Goal: Task Accomplishment & Management: Use online tool/utility

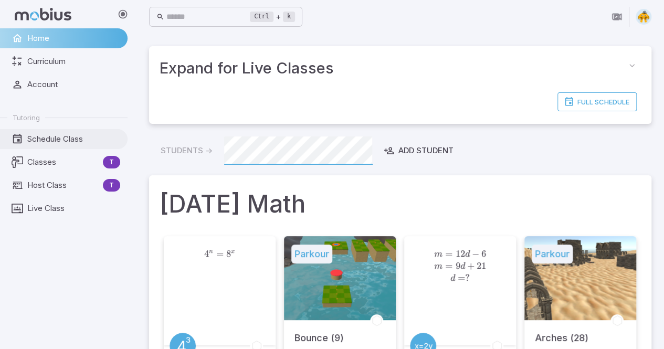
click at [60, 133] on span "Schedule Class" at bounding box center [73, 139] width 93 height 12
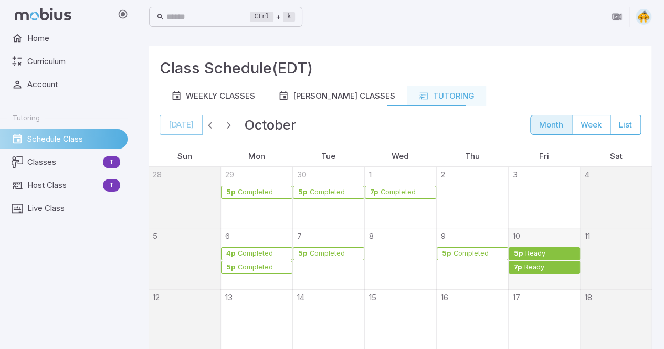
click at [549, 251] on div "Ready" at bounding box center [550, 254] width 50 height 8
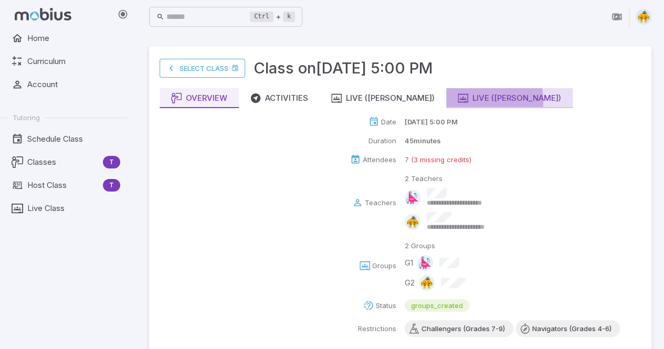
click at [458, 101] on div "Live ([PERSON_NAME])" at bounding box center [509, 98] width 103 height 12
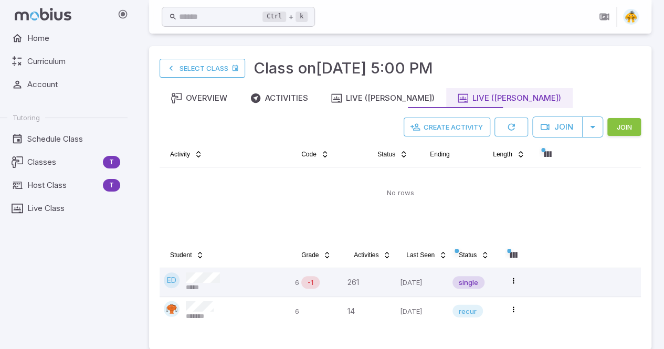
scroll to position [13, 0]
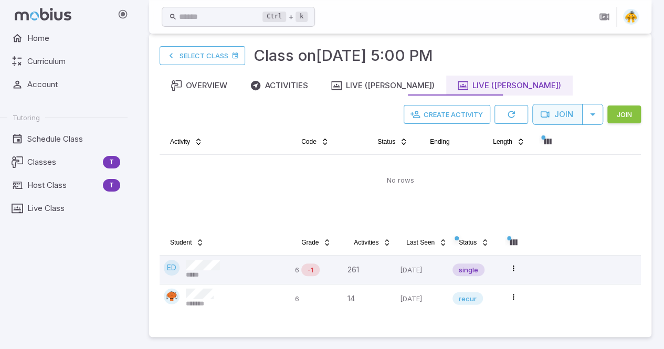
click at [553, 114] on button "Join" at bounding box center [557, 114] width 50 height 21
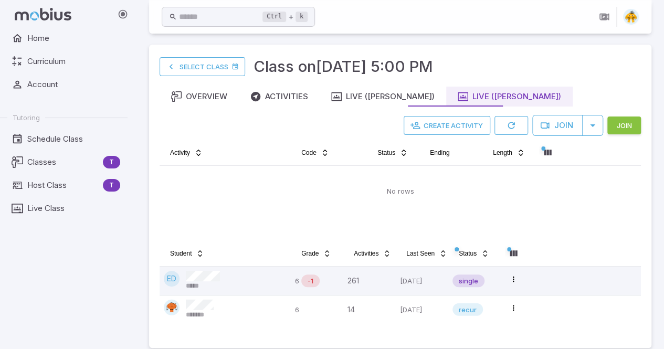
scroll to position [0, 0]
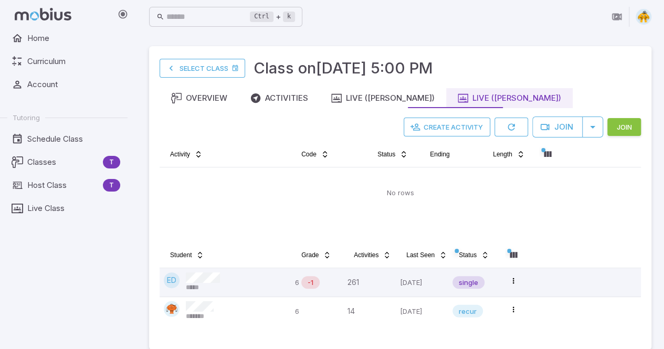
click at [88, 306] on div "Home Curriculum Account Tutoring Schedule Class Classes T Host Class T Live Cla…" at bounding box center [68, 188] width 136 height 321
click at [103, 323] on div "Home Curriculum Account Tutoring Schedule Class Classes T Host Class T Live Cla…" at bounding box center [68, 188] width 136 height 321
click at [23, 287] on div "Home Curriculum Account Tutoring Schedule Class Classes T Host Class T Live Cla…" at bounding box center [68, 188] width 136 height 321
click at [657, 310] on main "Select Class Class on [DATE] 5:00 PM Overview Activities Live ([PERSON_NAME]) L…" at bounding box center [399, 198] width 527 height 329
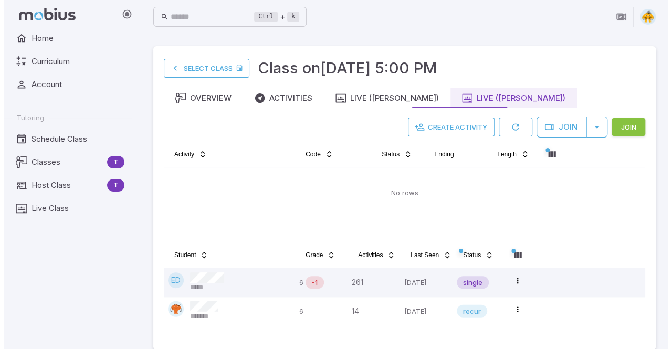
scroll to position [1, 0]
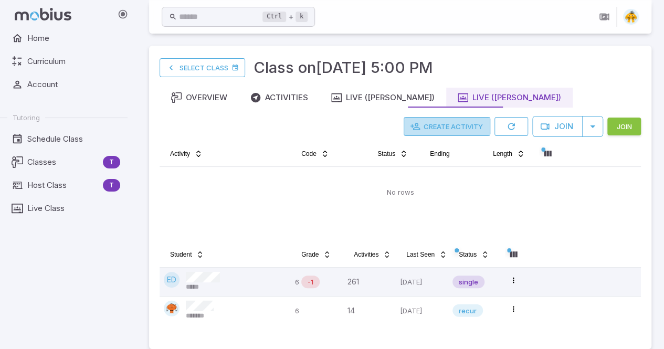
click at [459, 124] on button "Create Activity" at bounding box center [447, 126] width 87 height 19
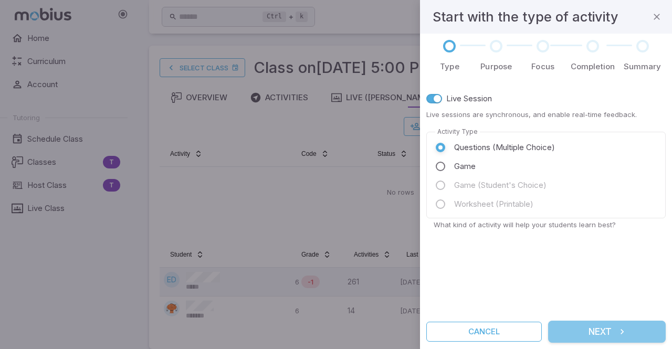
click at [602, 330] on button "Next" at bounding box center [607, 332] width 118 height 22
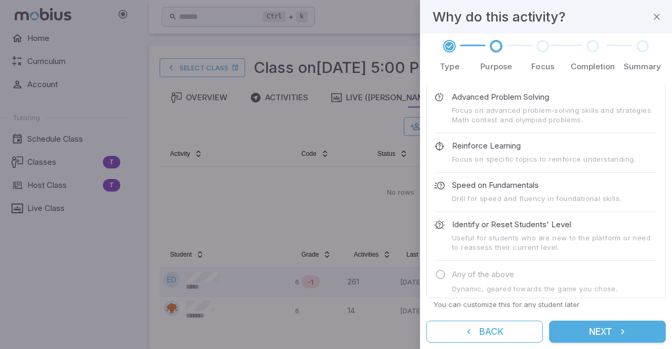
scroll to position [0, 0]
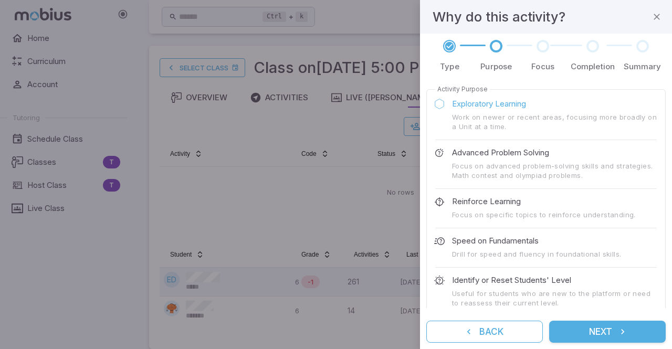
click at [669, 199] on div "Type Purpose Focus Completion Summary Activity Purpose Exploratory Learning Wor…" at bounding box center [546, 191] width 252 height 315
click at [608, 332] on button "Next" at bounding box center [607, 332] width 117 height 22
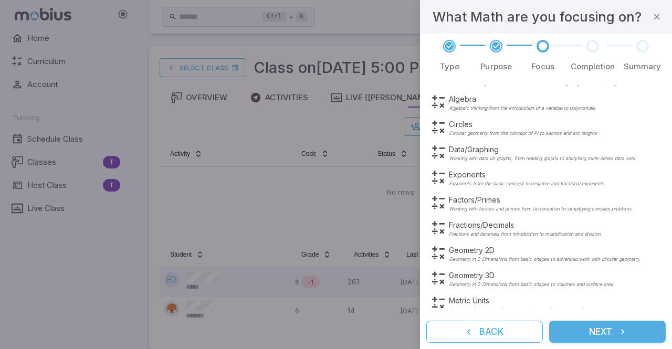
scroll to position [130, 0]
click at [477, 223] on p "Fractions/Decimals" at bounding box center [525, 224] width 152 height 10
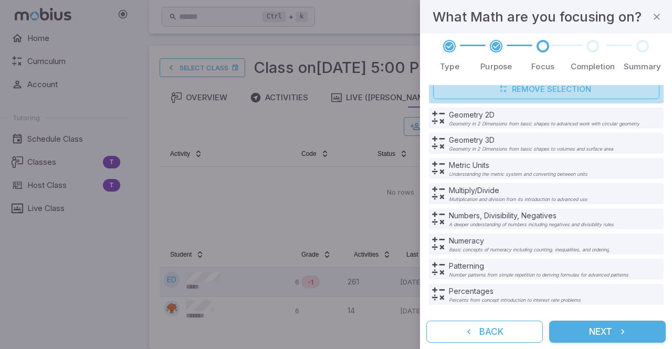
scroll to position [218, 0]
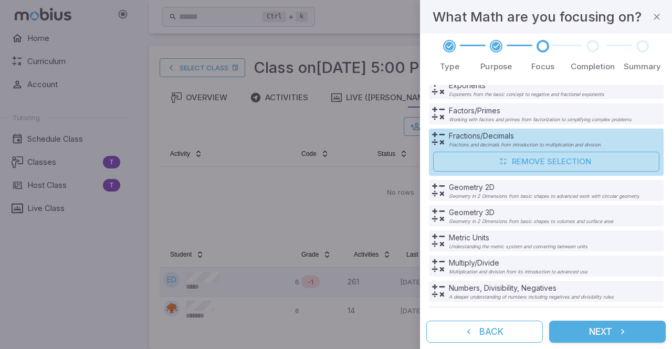
click at [667, 215] on div "Type Purpose Focus Completion Summary Optionally focus on a broad area of Math …" at bounding box center [546, 191] width 252 height 315
click at [599, 332] on button "Next" at bounding box center [607, 332] width 117 height 22
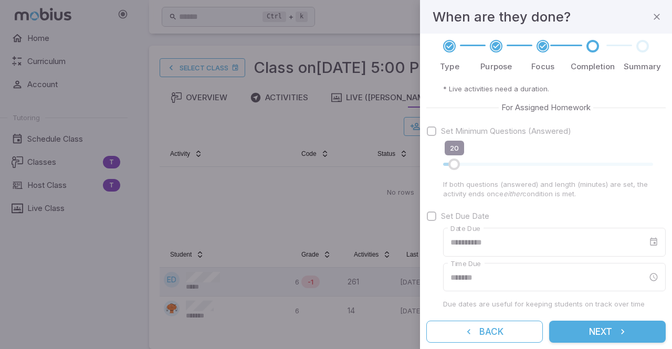
scroll to position [0, 0]
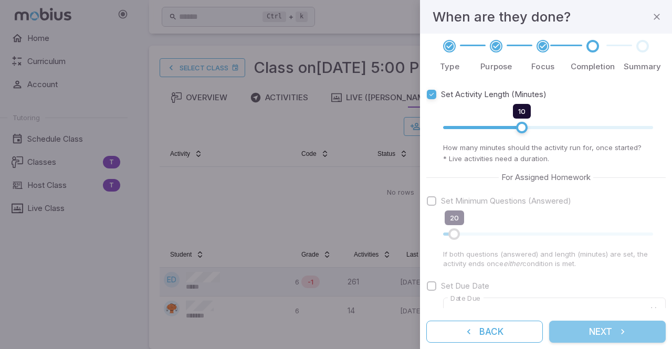
click at [586, 335] on button "Next" at bounding box center [607, 332] width 117 height 22
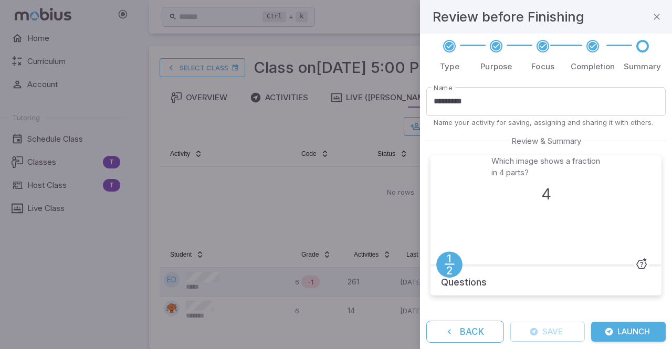
click at [640, 265] on icon at bounding box center [641, 264] width 13 height 16
click at [473, 339] on button "Back" at bounding box center [465, 332] width 78 height 22
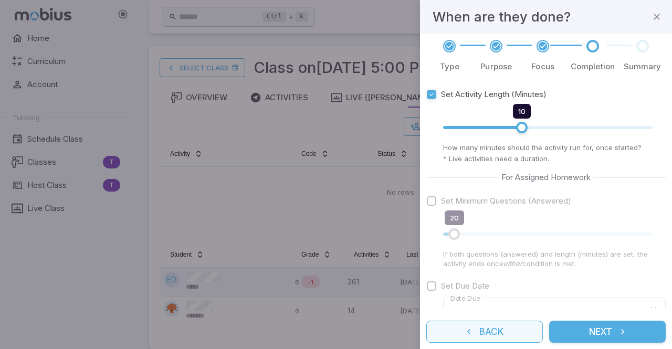
click at [506, 335] on button "Back" at bounding box center [484, 332] width 117 height 22
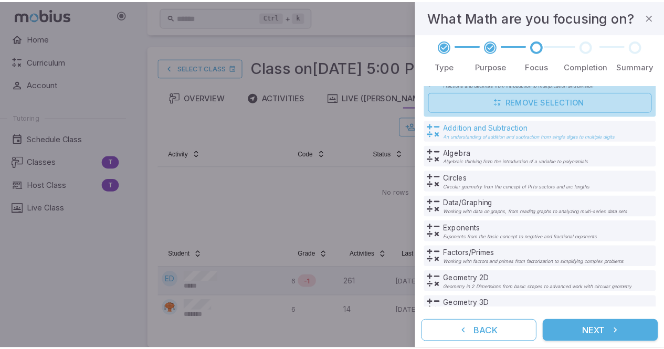
scroll to position [115, 0]
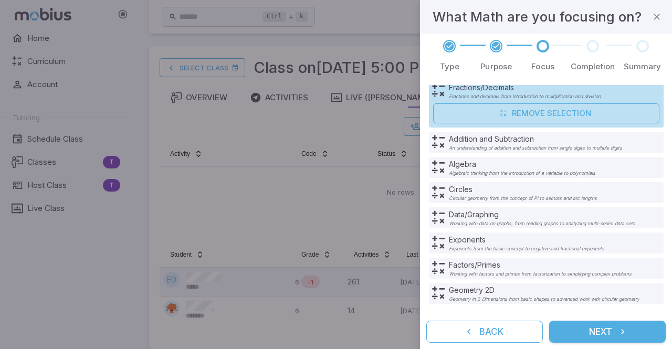
click at [605, 326] on button "Next" at bounding box center [607, 332] width 117 height 22
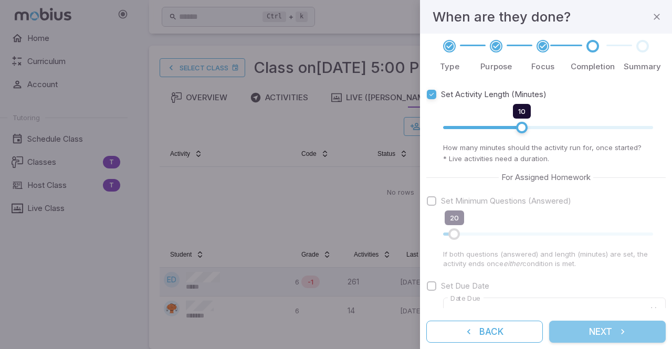
click at [604, 327] on button "Next" at bounding box center [607, 332] width 117 height 22
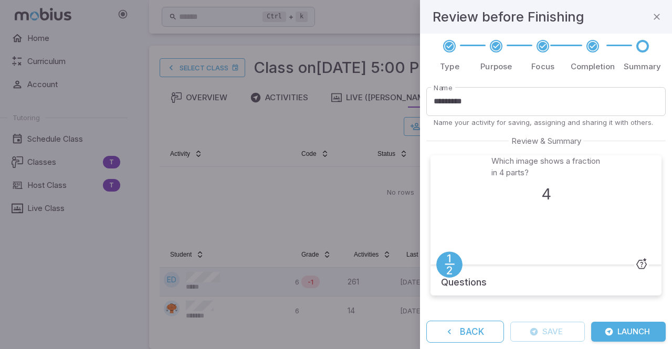
click at [615, 333] on button "Launch" at bounding box center [628, 332] width 75 height 20
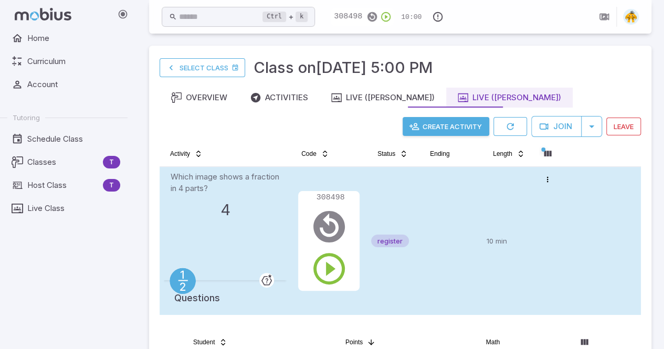
click at [265, 276] on icon at bounding box center [266, 280] width 13 height 16
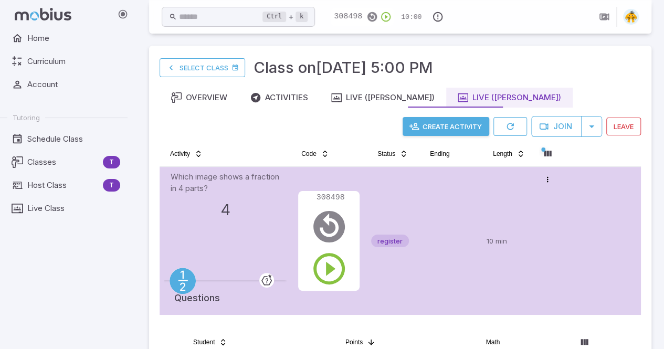
click at [245, 270] on div "Which image shows a fraction in 4 parts? 4" at bounding box center [225, 225] width 109 height 109
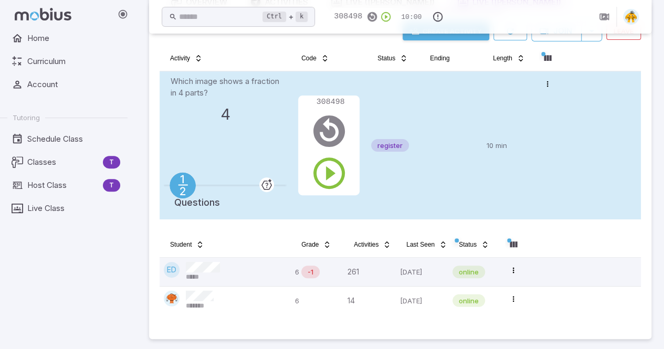
scroll to position [98, 0]
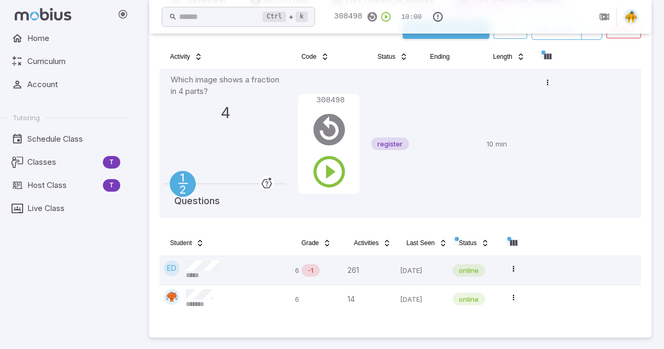
click at [428, 326] on div "Select Class Class on Oct 10 @ 5:00 PM Overview Activities Live (Steve) Live (B…" at bounding box center [400, 143] width 502 height 389
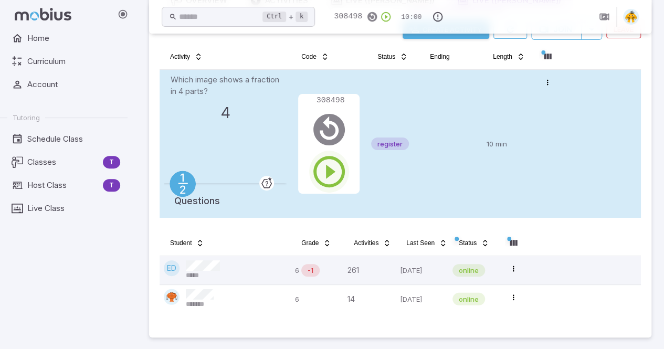
click at [328, 175] on icon "button" at bounding box center [329, 172] width 38 height 38
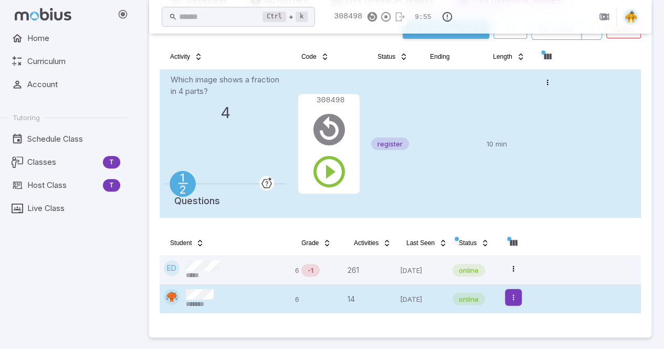
click at [521, 298] on html "Home Curriculum Account Tutoring Schedule Class Classes T Host Class T Live Cla…" at bounding box center [332, 126] width 664 height 448
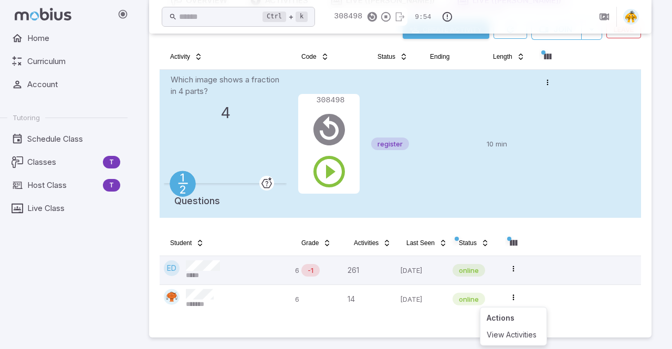
click at [492, 294] on html "Home Curriculum Account Tutoring Schedule Class Classes T Host Class T Live Cla…" at bounding box center [336, 126] width 672 height 448
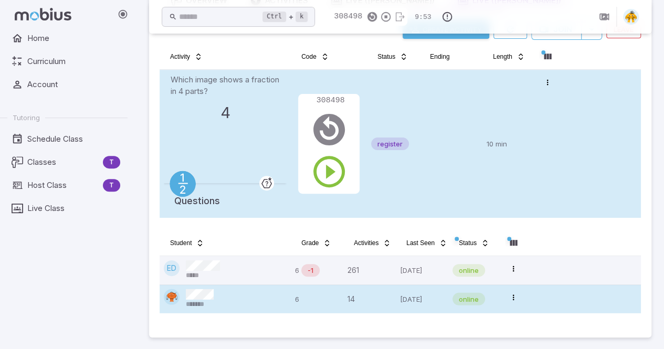
click at [386, 297] on div "14" at bounding box center [369, 299] width 44 height 20
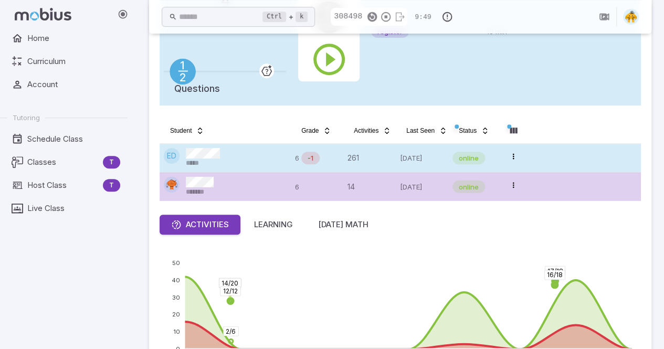
scroll to position [210, 0]
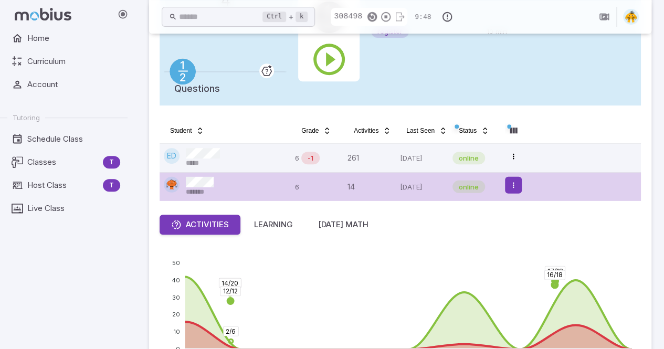
click at [513, 185] on html "Home Curriculum Account Tutoring Schedule Class Classes T Host Class T Live Cla…" at bounding box center [332, 253] width 664 height 926
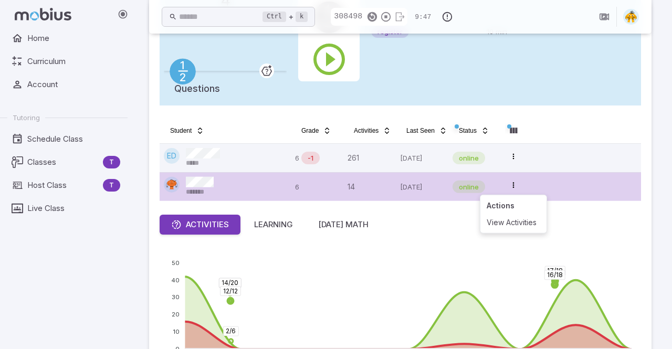
click at [430, 240] on html "Home Curriculum Account Tutoring Schedule Class Classes T Host Class T Live Cla…" at bounding box center [336, 253] width 672 height 926
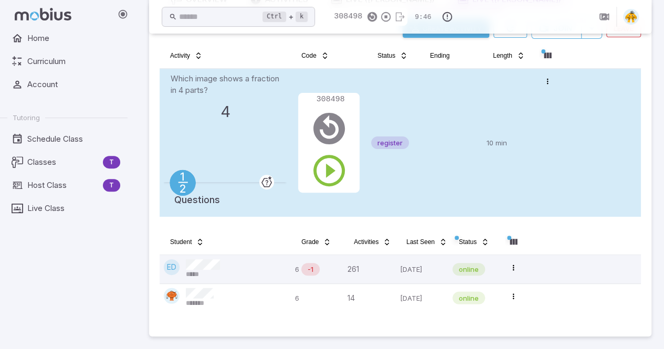
scroll to position [98, 0]
click at [659, 170] on main "Select Class Class on Oct 10 @ 5:00 PM Overview Activities Live (Steve) Live (B…" at bounding box center [399, 143] width 527 height 414
click at [329, 173] on icon "button" at bounding box center [329, 172] width 38 height 38
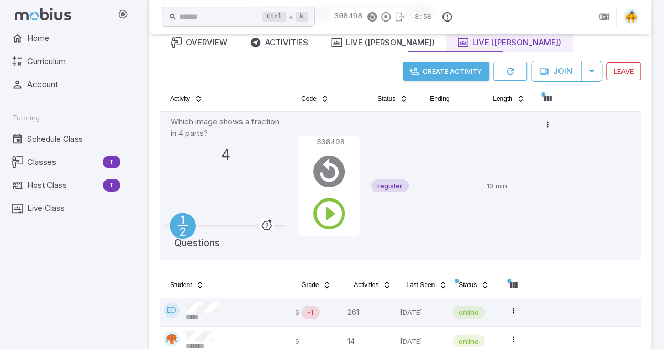
scroll to position [58, 0]
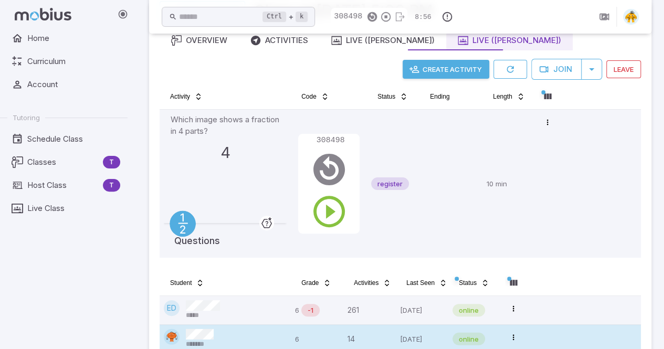
click at [486, 335] on div "online" at bounding box center [474, 339] width 44 height 20
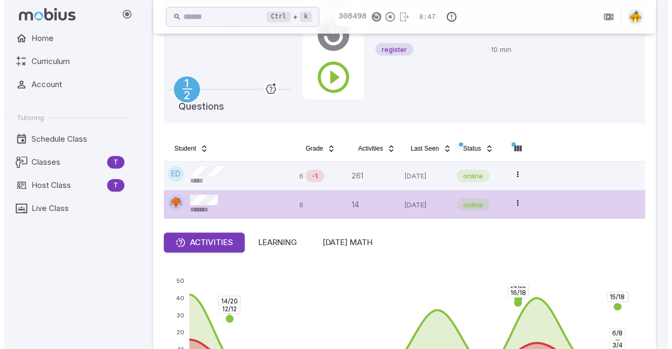
scroll to position [136, 0]
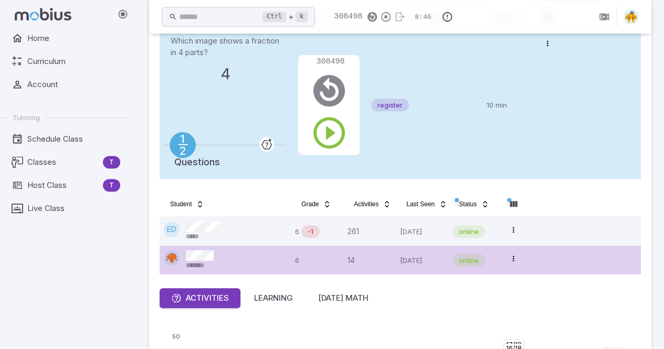
click at [259, 105] on div "Which image shows a fraction in 4 parts? 4" at bounding box center [225, 89] width 109 height 109
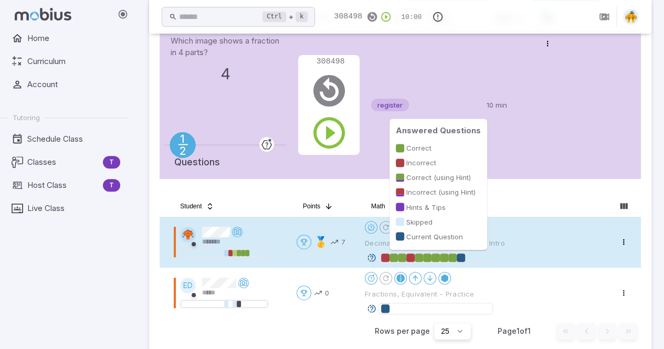
click at [454, 258] on div at bounding box center [452, 257] width 8 height 8
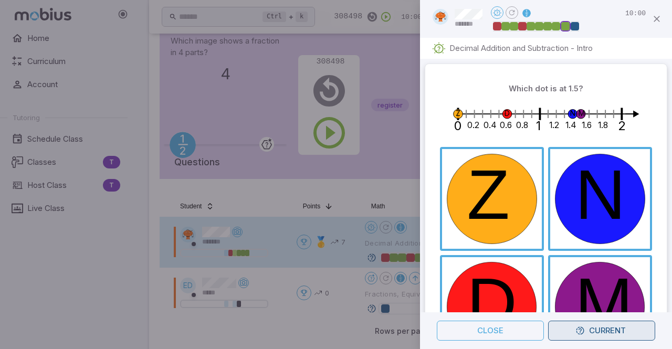
click at [572, 331] on button "Current" at bounding box center [601, 331] width 107 height 20
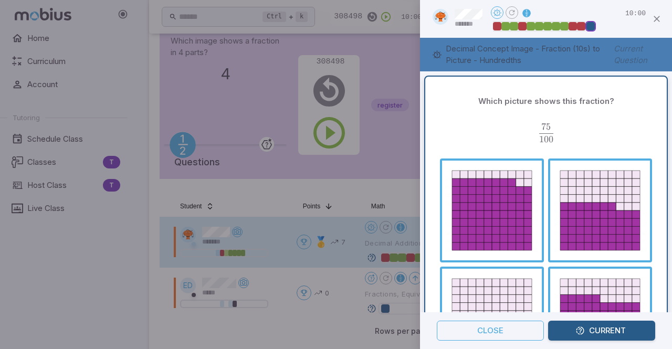
scroll to position [665, 0]
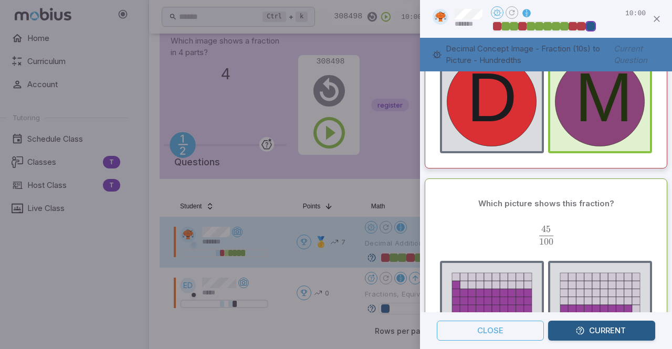
click at [589, 328] on button "Current" at bounding box center [601, 331] width 107 height 20
click at [569, 332] on button "Current" at bounding box center [601, 331] width 107 height 20
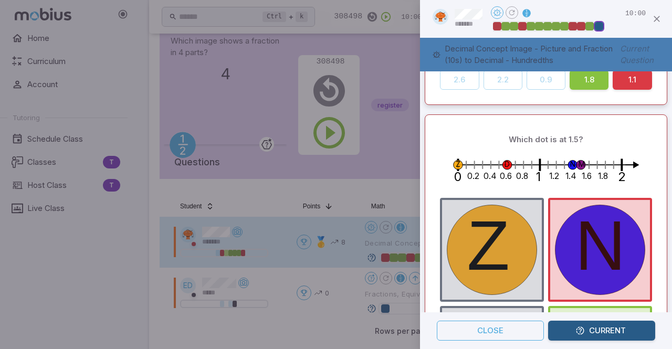
scroll to position [0, 0]
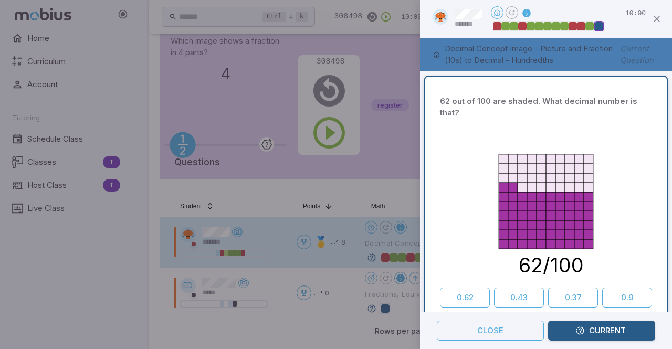
click at [579, 330] on icon "button" at bounding box center [579, 330] width 9 height 9
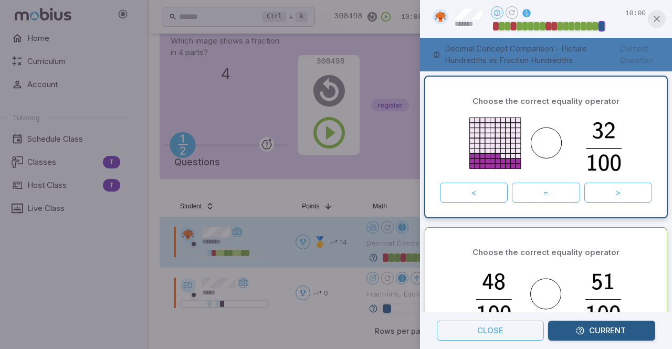
click at [655, 18] on icon "button" at bounding box center [656, 19] width 10 height 10
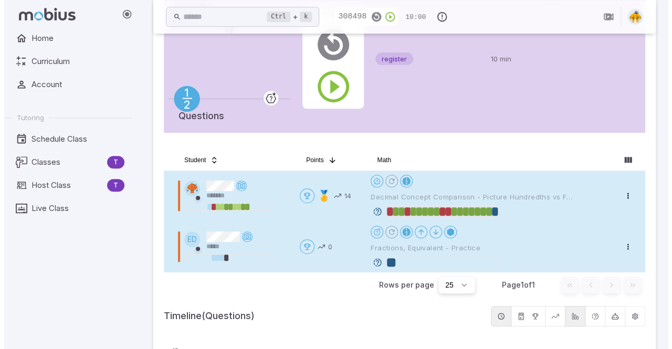
scroll to position [192, 0]
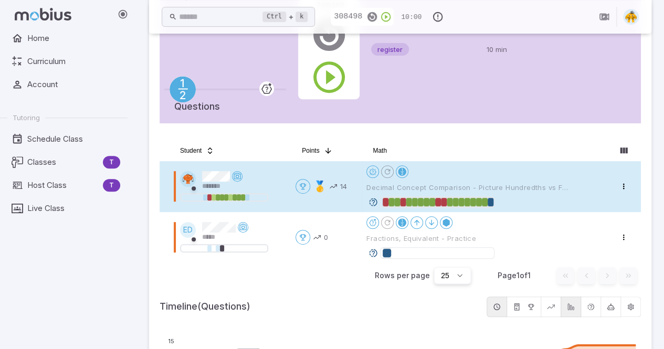
click at [112, 322] on div "Home Curriculum Account Tutoring Schedule Class Classes T Host Class T Live Cla…" at bounding box center [68, 188] width 136 height 321
click at [535, 184] on span "Decimal Concept Comparison - Picture Hundredths vs Fraction Hundredths" at bounding box center [467, 187] width 202 height 9
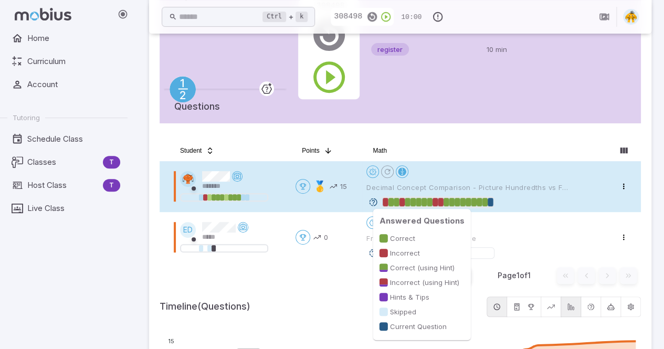
click at [489, 200] on div at bounding box center [491, 202] width 6 height 8
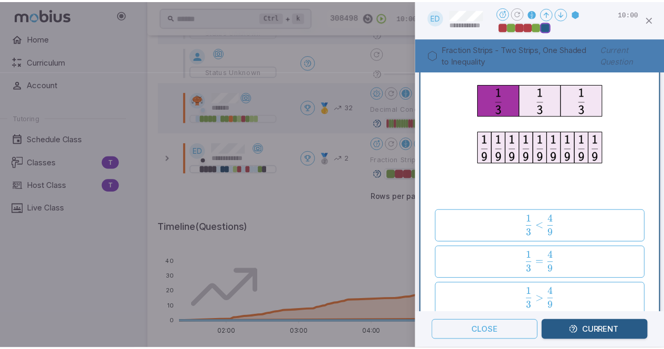
scroll to position [23, 0]
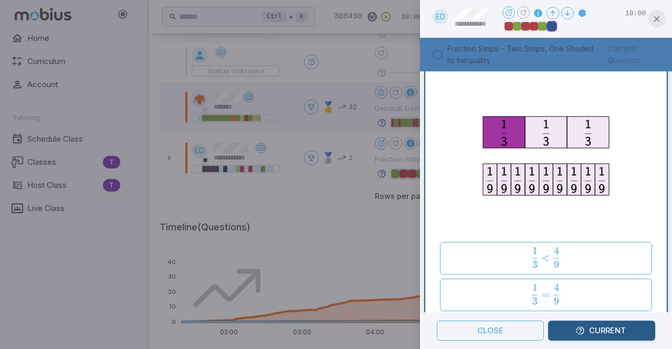
click at [657, 21] on icon "button" at bounding box center [656, 19] width 10 height 10
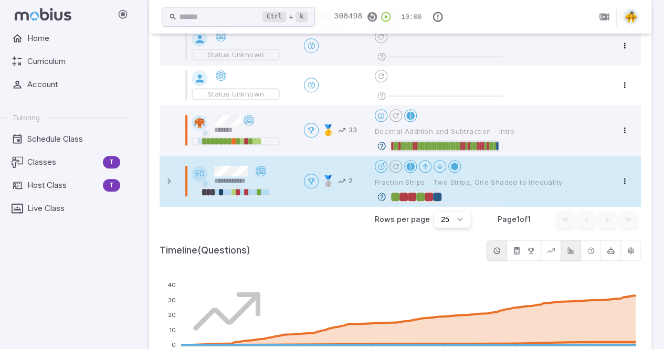
scroll to position [326, 0]
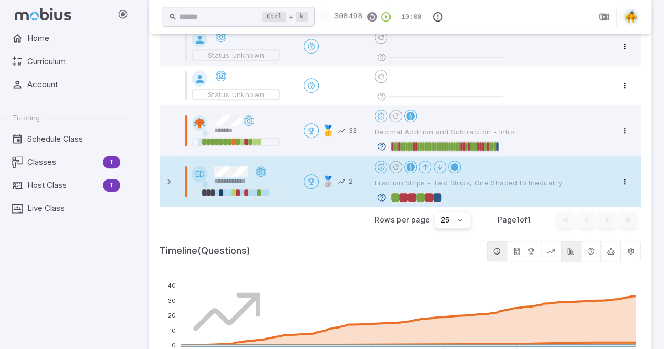
click at [262, 172] on icon at bounding box center [261, 171] width 8 height 8
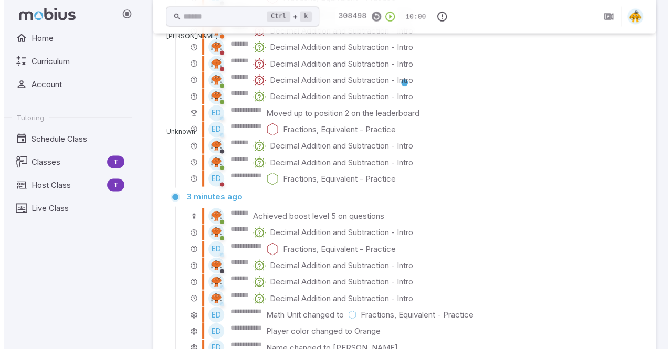
scroll to position [258, 0]
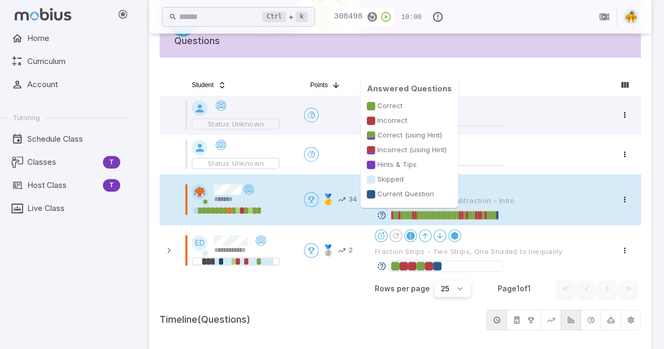
click at [497, 215] on div at bounding box center [497, 215] width 2 height 8
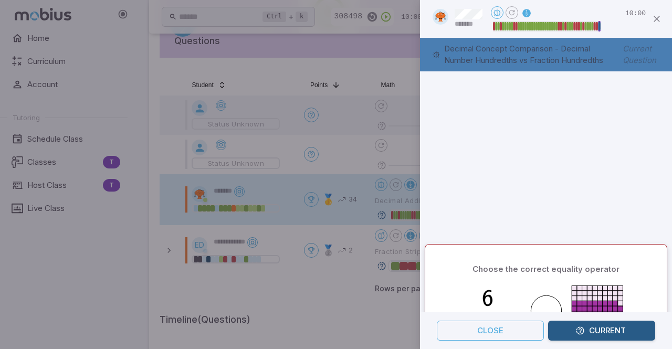
click at [565, 331] on button "Current" at bounding box center [601, 331] width 107 height 20
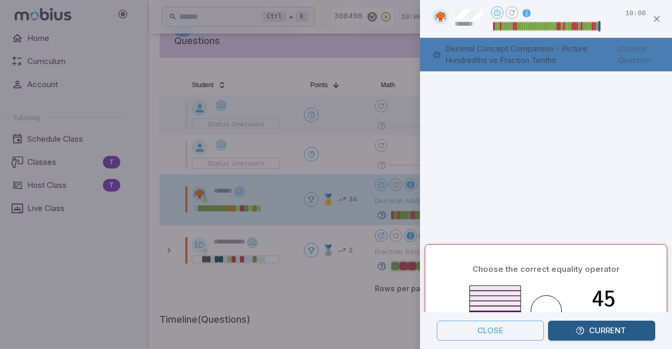
scroll to position [0, 0]
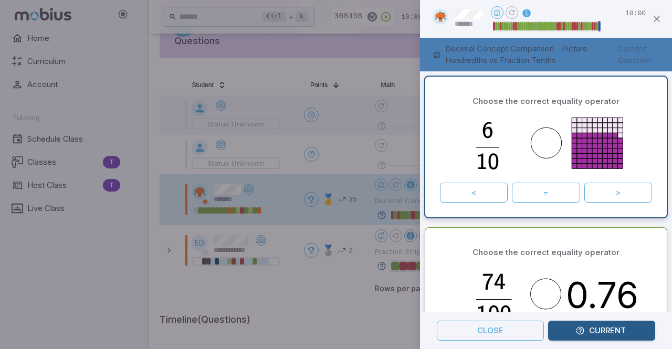
drag, startPoint x: 670, startPoint y: 90, endPoint x: 579, endPoint y: 338, distance: 263.6
click at [435, 281] on div "Choose the correct equality operator 0.76 < = >" at bounding box center [545, 298] width 232 height 132
click at [578, 334] on icon "button" at bounding box center [579, 330] width 9 height 9
click at [493, 191] on button "<" at bounding box center [474, 193] width 68 height 20
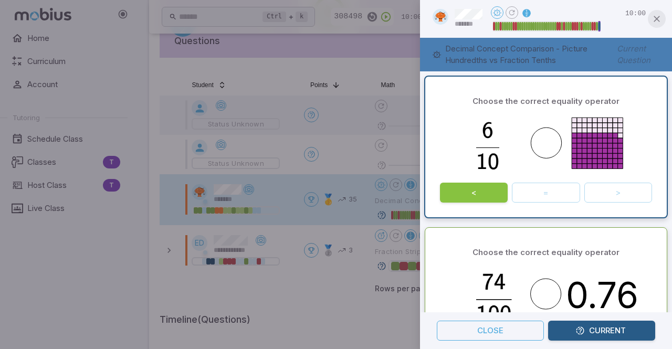
click at [654, 17] on icon "button" at bounding box center [656, 19] width 10 height 10
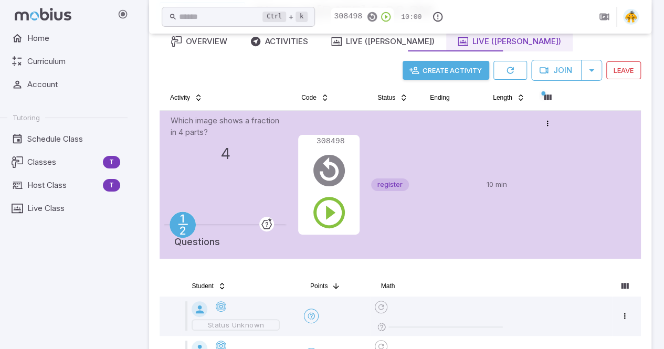
scroll to position [60, 0]
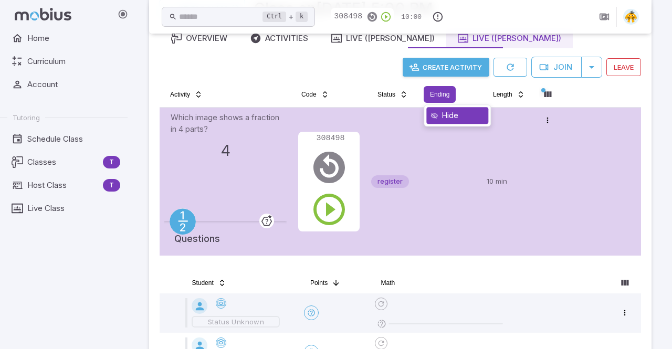
click at [453, 114] on div "Hide" at bounding box center [457, 115] width 62 height 17
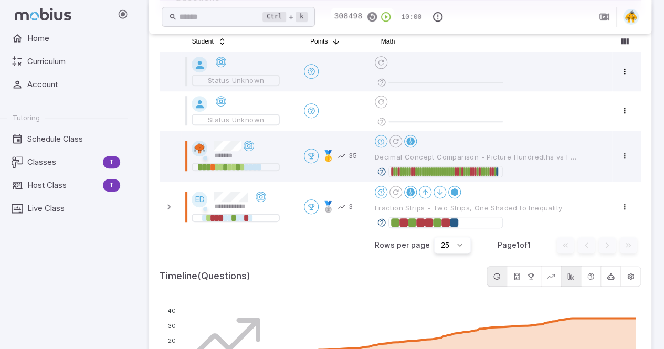
scroll to position [302, 0]
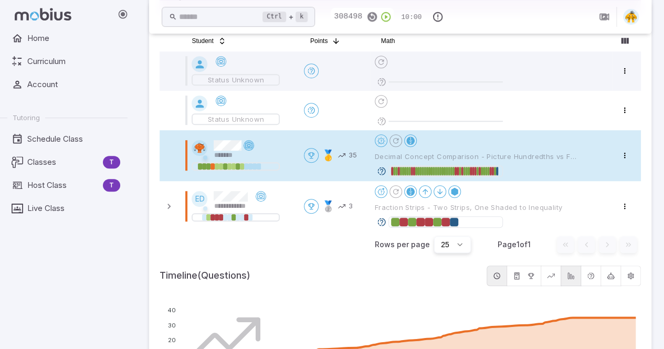
click at [250, 146] on icon at bounding box center [249, 145] width 8 height 8
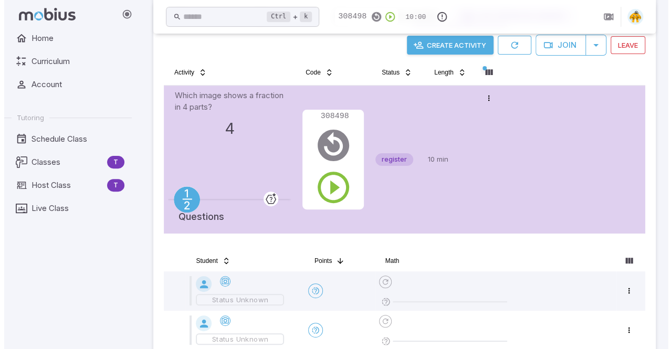
scroll to position [326, 0]
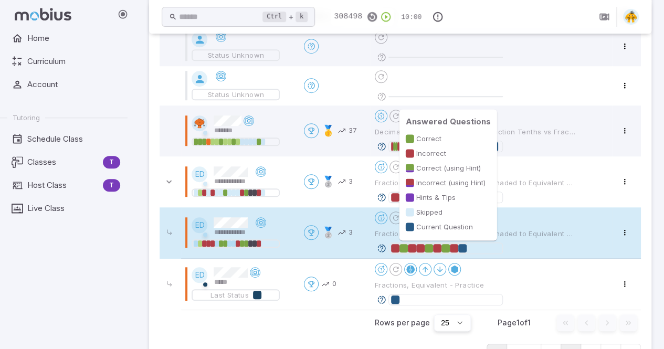
click at [454, 249] on div at bounding box center [454, 248] width 8 height 8
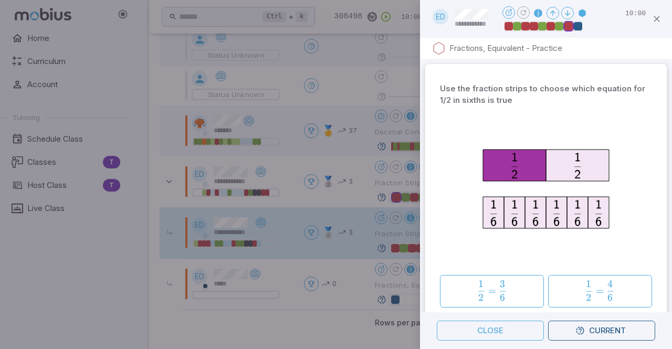
scroll to position [268, 0]
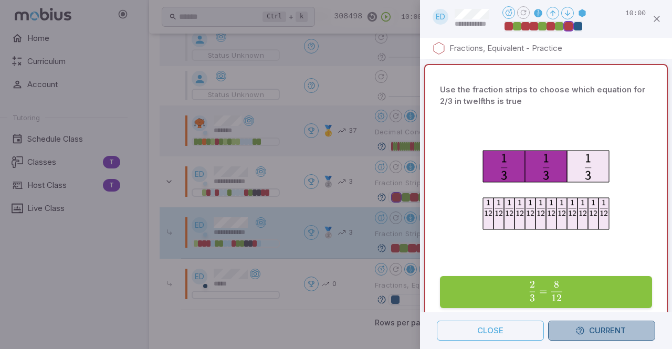
click at [577, 323] on button "Current" at bounding box center [601, 331] width 107 height 20
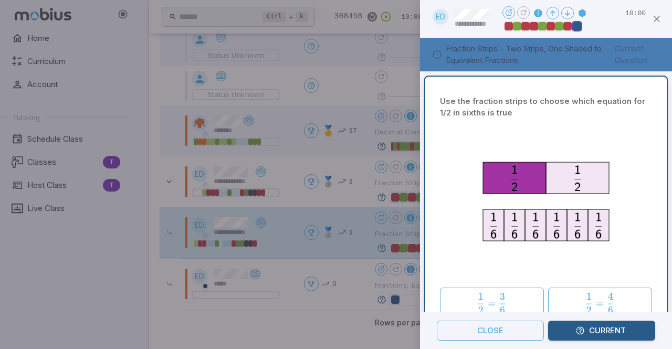
scroll to position [0, 0]
click at [651, 22] on icon "button" at bounding box center [656, 19] width 10 height 10
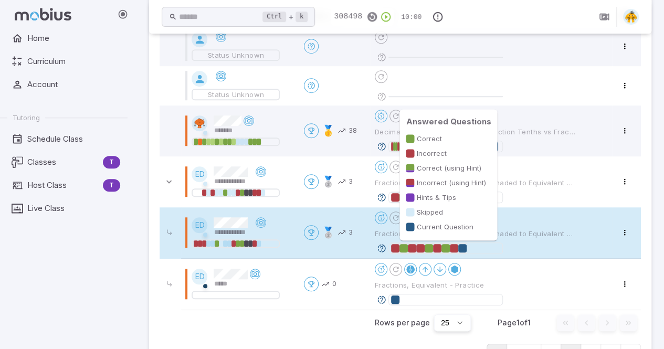
click at [463, 250] on div at bounding box center [462, 248] width 8 height 8
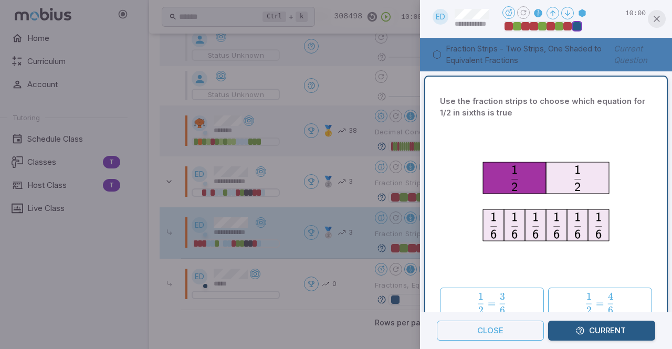
click at [656, 22] on icon "button" at bounding box center [656, 19] width 10 height 10
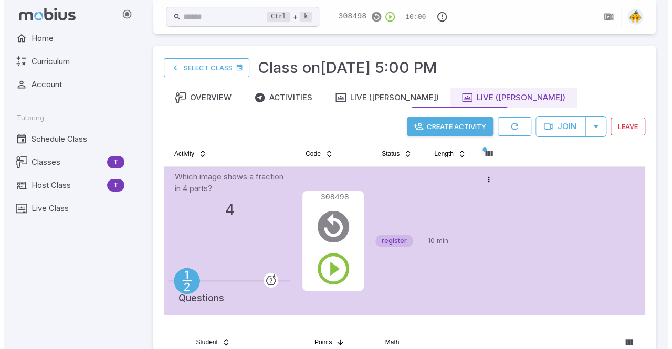
scroll to position [280, 0]
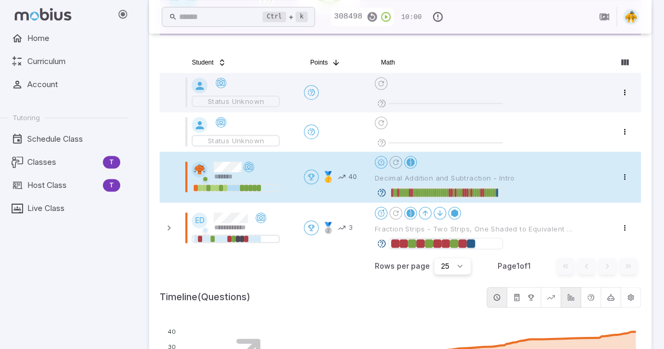
click at [500, 192] on div at bounding box center [445, 193] width 114 height 12
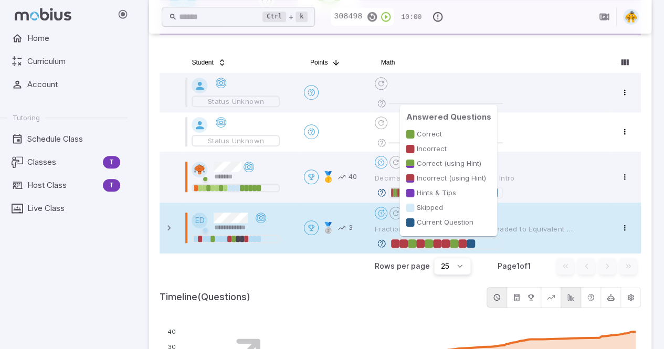
click at [464, 244] on div at bounding box center [462, 243] width 8 height 8
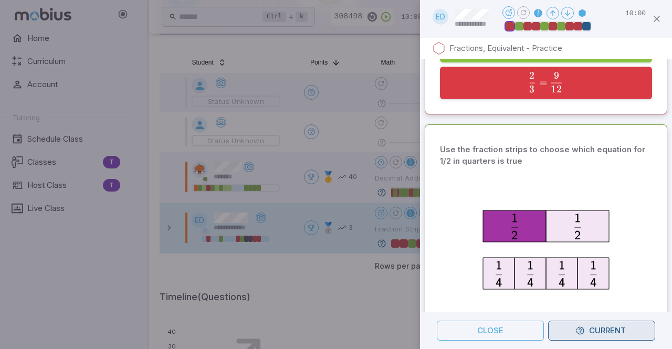
scroll to position [2587, 0]
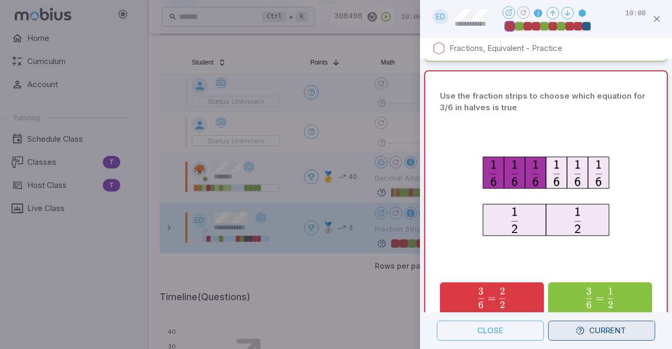
click at [605, 330] on button "Current" at bounding box center [601, 331] width 107 height 20
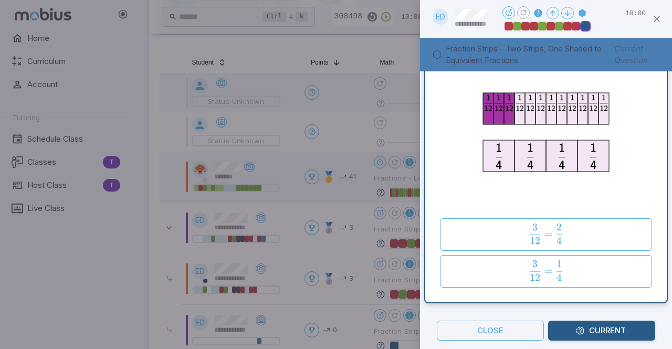
scroll to position [51, 0]
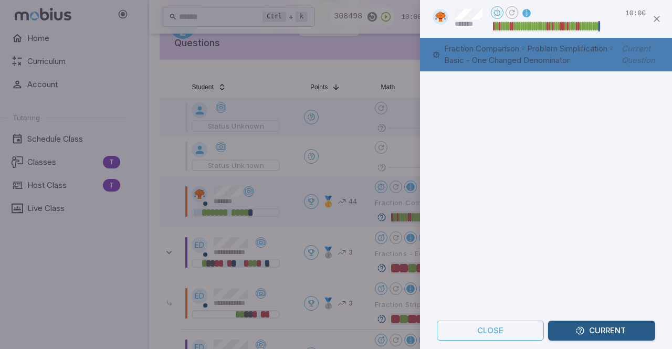
click at [590, 332] on button "Current" at bounding box center [601, 331] width 107 height 20
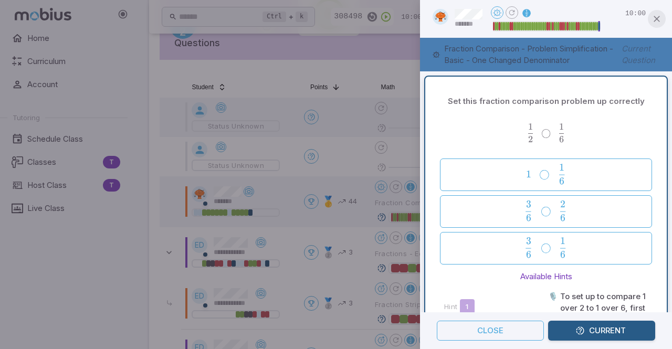
click at [659, 23] on icon "button" at bounding box center [656, 19] width 10 height 10
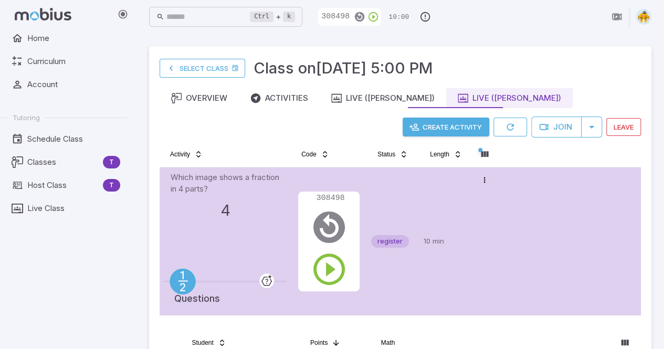
click at [427, 133] on button "Create Activity" at bounding box center [446, 127] width 87 height 19
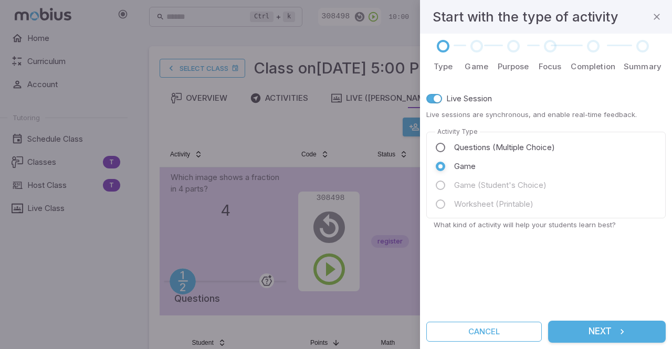
click at [13, 287] on div at bounding box center [336, 174] width 672 height 349
click at [599, 331] on button "Next" at bounding box center [607, 332] width 118 height 22
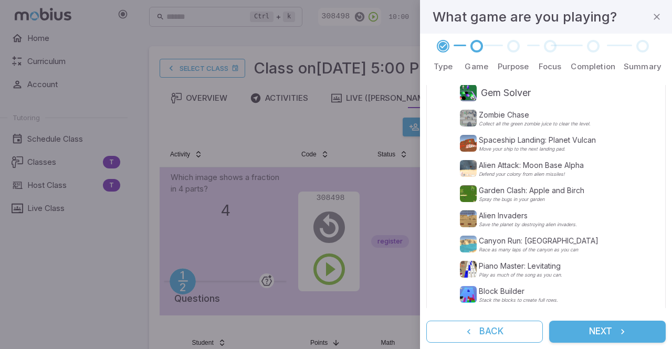
scroll to position [255, 0]
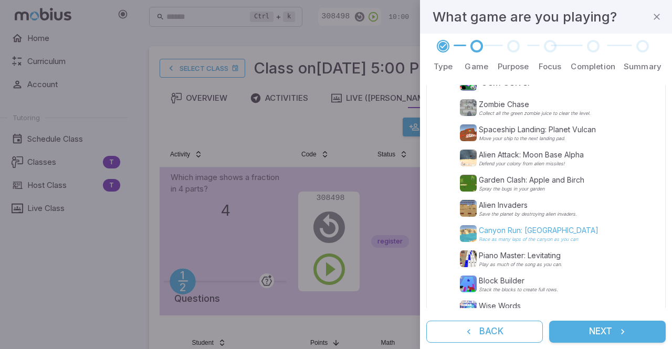
click at [519, 231] on p "Canyon Run: Red Rock Canyon" at bounding box center [539, 230] width 120 height 10
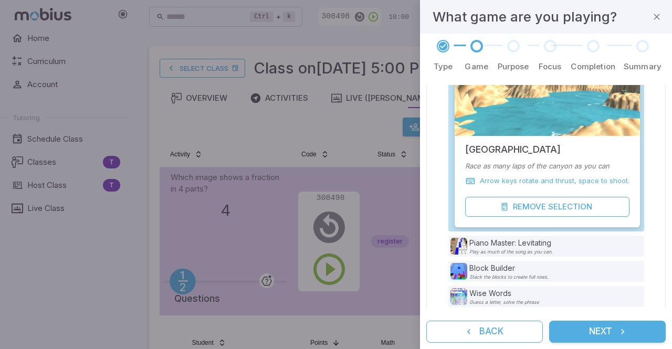
scroll to position [453, 0]
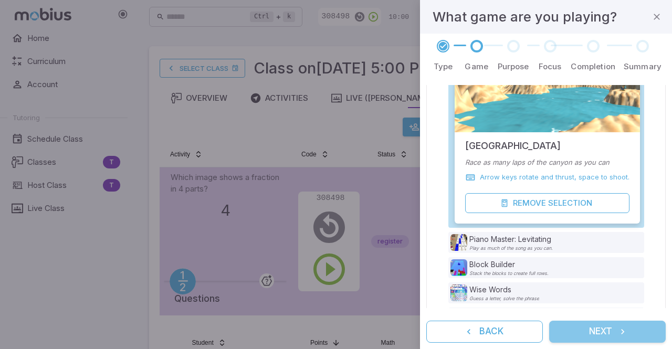
click at [590, 333] on button "Next" at bounding box center [607, 332] width 117 height 22
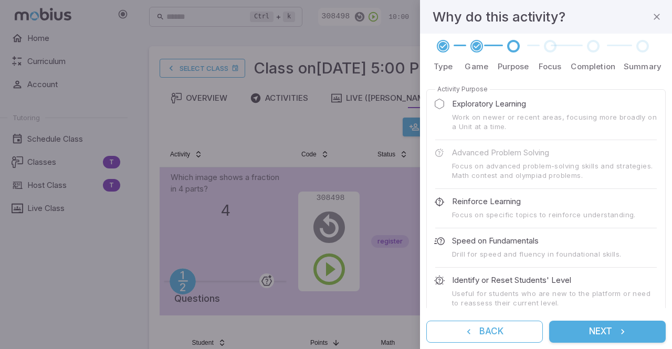
scroll to position [56, 0]
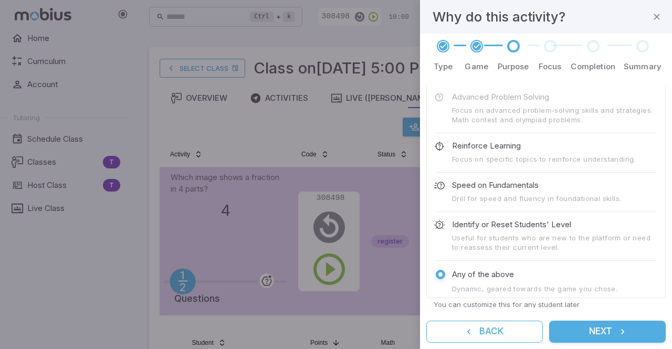
click at [594, 333] on button "Next" at bounding box center [607, 332] width 117 height 22
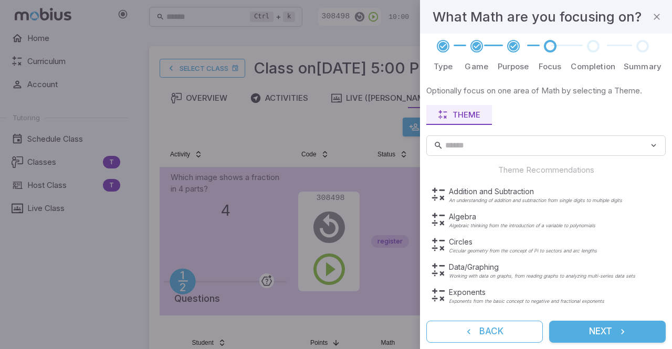
drag, startPoint x: 661, startPoint y: 158, endPoint x: 667, endPoint y: 145, distance: 14.3
click at [667, 145] on div "Type Game Purpose Focus Completion Summary Optionally focus on one area of Math…" at bounding box center [546, 191] width 252 height 315
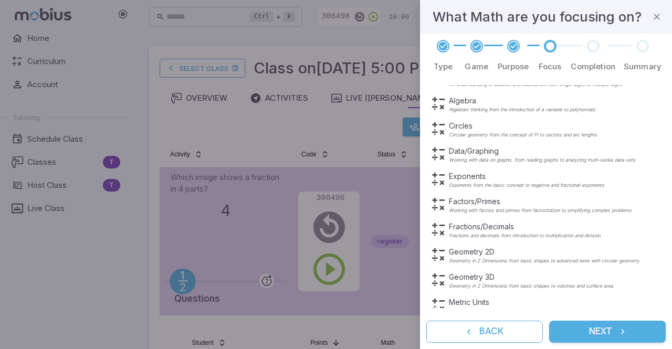
scroll to position [117, 0]
click at [474, 202] on p "Factors/Primes" at bounding box center [540, 200] width 183 height 10
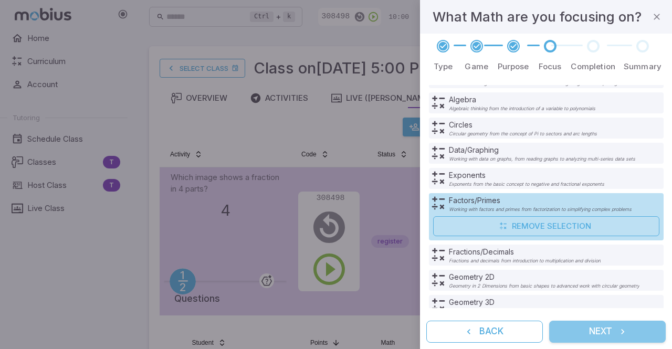
click at [614, 330] on button "Next" at bounding box center [607, 332] width 117 height 22
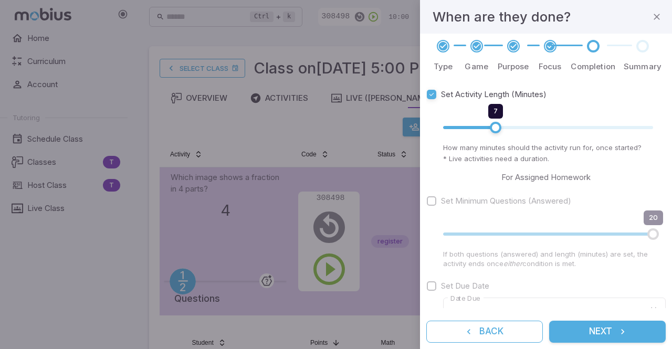
click at [593, 331] on button "Next" at bounding box center [607, 332] width 117 height 22
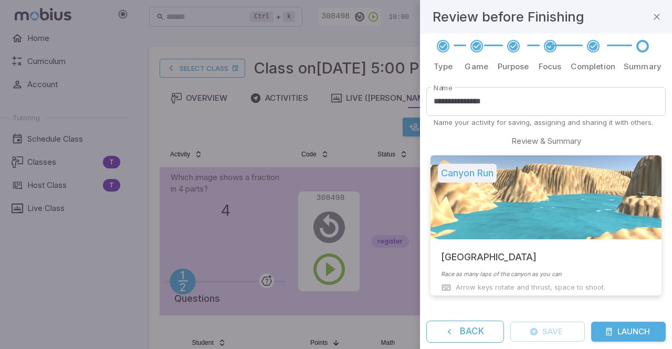
click at [553, 49] on icon at bounding box center [550, 46] width 10 height 10
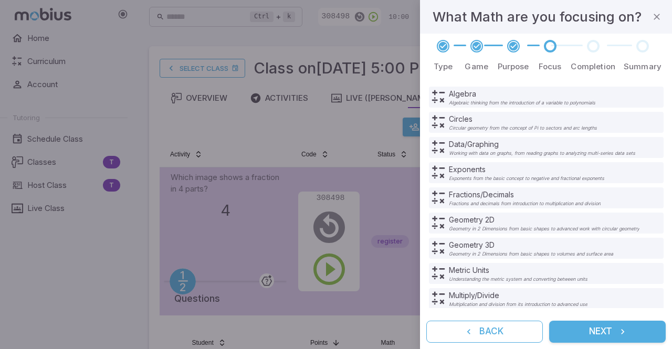
scroll to position [181, 0]
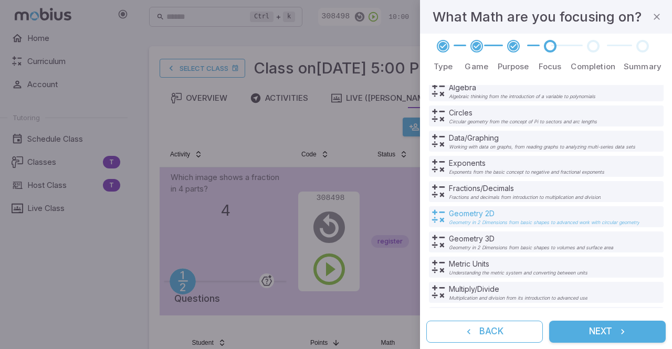
click at [481, 214] on p "Geometry 2D" at bounding box center [544, 213] width 191 height 10
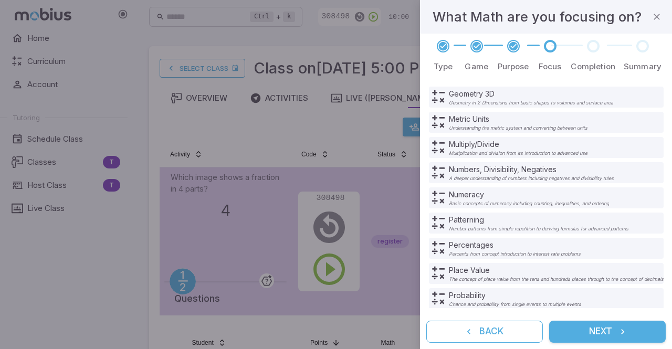
scroll to position [331, 0]
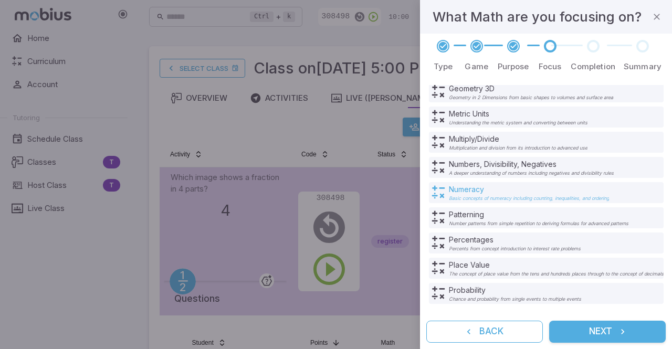
click at [474, 194] on div "Numeracy Basic concepts of numeracy including counting, inequalities, and order…" at bounding box center [529, 192] width 160 height 17
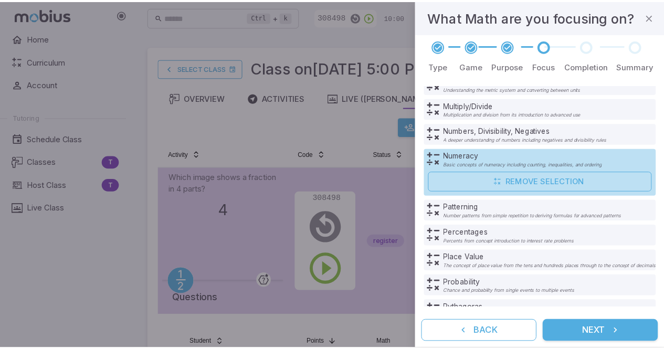
scroll to position [339, 0]
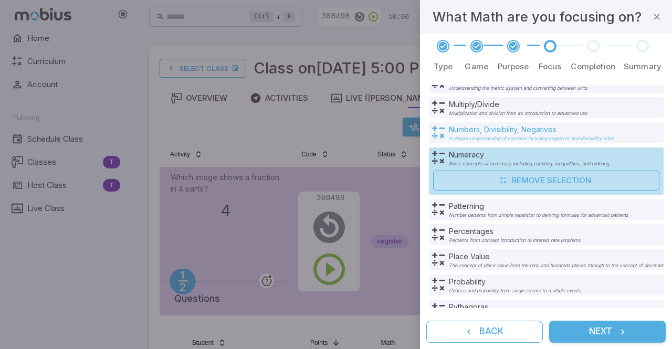
click at [479, 133] on p "Numbers, Divisibility, Negatives" at bounding box center [531, 129] width 165 height 10
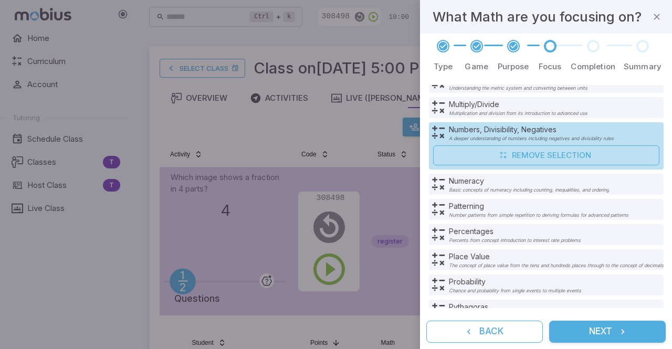
click at [612, 331] on button "Next" at bounding box center [607, 332] width 117 height 22
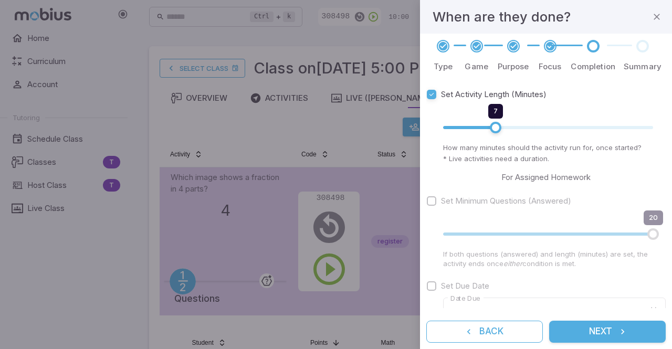
click at [617, 336] on icon "submit" at bounding box center [622, 331] width 10 height 10
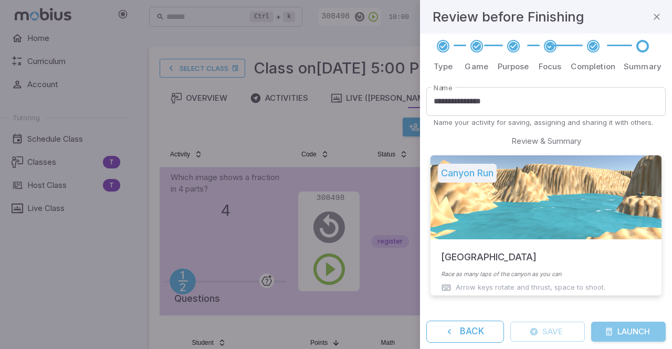
click at [623, 331] on button "Launch" at bounding box center [628, 332] width 75 height 20
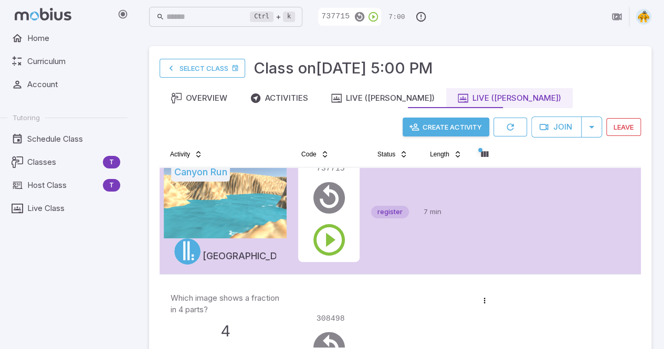
scroll to position [15, 0]
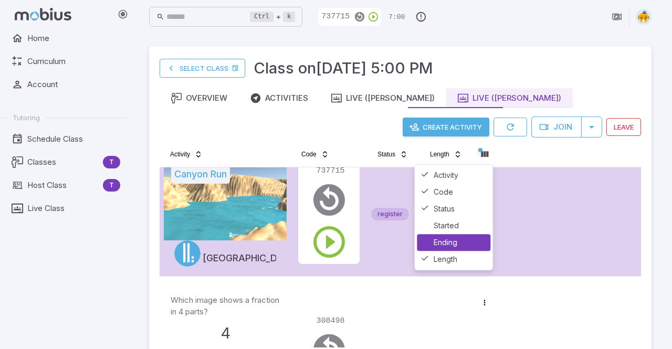
click at [449, 241] on div "Ending" at bounding box center [453, 242] width 73 height 17
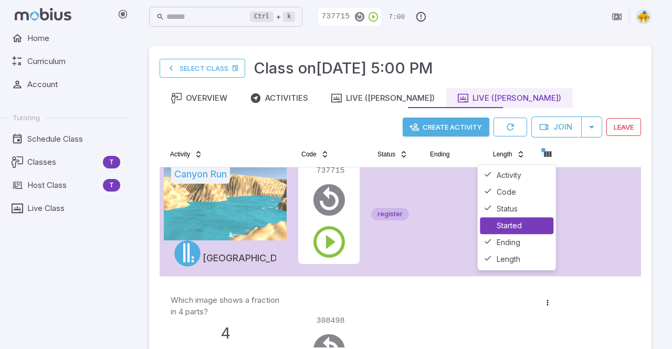
click at [513, 230] on div "Started" at bounding box center [516, 225] width 73 height 17
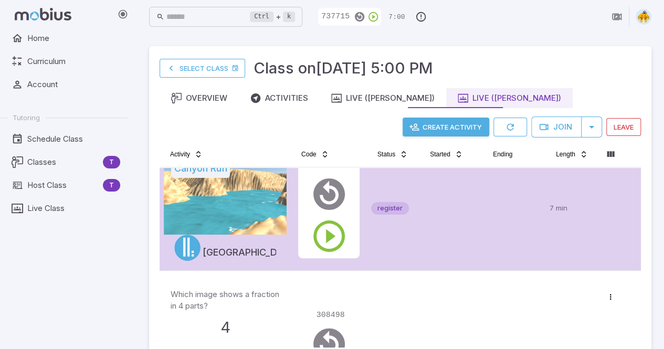
scroll to position [0, 0]
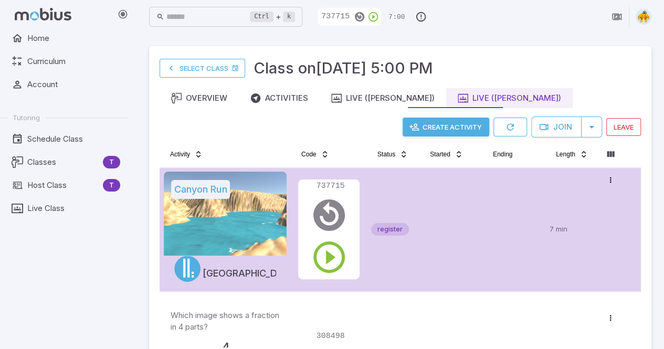
click at [474, 217] on td at bounding box center [450, 229] width 63 height 124
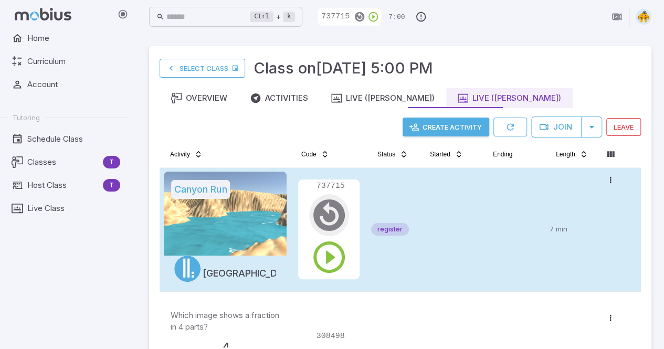
click at [327, 220] on icon "button" at bounding box center [329, 215] width 38 height 38
click at [325, 221] on icon "button" at bounding box center [329, 215] width 38 height 38
click at [493, 208] on td at bounding box center [513, 229] width 63 height 124
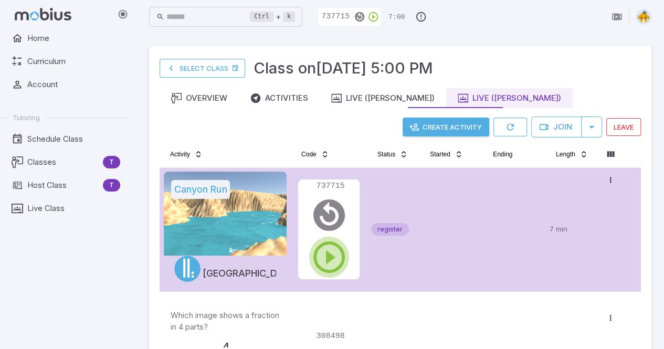
click at [328, 268] on icon "button" at bounding box center [329, 257] width 38 height 38
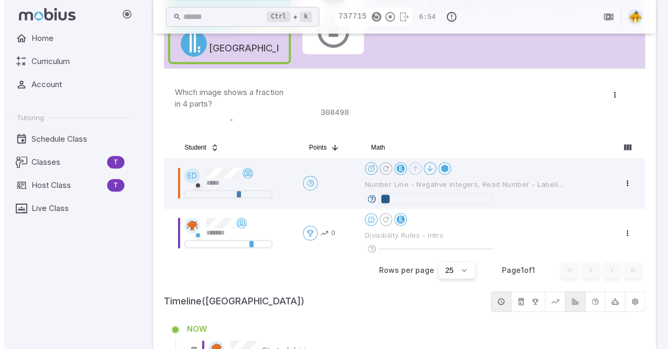
scroll to position [229, 0]
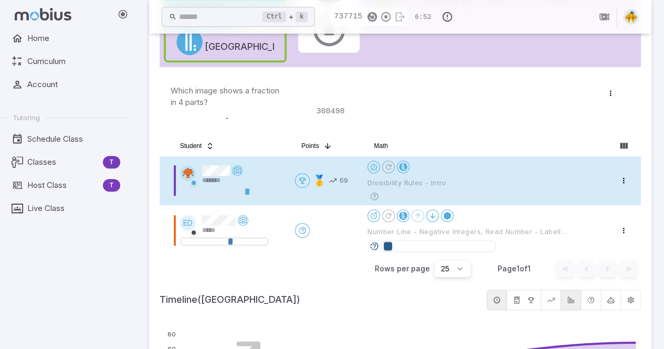
click at [437, 174] on div "Open menu Divisibility Rules - Intro" at bounding box center [486, 181] width 239 height 40
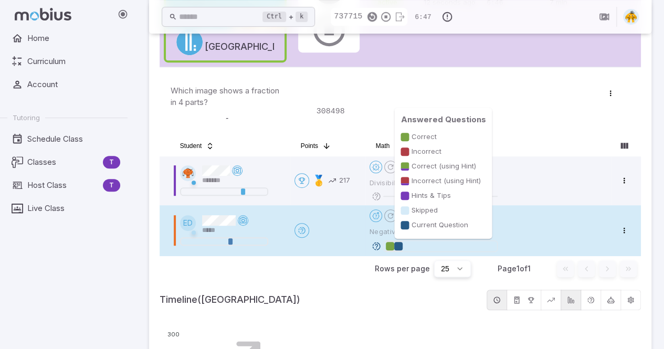
click at [414, 244] on div at bounding box center [440, 246] width 109 height 10
click at [397, 247] on div at bounding box center [398, 246] width 8 height 8
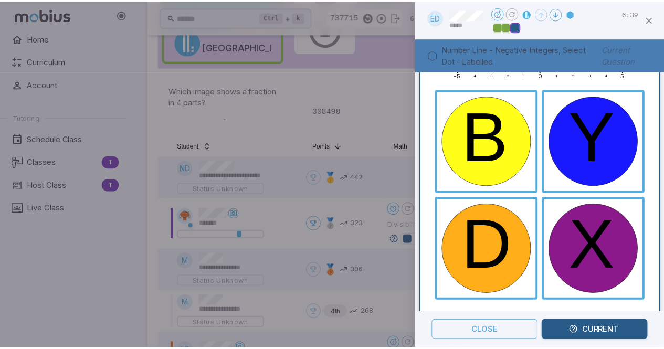
scroll to position [0, 0]
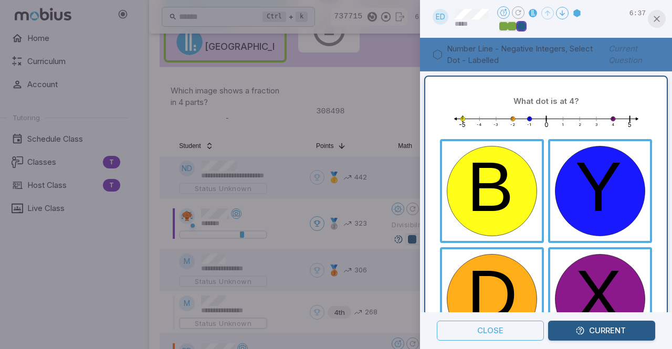
click at [655, 20] on icon "button" at bounding box center [656, 19] width 10 height 10
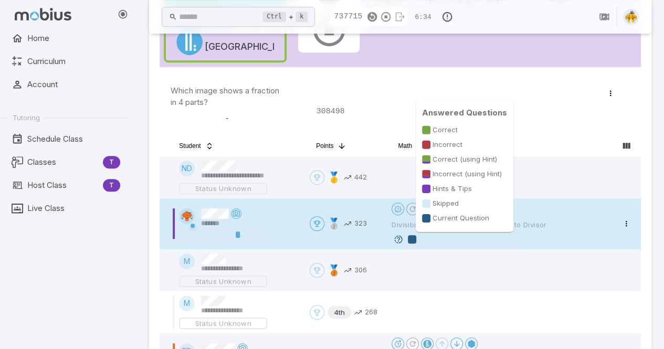
click at [408, 241] on div at bounding box center [412, 239] width 8 height 8
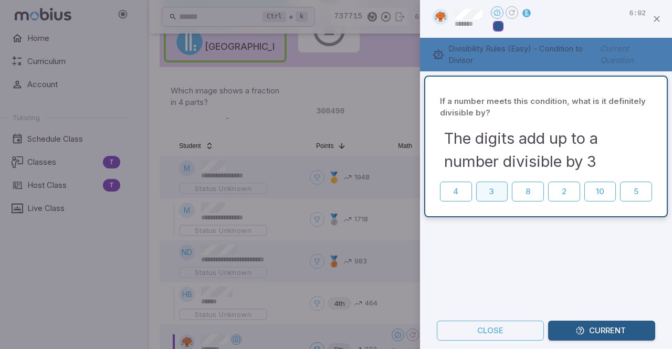
click at [498, 187] on button "3" at bounding box center [492, 192] width 32 height 20
click at [658, 25] on button "button" at bounding box center [657, 19] width 18 height 18
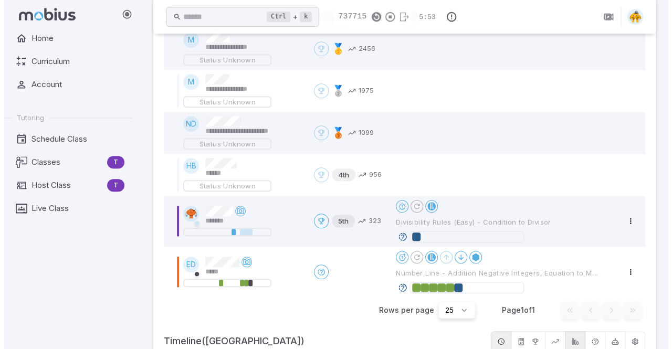
scroll to position [358, 0]
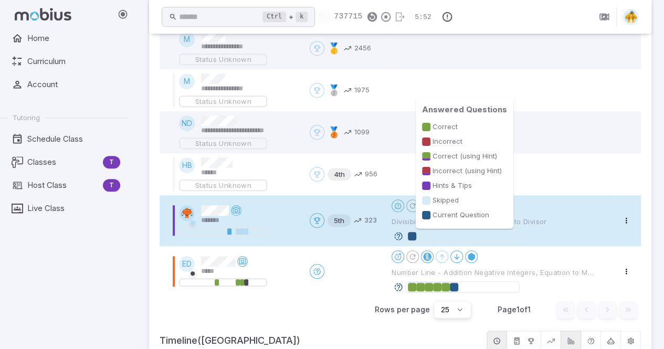
click at [415, 238] on div at bounding box center [412, 236] width 8 height 8
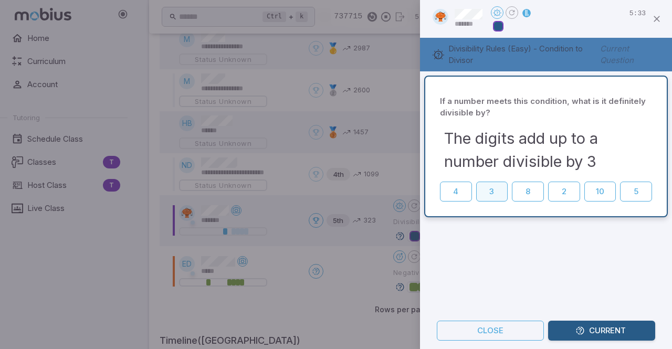
click at [483, 188] on button "3" at bounding box center [492, 192] width 32 height 20
click at [654, 20] on icon "button" at bounding box center [656, 19] width 10 height 10
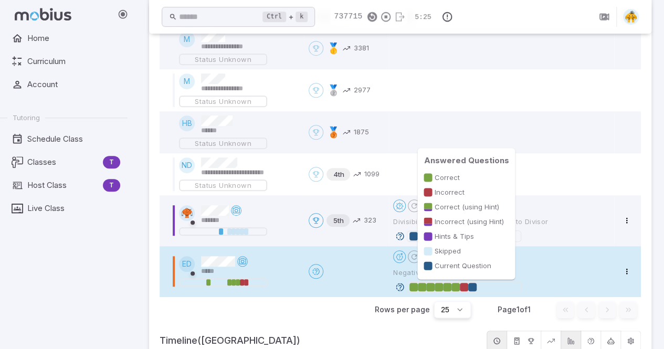
click at [465, 288] on div at bounding box center [464, 287] width 8 height 8
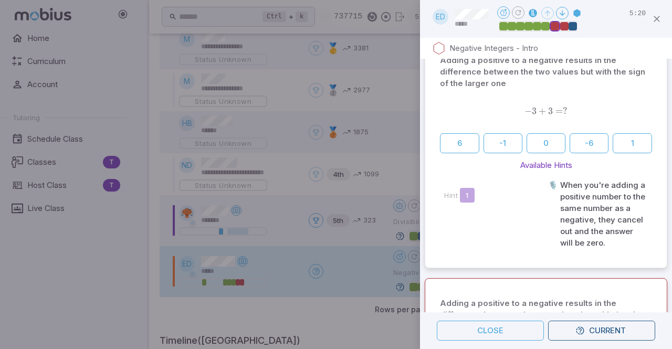
scroll to position [0, 0]
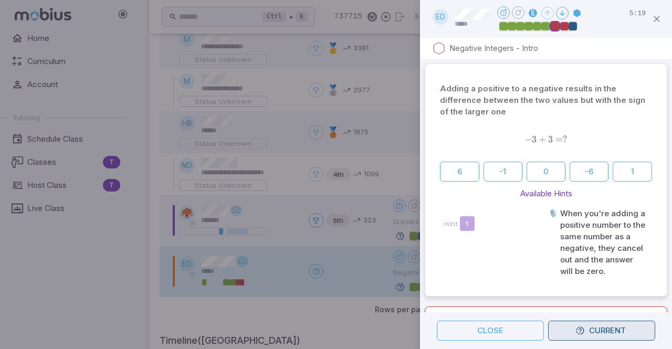
click at [588, 329] on button "Current" at bounding box center [601, 331] width 107 height 20
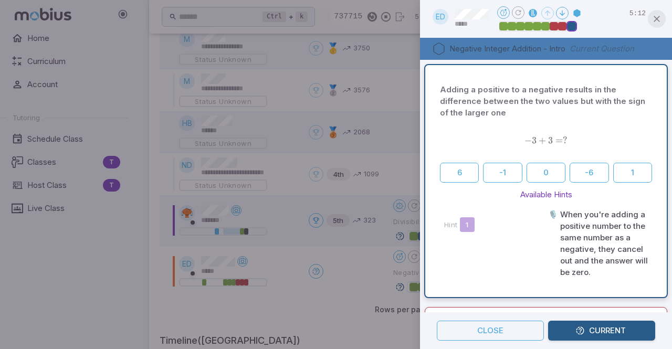
click at [655, 22] on icon "button" at bounding box center [656, 19] width 10 height 10
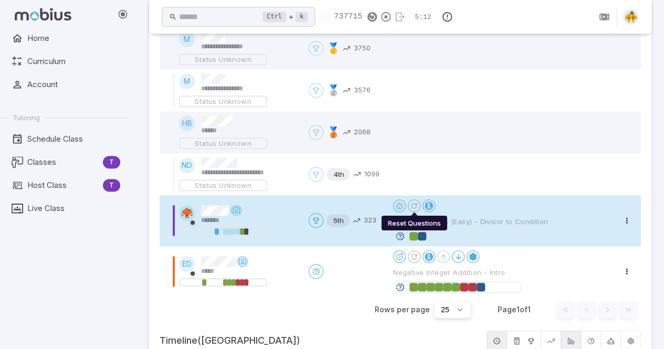
click at [415, 203] on icon "Reset Questions" at bounding box center [414, 206] width 8 height 8
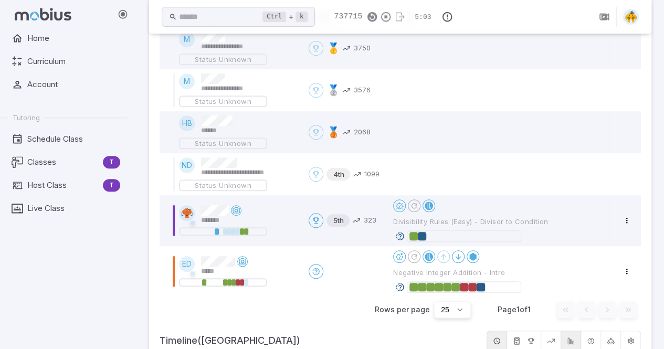
click at [96, 307] on div "Home Curriculum Account Tutoring Schedule Class Classes T Host Class T Live Cla…" at bounding box center [68, 188] width 136 height 321
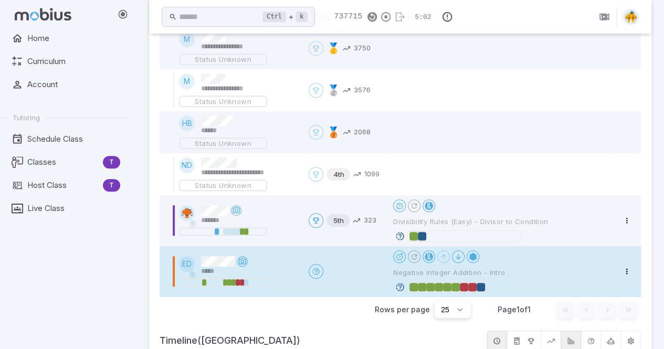
click at [355, 265] on div "Open menu" at bounding box center [347, 271] width 76 height 15
click at [414, 258] on icon "Reset Questions" at bounding box center [414, 256] width 8 height 8
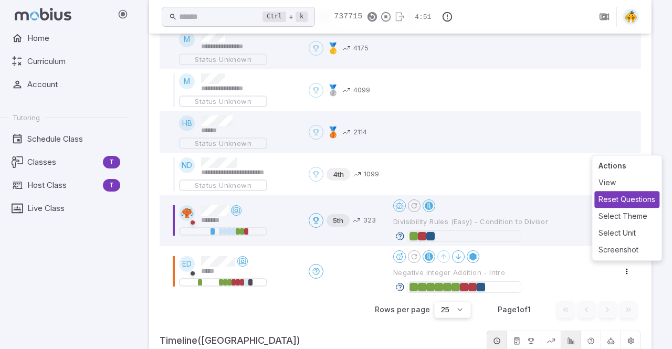
click at [613, 203] on div "Reset Questions" at bounding box center [626, 199] width 65 height 17
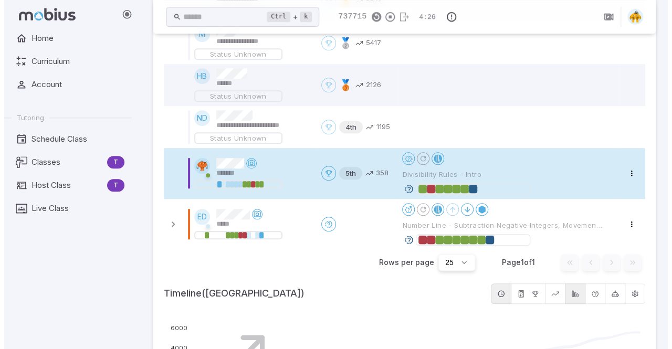
scroll to position [427, 0]
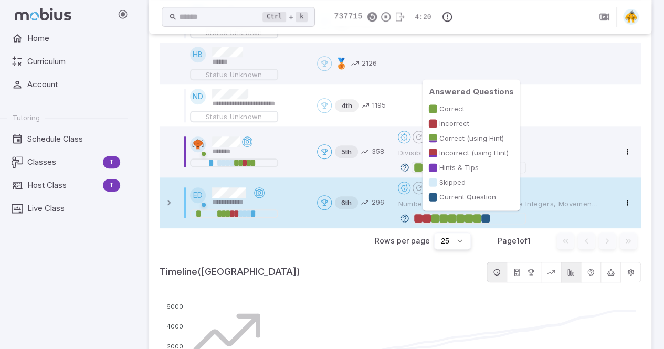
click at [478, 217] on div at bounding box center [477, 218] width 8 height 8
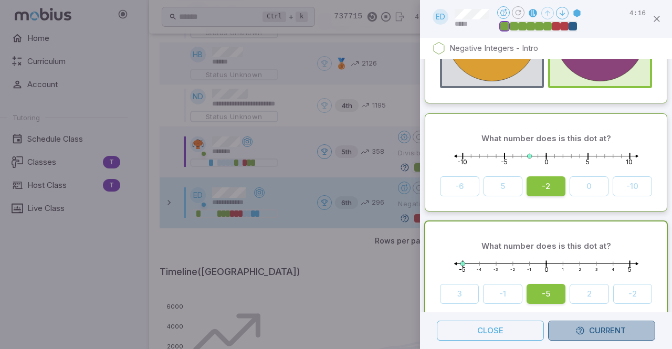
scroll to position [1573, 0]
click at [583, 333] on icon "button" at bounding box center [579, 330] width 9 height 9
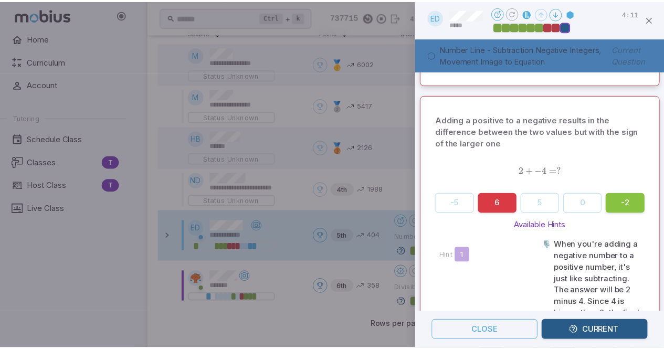
scroll to position [0, 0]
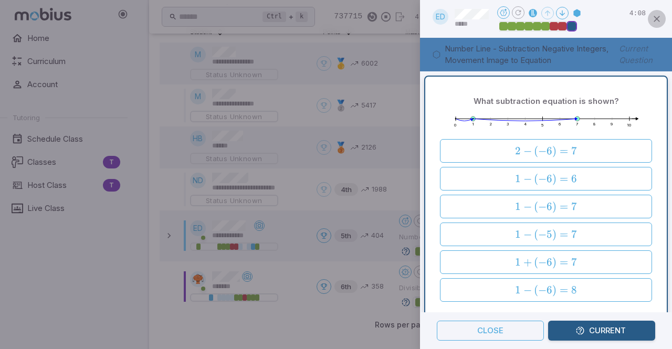
click at [656, 18] on icon "button" at bounding box center [656, 19] width 10 height 10
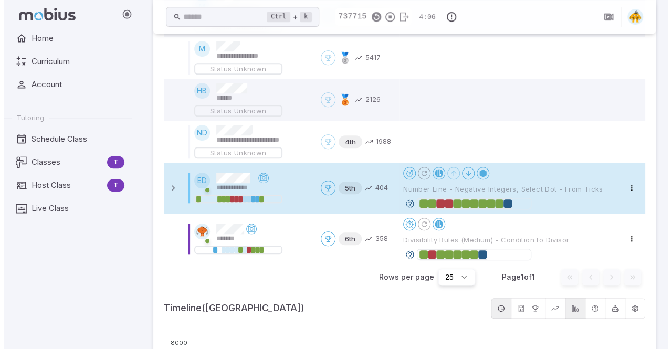
scroll to position [437, 0]
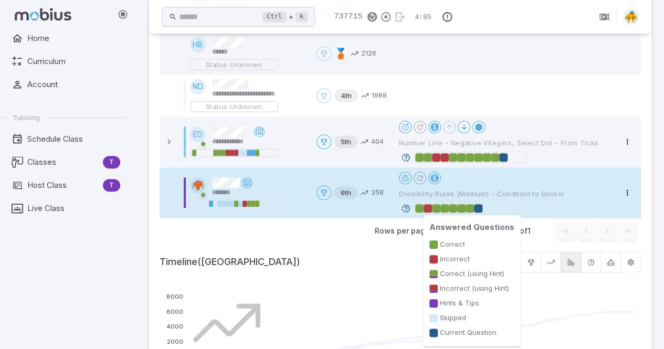
click at [468, 208] on div at bounding box center [470, 208] width 8 height 8
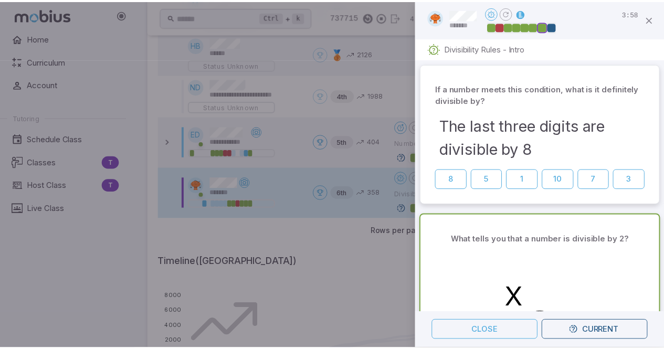
scroll to position [150, 0]
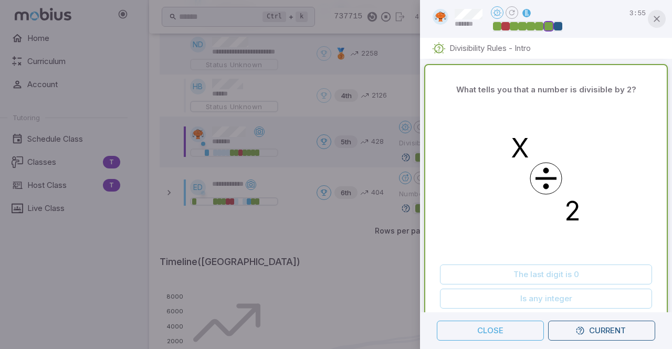
click at [654, 16] on icon "button" at bounding box center [656, 19] width 10 height 10
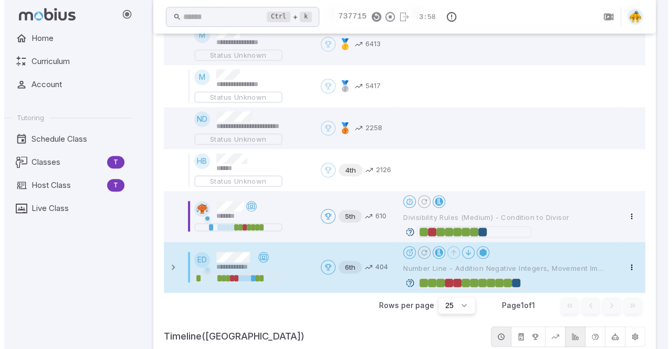
scroll to position [363, 0]
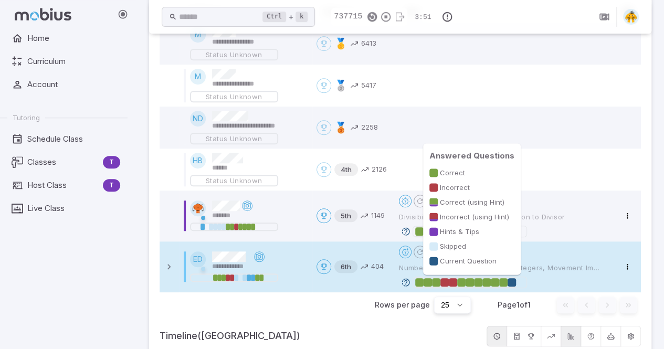
click at [502, 283] on div at bounding box center [503, 282] width 8 height 8
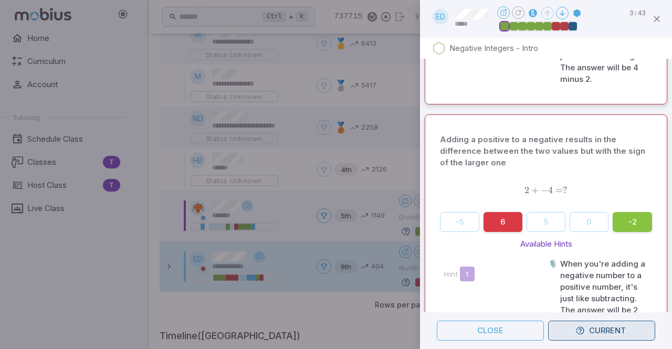
scroll to position [1573, 0]
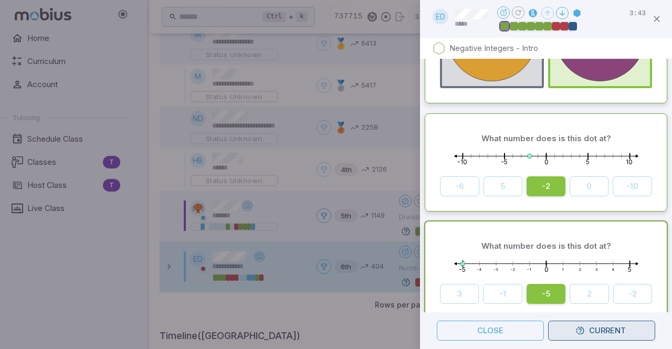
click at [574, 337] on button "Current" at bounding box center [601, 331] width 107 height 20
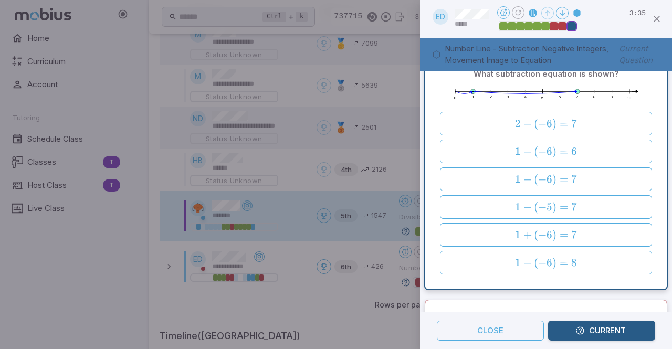
scroll to position [0, 0]
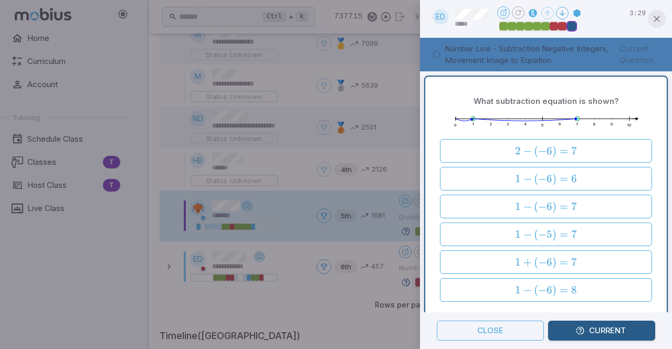
click at [661, 23] on icon "button" at bounding box center [656, 19] width 10 height 10
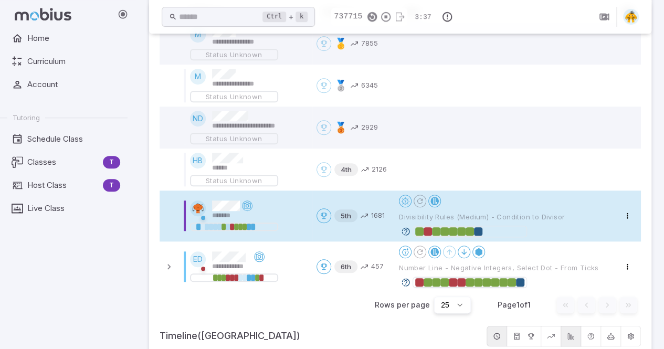
click at [298, 220] on div "*******" at bounding box center [249, 210] width 118 height 20
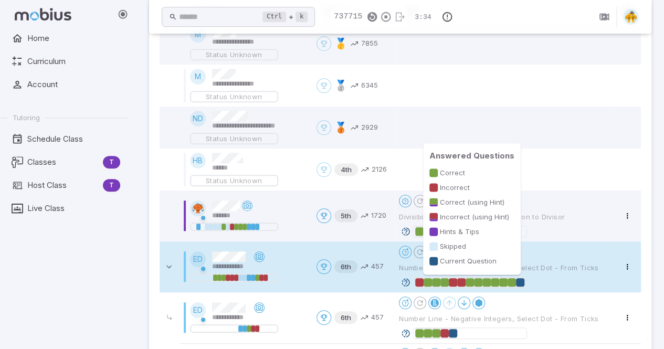
click at [513, 283] on div at bounding box center [511, 282] width 8 height 8
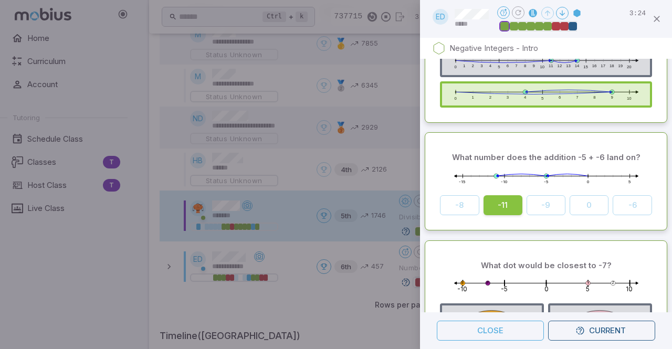
scroll to position [1573, 0]
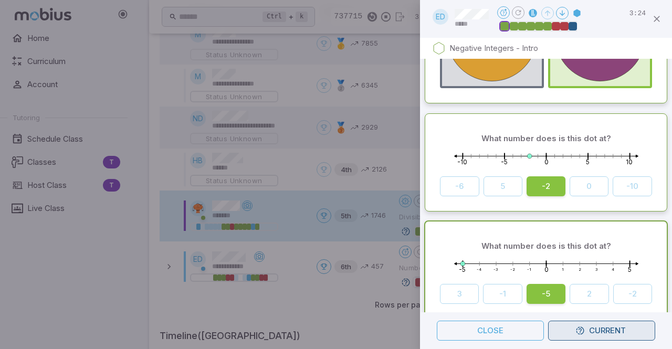
click at [594, 339] on button "Current" at bounding box center [601, 331] width 107 height 20
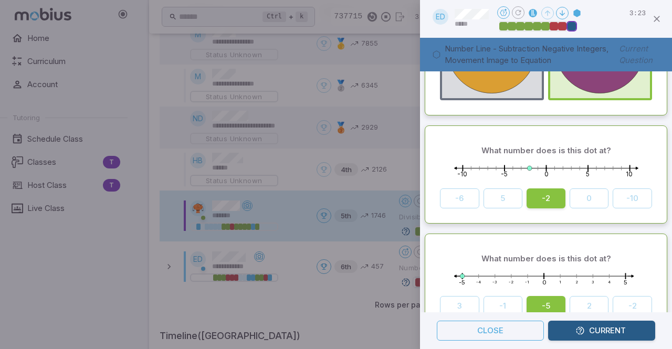
scroll to position [0, 0]
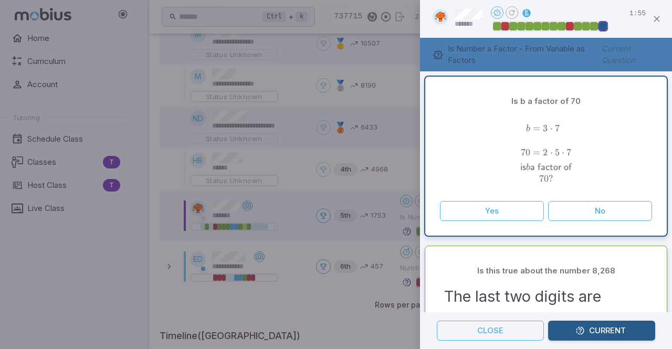
click at [588, 332] on button "Current" at bounding box center [601, 331] width 107 height 20
click at [583, 213] on button "No" at bounding box center [600, 211] width 104 height 20
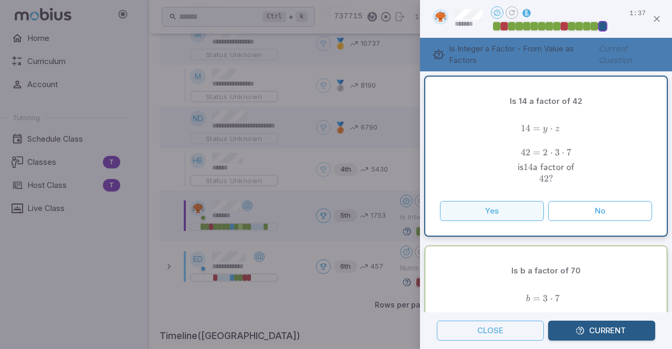
click at [521, 213] on button "Yes" at bounding box center [492, 211] width 104 height 20
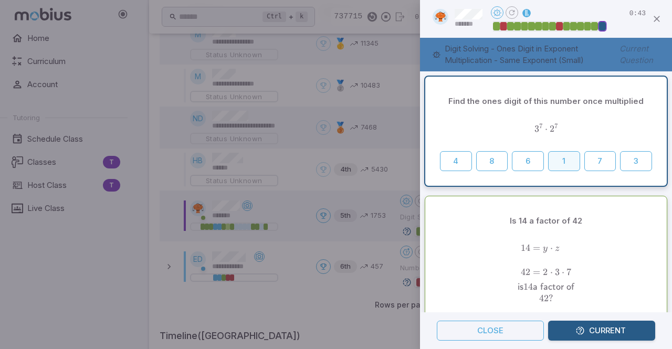
click at [556, 165] on button "1" at bounding box center [564, 161] width 32 height 20
click at [658, 18] on icon "button" at bounding box center [656, 19] width 10 height 10
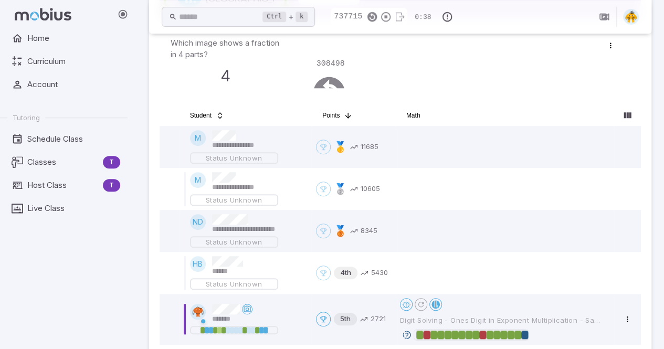
scroll to position [376, 0]
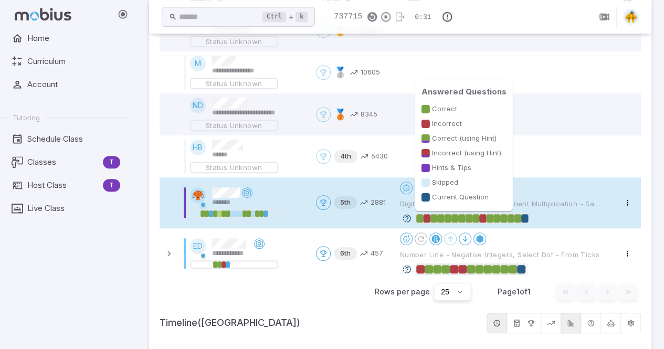
click at [515, 220] on div at bounding box center [517, 218] width 7 height 8
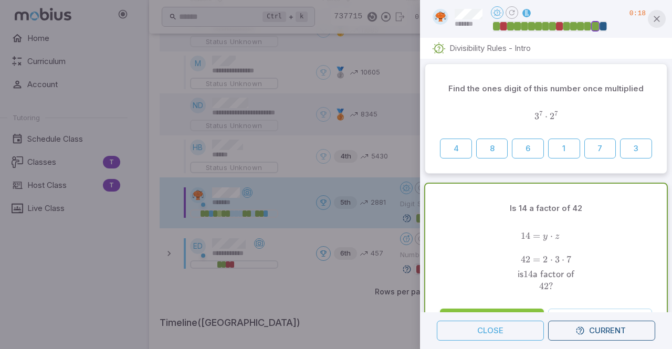
click at [659, 17] on icon "button" at bounding box center [656, 19] width 10 height 10
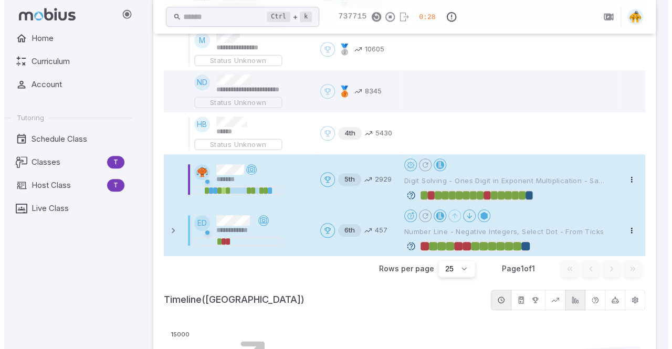
scroll to position [401, 0]
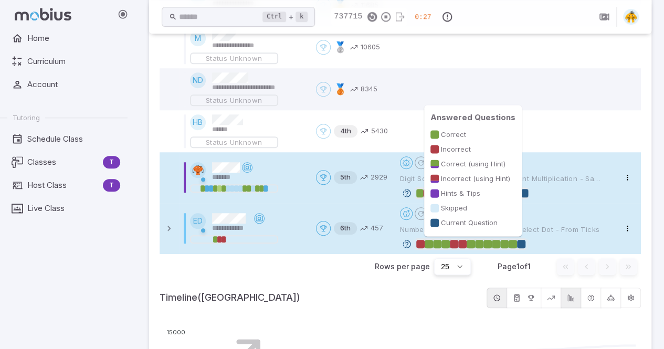
click at [511, 245] on div at bounding box center [513, 244] width 8 height 8
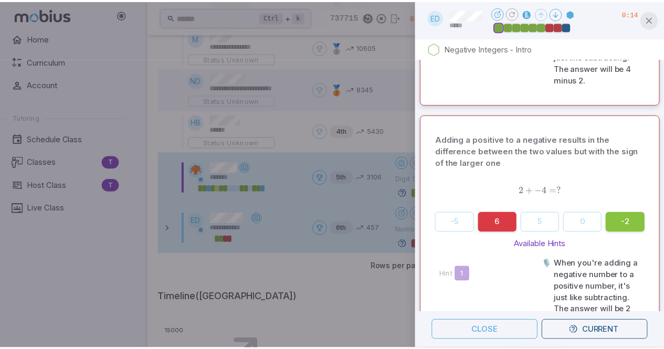
scroll to position [1573, 0]
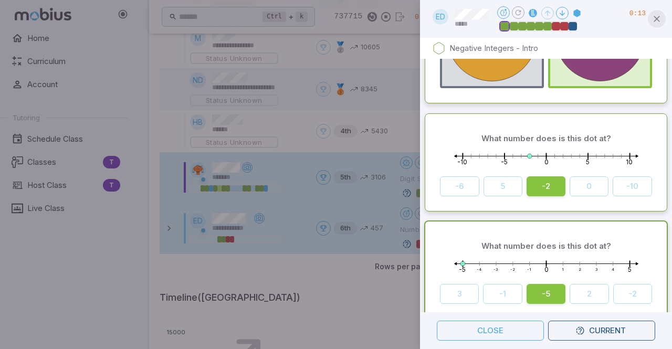
click at [656, 21] on icon "button" at bounding box center [656, 19] width 10 height 10
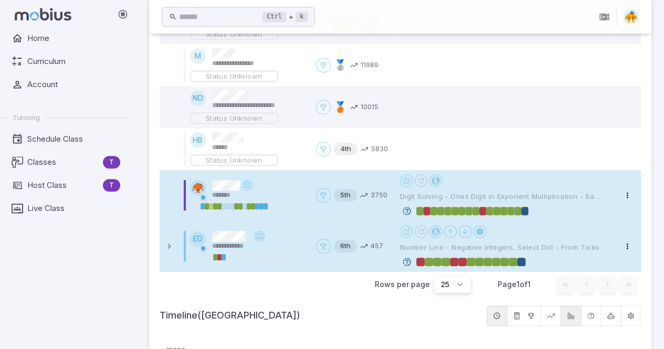
scroll to position [364, 0]
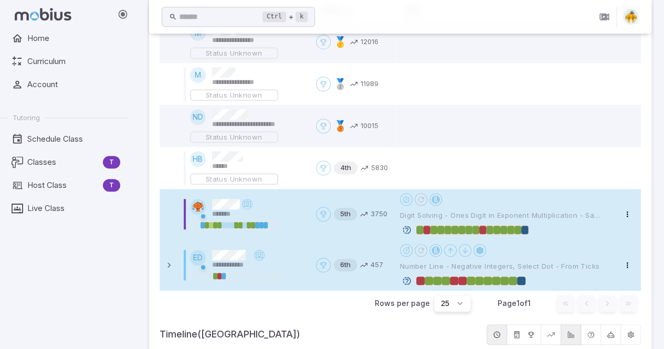
click at [27, 265] on div "Home Curriculum Account Tutoring Schedule Class Classes T Host Class T Live Cla…" at bounding box center [68, 188] width 136 height 321
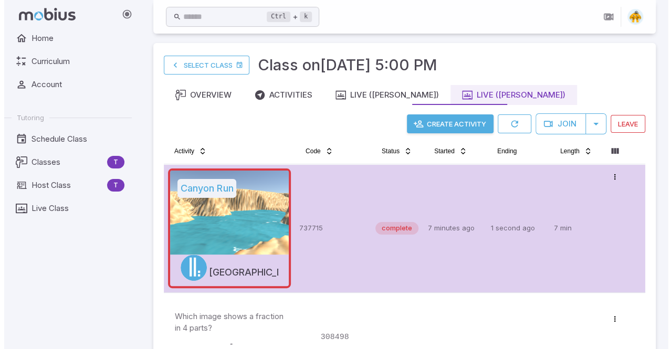
scroll to position [0, 0]
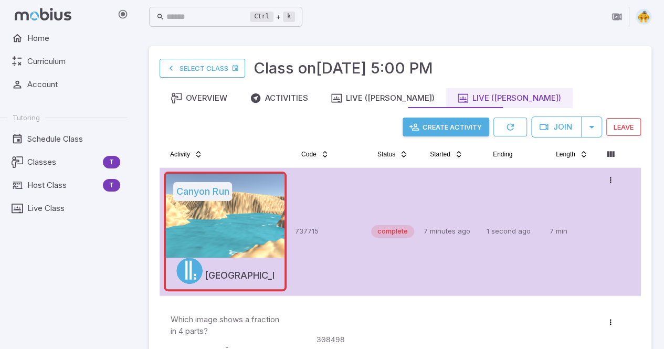
click at [438, 129] on button "Create Activity" at bounding box center [446, 127] width 87 height 19
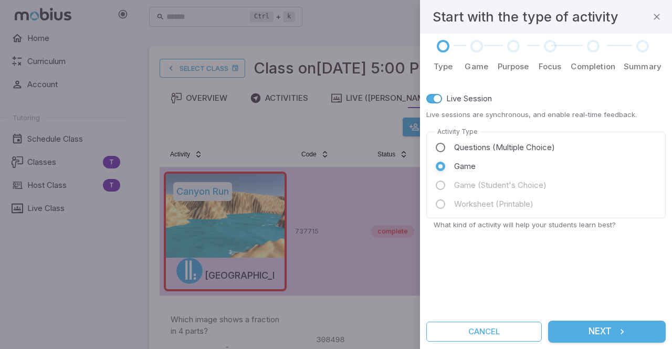
click at [579, 329] on button "Next" at bounding box center [607, 332] width 118 height 22
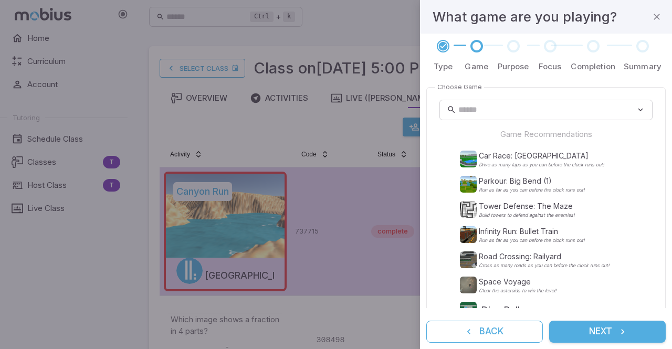
scroll to position [1, 0]
click at [515, 184] on p "Parkour: Big Bend (1)" at bounding box center [532, 182] width 106 height 10
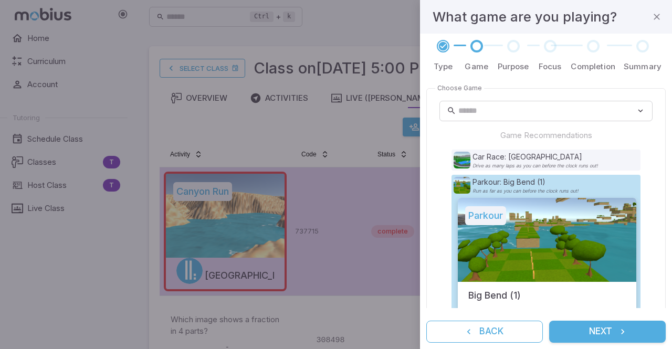
click at [600, 331] on button "Next" at bounding box center [607, 332] width 117 height 22
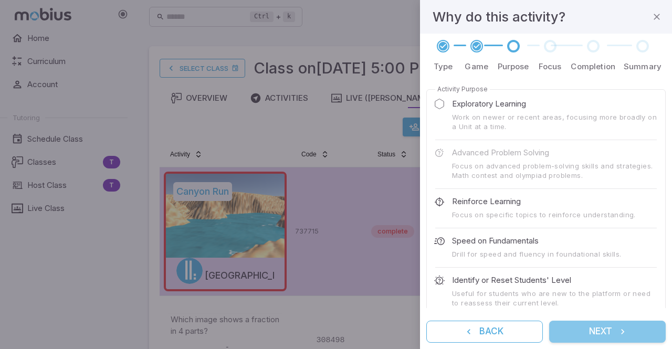
click at [589, 330] on button "Next" at bounding box center [607, 332] width 117 height 22
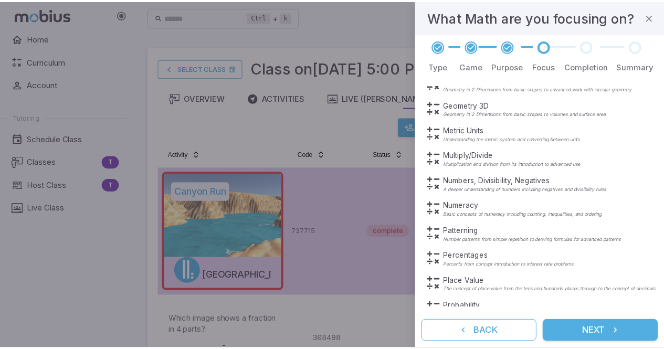
scroll to position [292, 0]
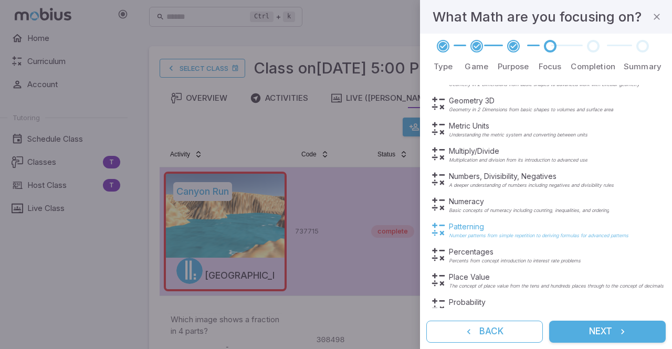
click at [458, 230] on p "Patterning" at bounding box center [538, 226] width 179 height 10
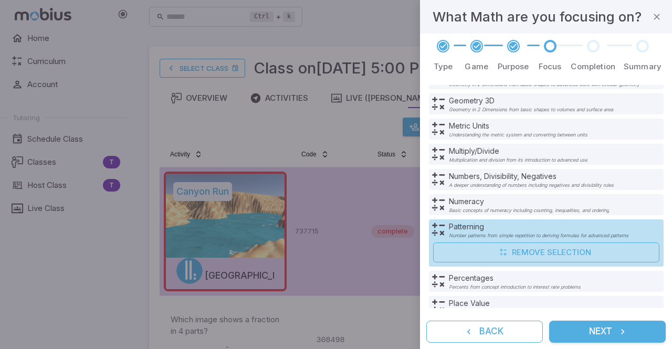
click at [603, 335] on button "Next" at bounding box center [607, 332] width 117 height 22
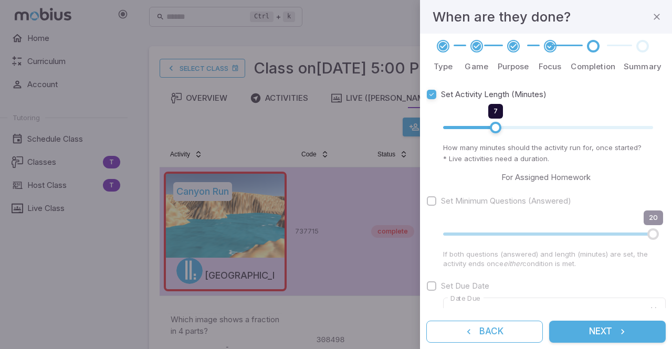
click at [609, 331] on button "Next" at bounding box center [607, 332] width 117 height 22
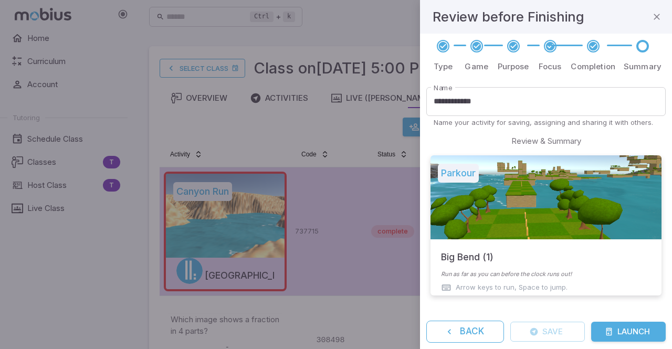
click at [619, 338] on button "Launch" at bounding box center [628, 332] width 75 height 20
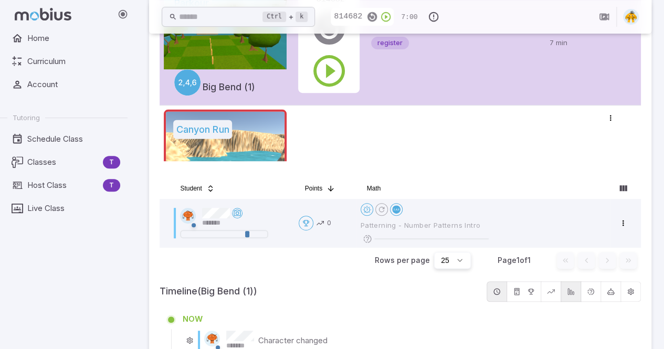
scroll to position [184, 0]
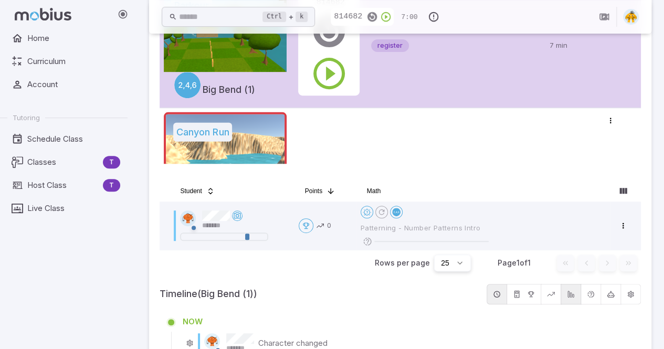
click at [40, 301] on div "Home Curriculum Account Tutoring Schedule Class Classes T Host Class T Live Cla…" at bounding box center [68, 188] width 136 height 321
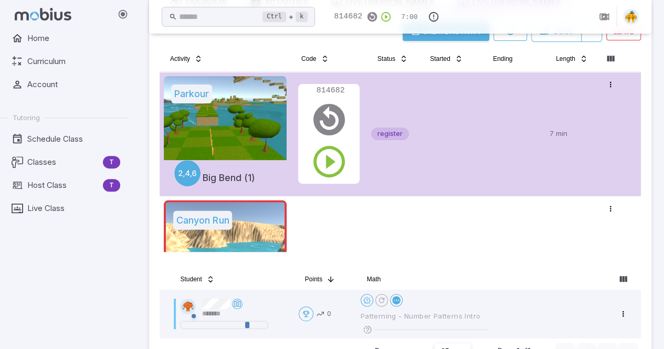
scroll to position [94, 0]
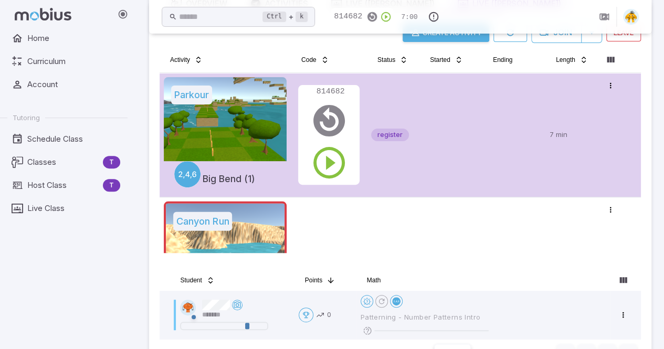
click at [35, 303] on div "Home Curriculum Account Tutoring Schedule Class Classes T Host Class T Live Cla…" at bounding box center [68, 188] width 136 height 321
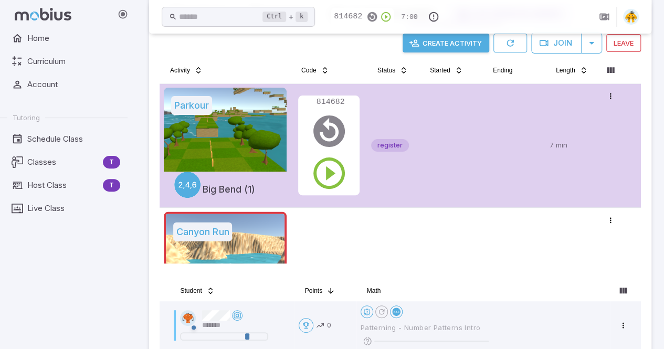
scroll to position [81, 0]
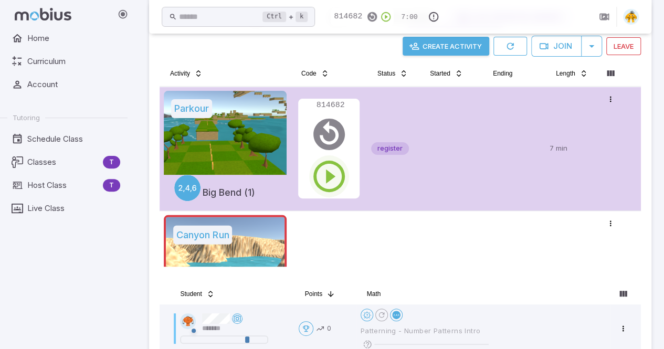
click at [322, 179] on icon "button" at bounding box center [329, 176] width 38 height 38
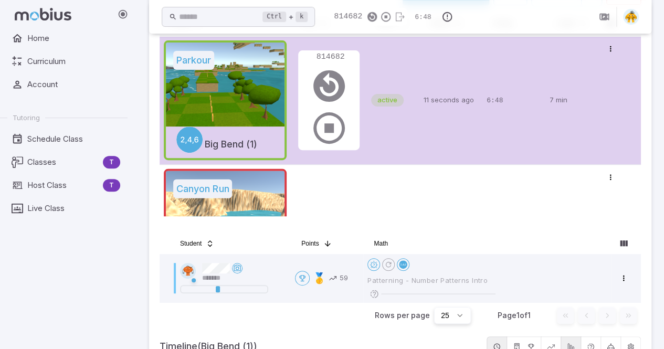
scroll to position [109, 0]
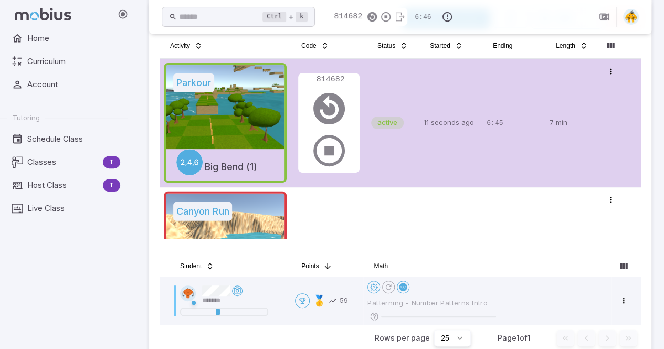
click at [49, 316] on div "Home Curriculum Account Tutoring Schedule Class Classes T Host Class T Live Cla…" at bounding box center [68, 188] width 136 height 321
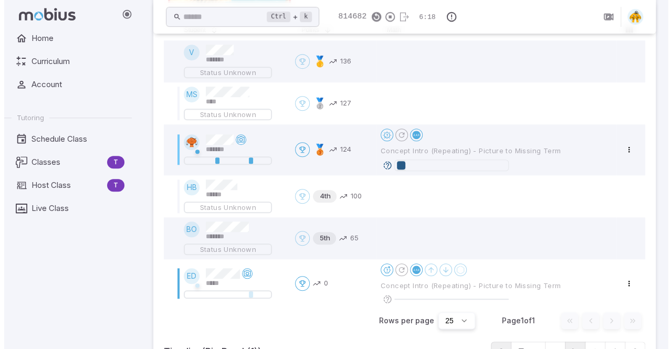
scroll to position [350, 0]
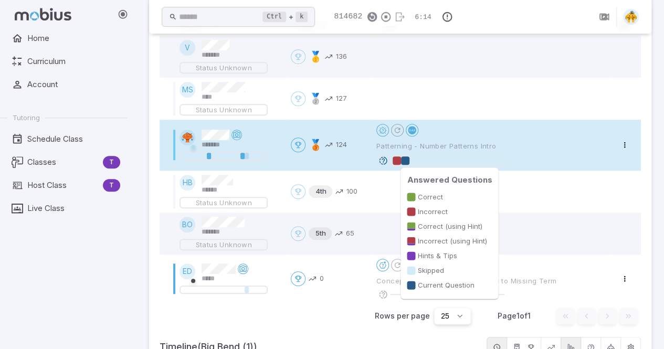
click at [398, 161] on div at bounding box center [397, 160] width 8 height 8
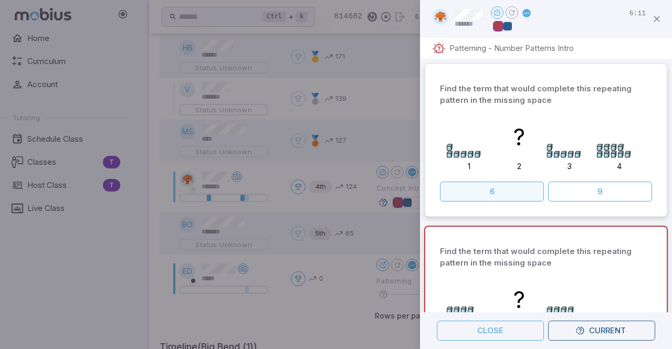
click at [519, 192] on button "6" at bounding box center [492, 192] width 104 height 20
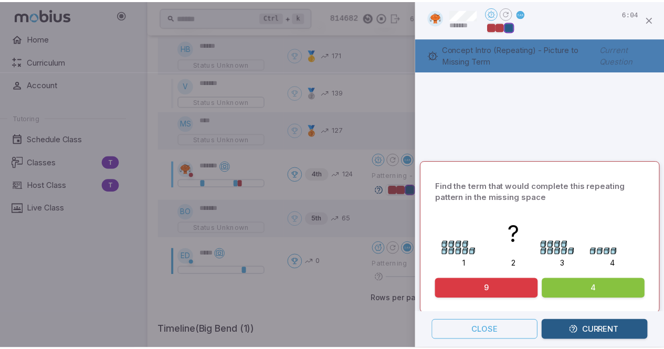
scroll to position [0, 0]
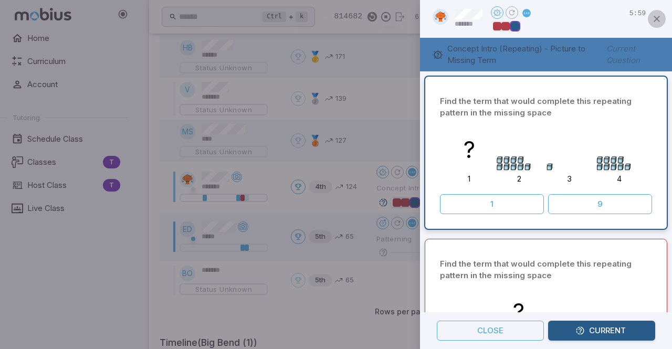
click at [652, 22] on icon "button" at bounding box center [656, 19] width 10 height 10
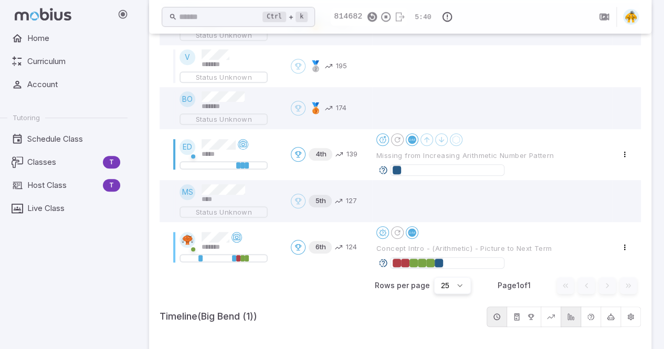
scroll to position [372, 0]
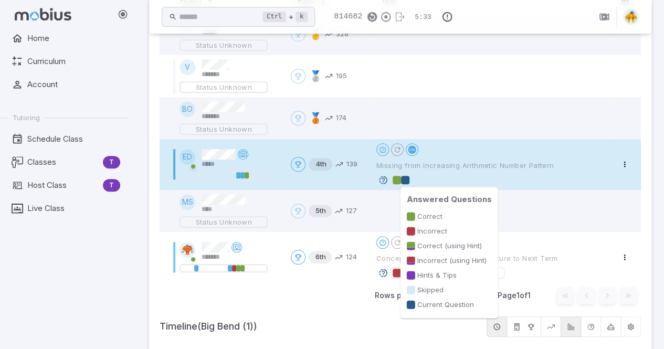
click at [426, 179] on div at bounding box center [447, 180] width 109 height 10
click at [403, 179] on div at bounding box center [405, 180] width 8 height 8
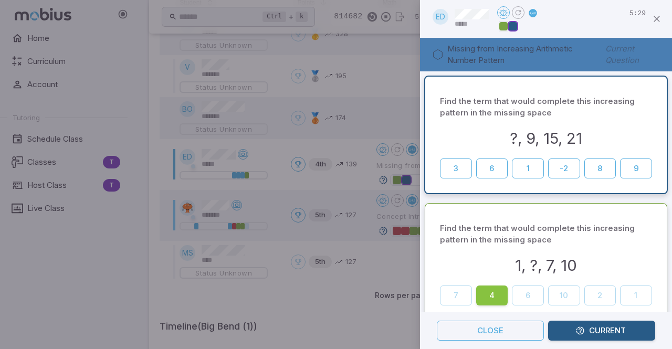
click at [604, 141] on div "?, 9, 15, 21" at bounding box center [546, 138] width 212 height 23
drag, startPoint x: 604, startPoint y: 141, endPoint x: 634, endPoint y: 35, distance: 110.3
click at [634, 35] on div "ED ***** Open menu 5:24 Missing from Increasing Arithmetic Number Pattern Curre…" at bounding box center [546, 174] width 252 height 349
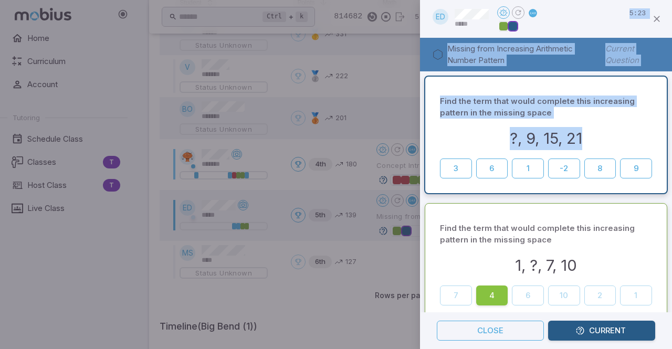
click at [622, 107] on p "Find the term that would complete this increasing pattern in the missing space" at bounding box center [546, 107] width 212 height 23
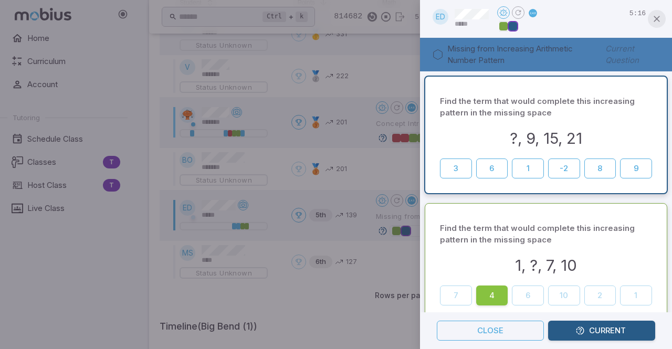
click at [658, 22] on icon "button" at bounding box center [656, 19] width 10 height 10
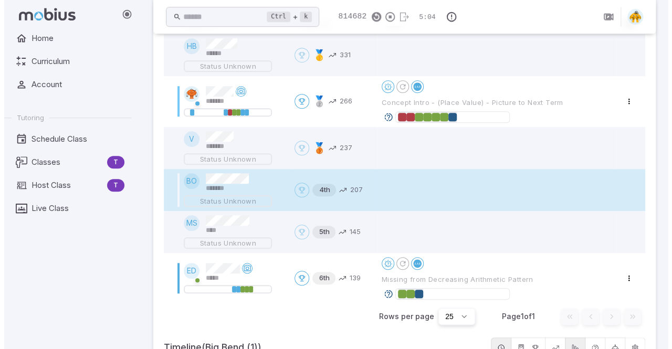
scroll to position [352, 0]
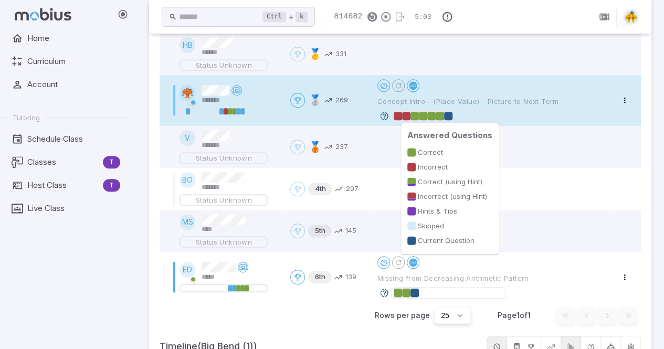
click at [438, 118] on div at bounding box center [440, 116] width 8 height 8
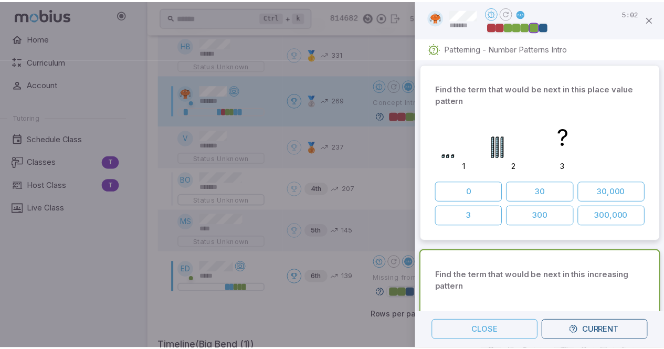
scroll to position [186, 0]
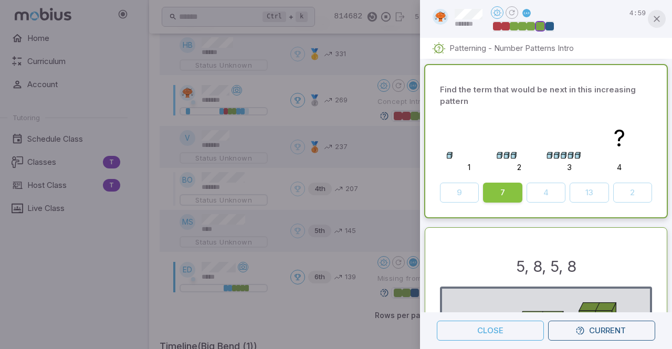
click at [657, 15] on icon "button" at bounding box center [656, 19] width 10 height 10
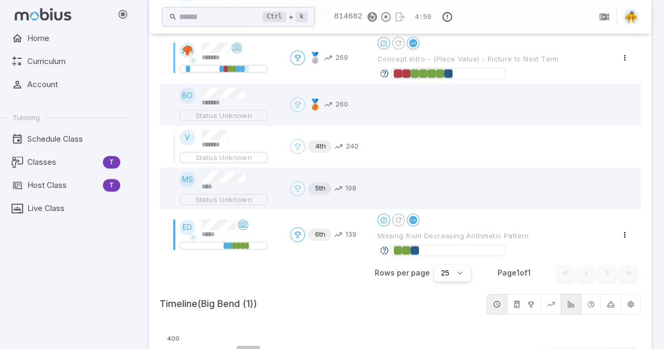
scroll to position [468, 0]
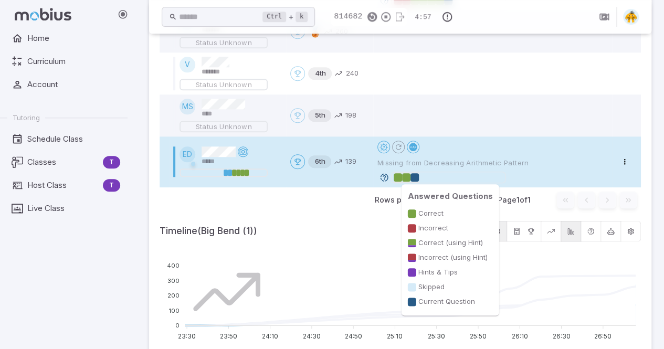
click at [415, 178] on div at bounding box center [414, 177] width 8 height 8
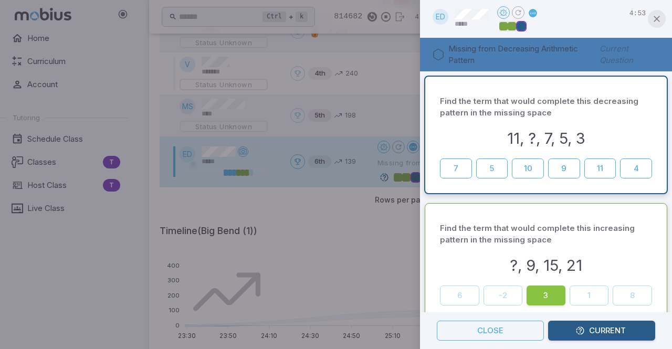
click at [660, 18] on icon "button" at bounding box center [656, 19] width 10 height 10
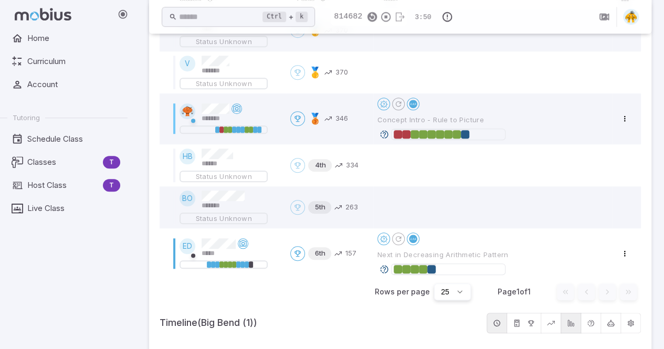
scroll to position [377, 0]
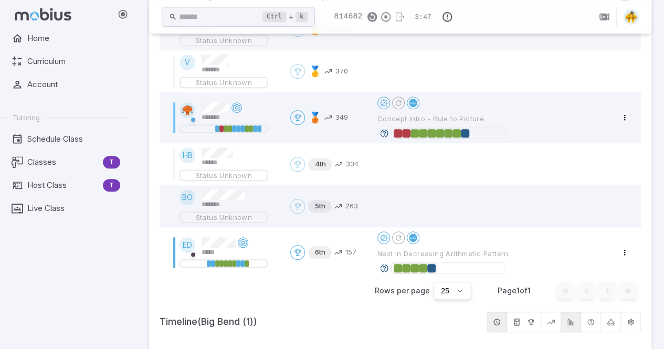
click at [35, 286] on div "Home Curriculum Account Tutoring Schedule Class Classes T Host Class T Live Cla…" at bounding box center [68, 188] width 136 height 321
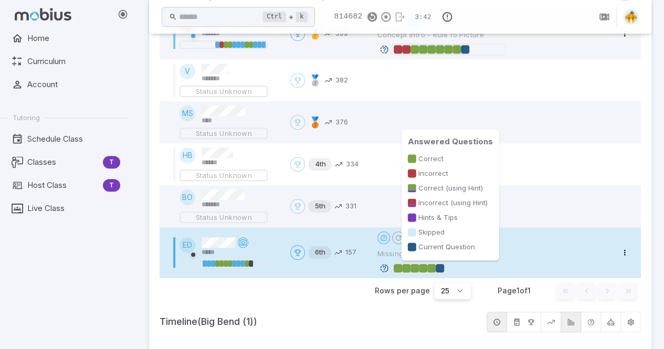
click at [429, 269] on div at bounding box center [431, 268] width 8 height 8
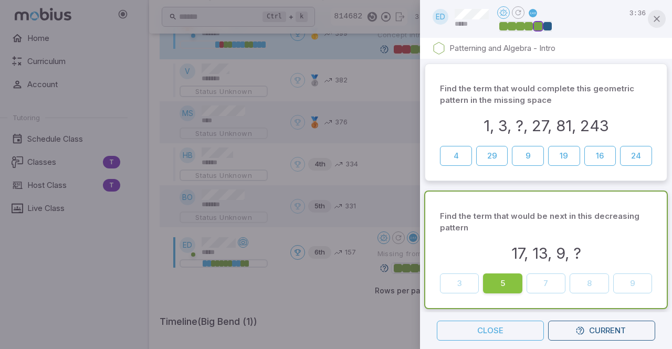
click at [654, 22] on icon "button" at bounding box center [656, 19] width 10 height 10
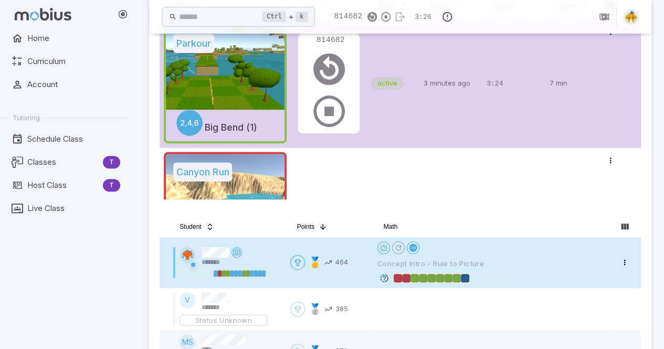
scroll to position [137, 0]
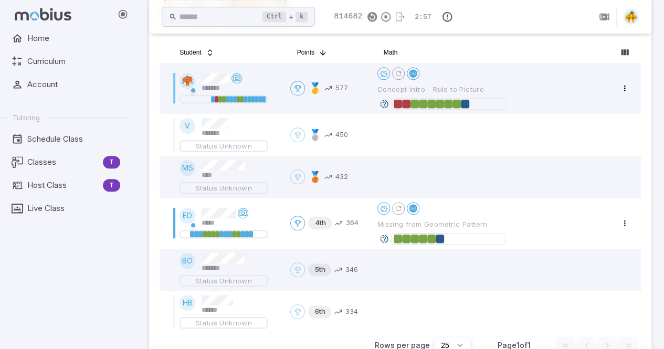
scroll to position [323, 0]
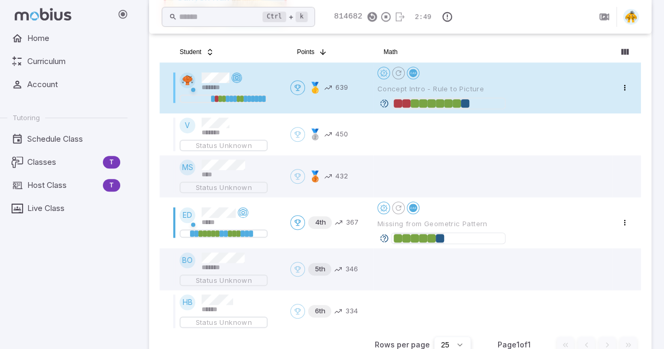
click at [236, 79] on icon at bounding box center [236, 77] width 8 height 8
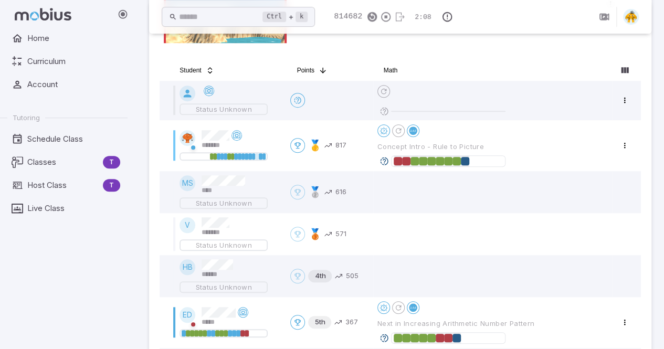
scroll to position [303, 0]
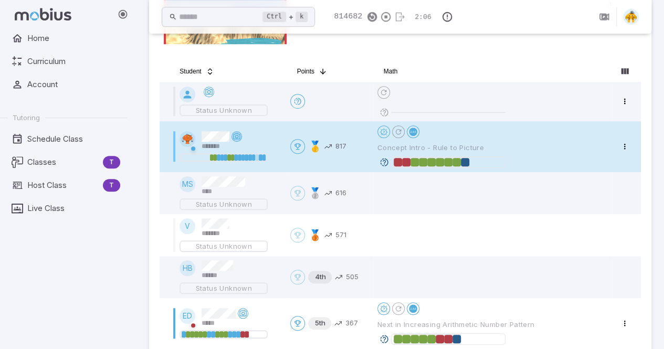
click at [235, 135] on icon at bounding box center [236, 136] width 8 height 8
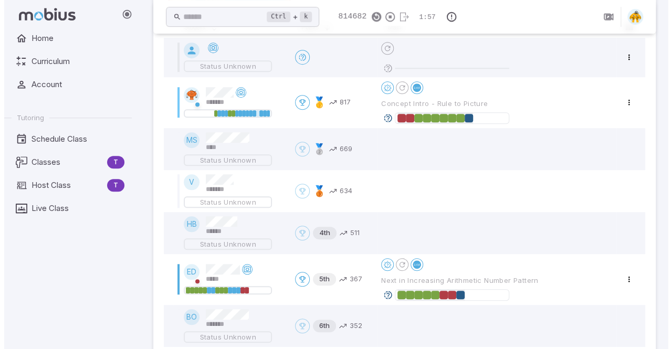
scroll to position [347, 0]
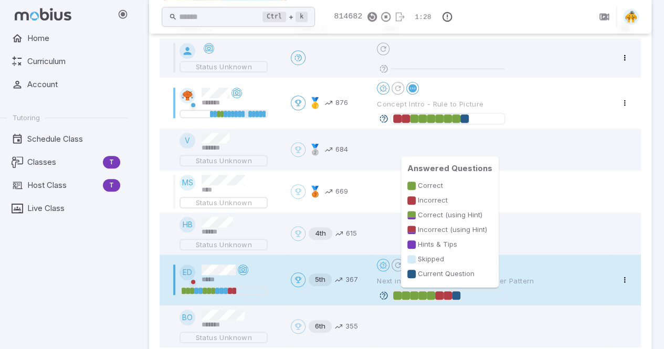
click at [448, 297] on div at bounding box center [447, 295] width 8 height 8
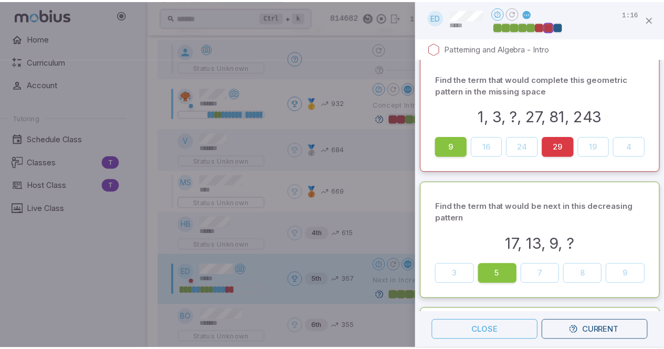
scroll to position [0, 0]
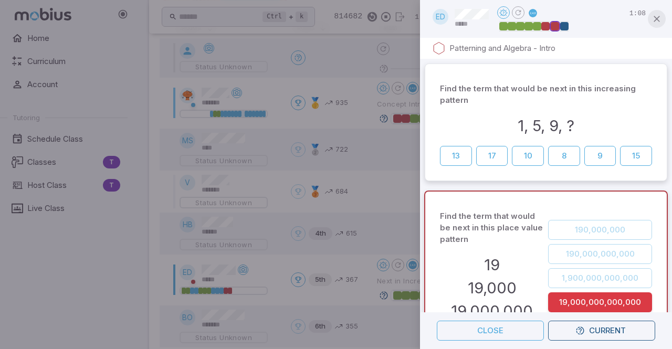
click at [656, 25] on button "button" at bounding box center [657, 19] width 18 height 18
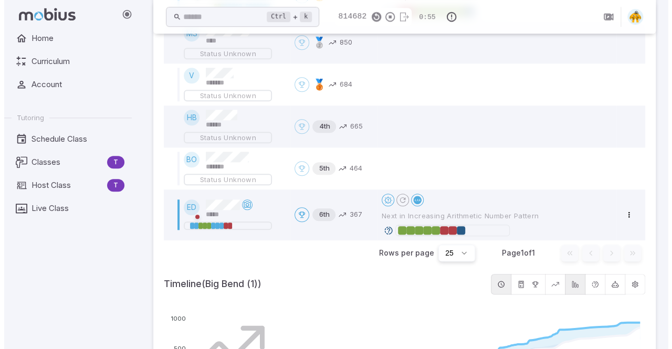
scroll to position [460, 0]
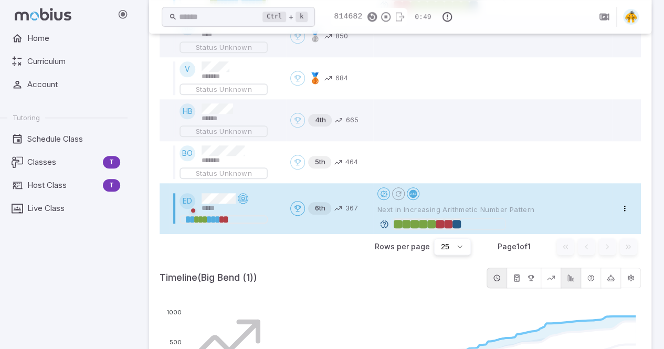
click at [447, 224] on div at bounding box center [448, 224] width 8 height 8
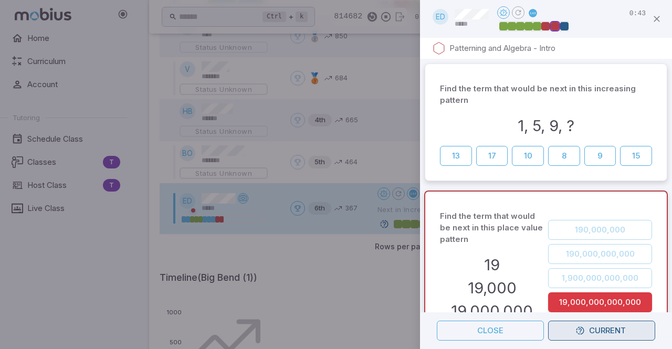
click at [595, 335] on button "Current" at bounding box center [601, 331] width 107 height 20
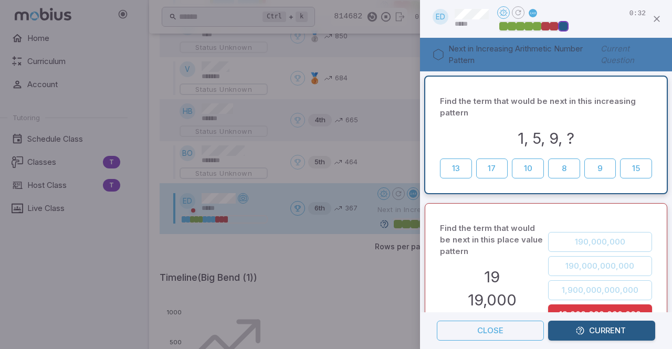
click at [632, 198] on div "Find the term that would be next in this place value pattern 19 19,000 19,000…" at bounding box center [546, 290] width 252 height 184
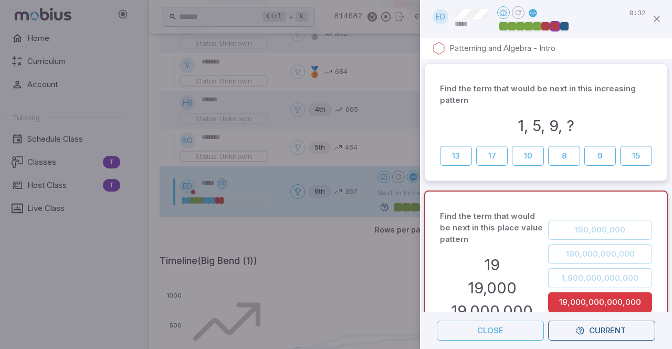
scroll to position [126, 0]
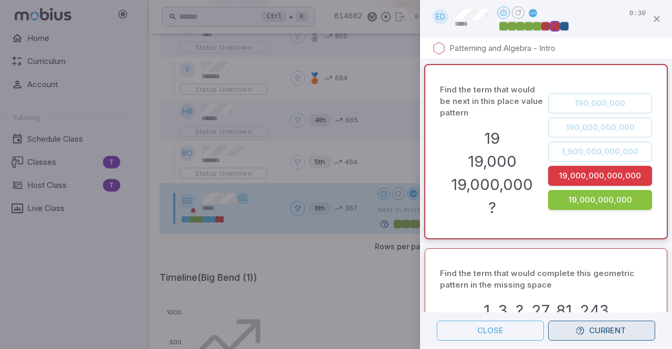
click at [593, 327] on button "Current" at bounding box center [601, 331] width 107 height 20
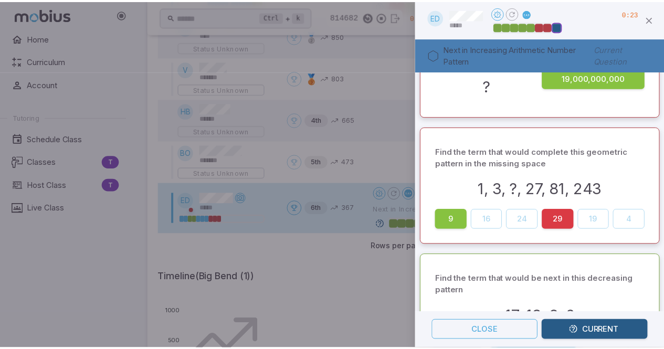
scroll to position [0, 0]
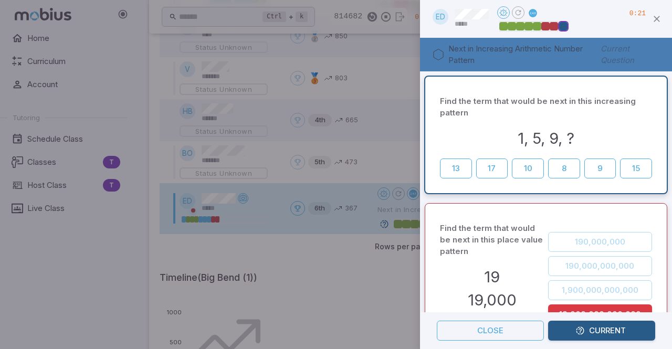
click at [591, 334] on button "Current" at bounding box center [601, 331] width 107 height 20
click at [654, 25] on button "button" at bounding box center [657, 19] width 18 height 18
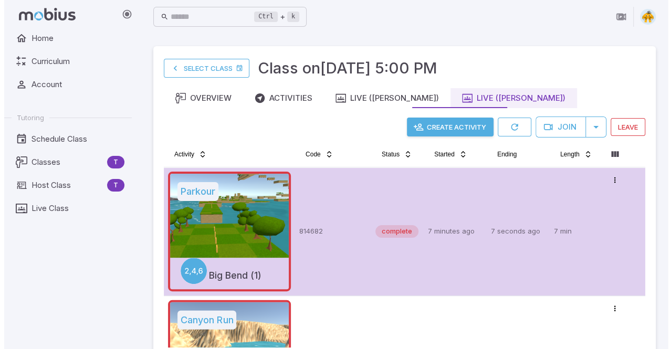
scroll to position [14, 0]
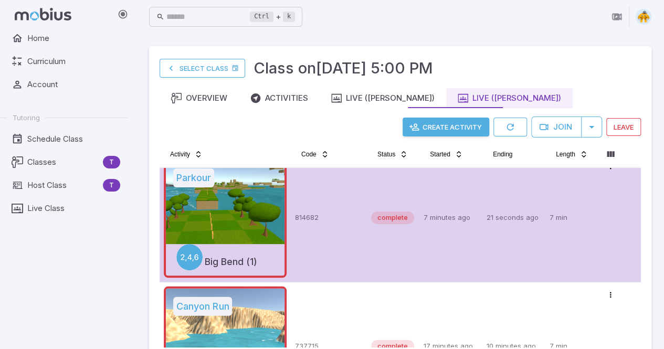
click at [442, 123] on button "Create Activity" at bounding box center [446, 127] width 87 height 19
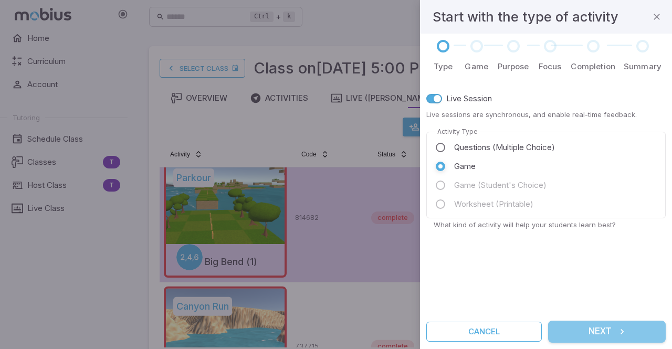
click at [604, 329] on button "Next" at bounding box center [607, 332] width 118 height 22
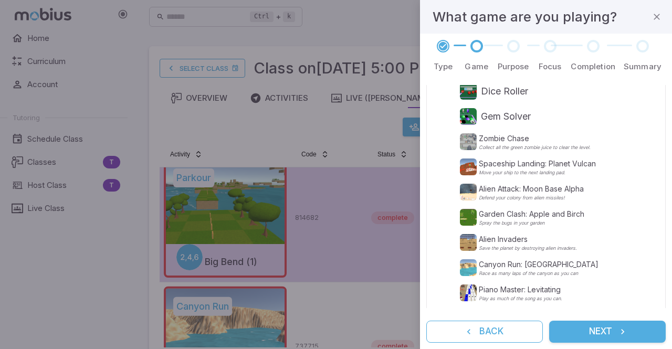
scroll to position [206, 0]
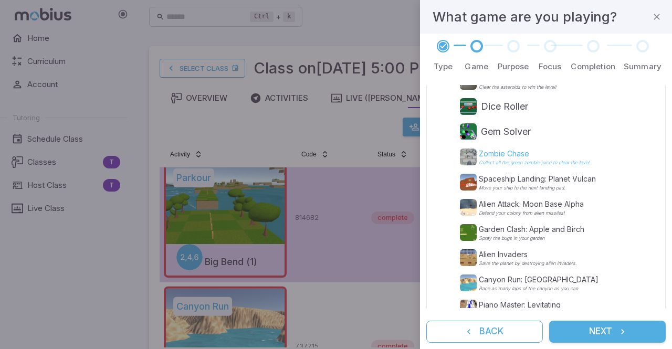
click at [500, 158] on p "Zombie Chase" at bounding box center [535, 154] width 112 height 10
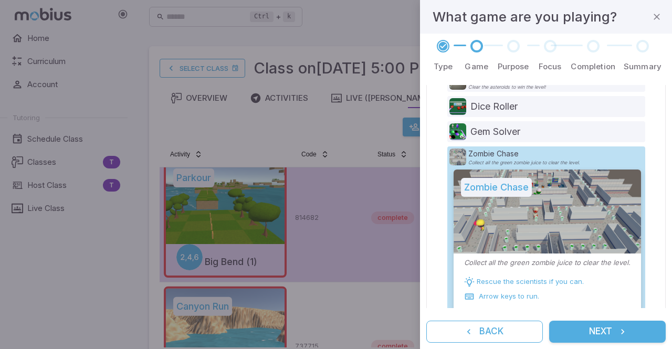
click at [663, 185] on div "Type Game Purpose Focus Completion Summary Choose Game ​ Suggested Search Terms…" at bounding box center [546, 191] width 252 height 315
click at [578, 334] on button "Next" at bounding box center [607, 332] width 117 height 22
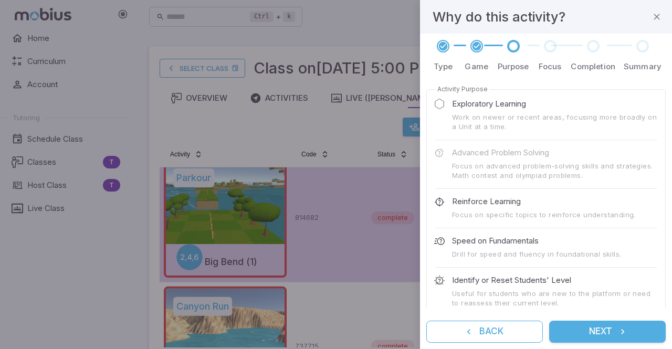
scroll to position [56, 0]
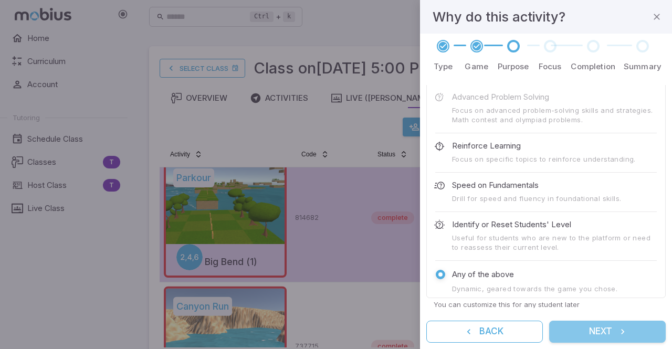
click at [585, 335] on button "Next" at bounding box center [607, 332] width 117 height 22
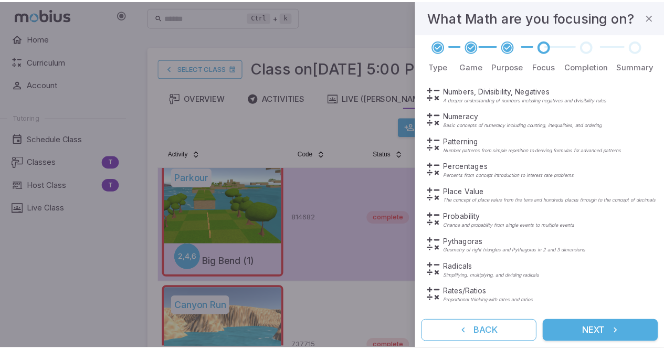
scroll to position [379, 0]
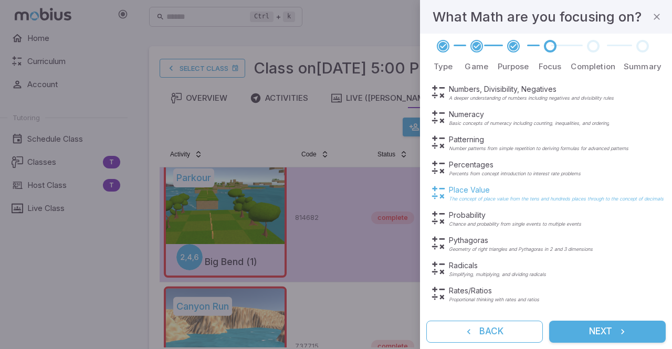
click at [499, 191] on p "Place Value" at bounding box center [556, 190] width 215 height 10
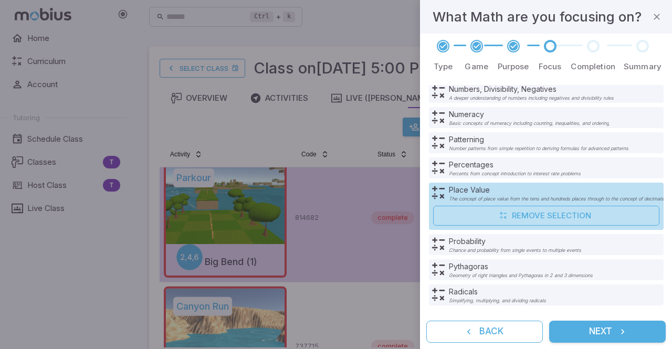
click at [580, 337] on button "Next" at bounding box center [607, 332] width 117 height 22
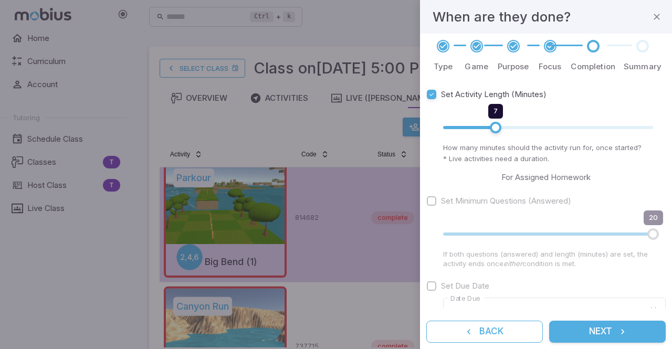
click at [568, 335] on button "Next" at bounding box center [607, 332] width 117 height 22
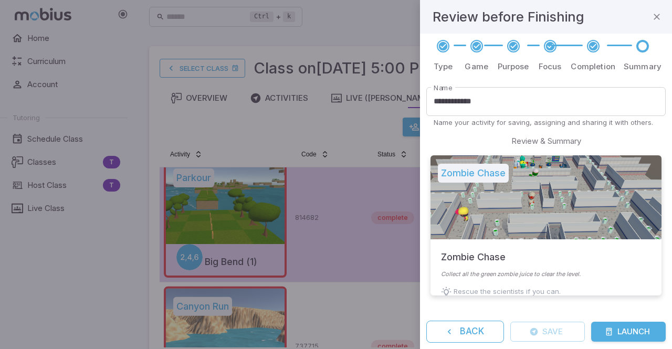
click at [626, 332] on button "Launch" at bounding box center [628, 332] width 75 height 20
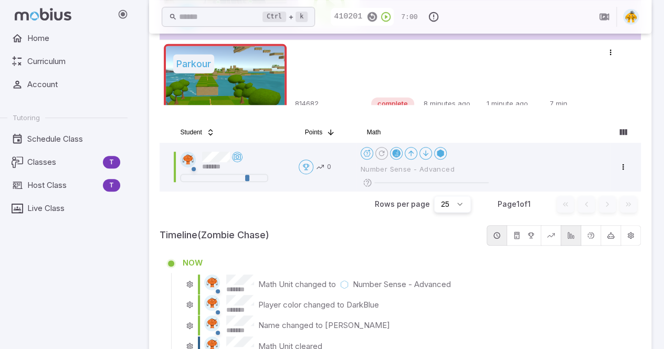
scroll to position [244, 0]
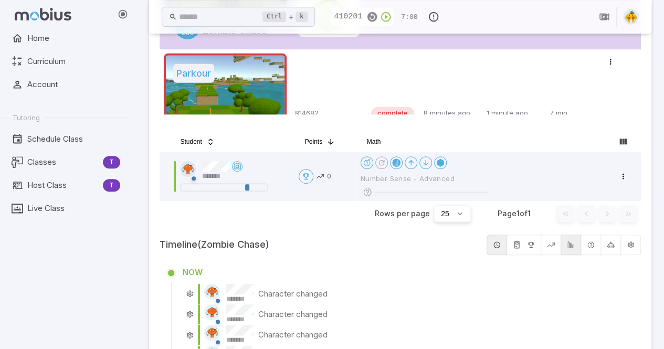
scroll to position [232, 0]
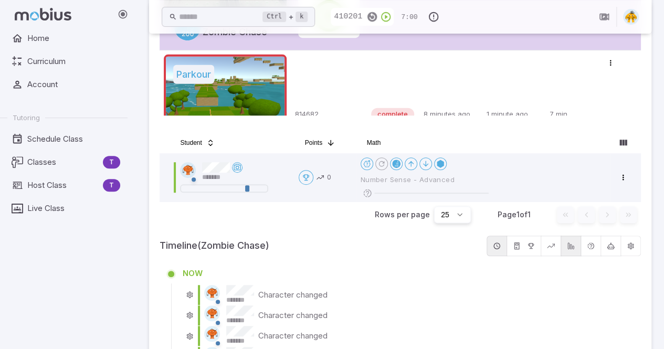
click at [48, 309] on div "Home Curriculum Account Tutoring Schedule Class Classes T Host Class T Live Cla…" at bounding box center [68, 188] width 136 height 321
click at [52, 281] on div "Home Curriculum Account Tutoring Schedule Class Classes T Host Class T Live Cla…" at bounding box center [68, 188] width 136 height 321
click at [43, 269] on div "Home Curriculum Account Tutoring Schedule Class Classes T Host Class T Live Cla…" at bounding box center [68, 188] width 136 height 321
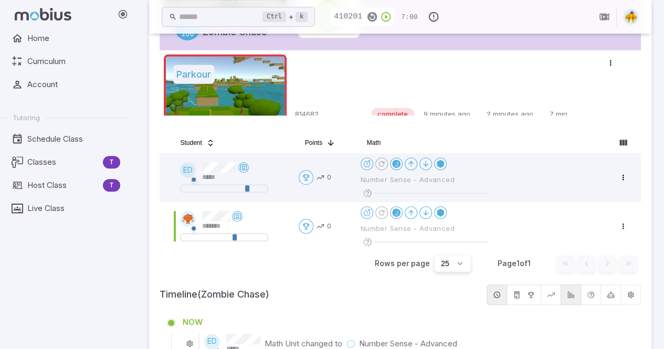
click at [22, 301] on div "Home Curriculum Account Tutoring Schedule Class Classes T Host Class T Live Cla…" at bounding box center [68, 188] width 136 height 321
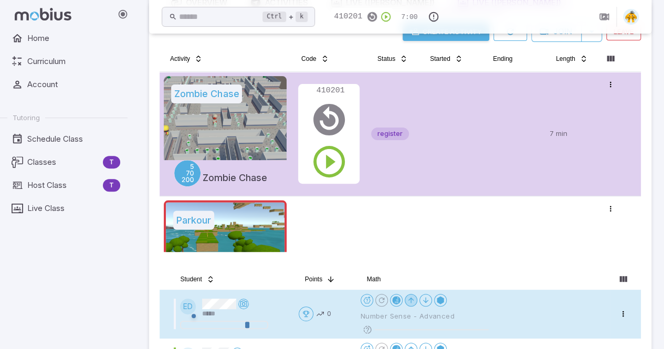
scroll to position [95, 0]
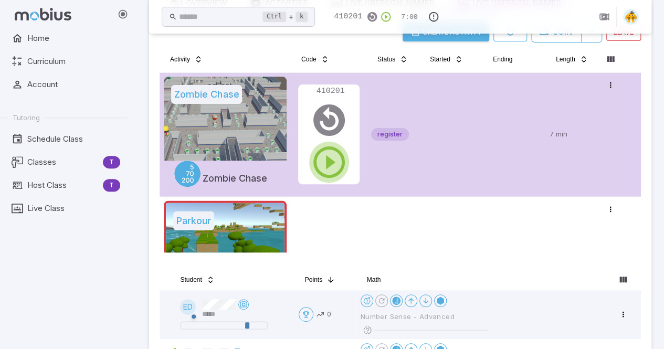
click at [331, 162] on icon "button" at bounding box center [329, 162] width 38 height 38
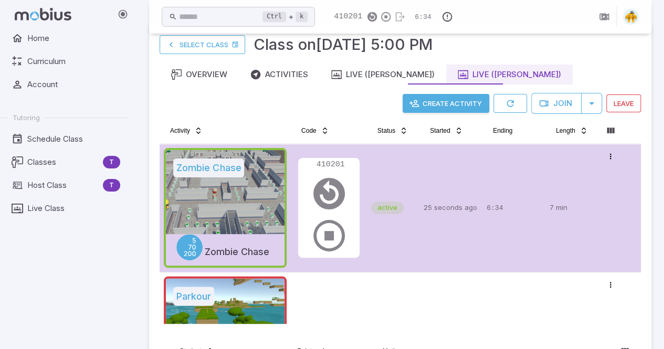
scroll to position [35, 0]
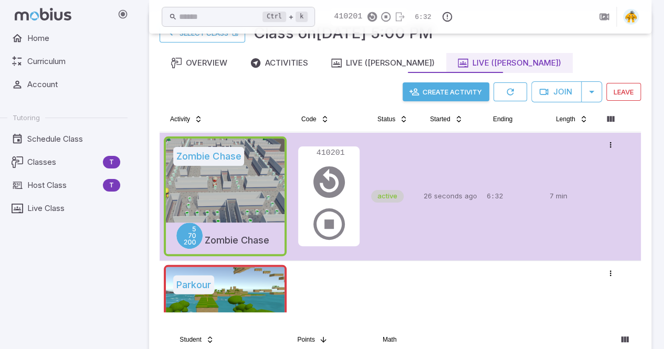
click at [18, 287] on div "Home Curriculum Account Tutoring Schedule Class Classes T Host Class T Live Cla…" at bounding box center [68, 188] width 136 height 321
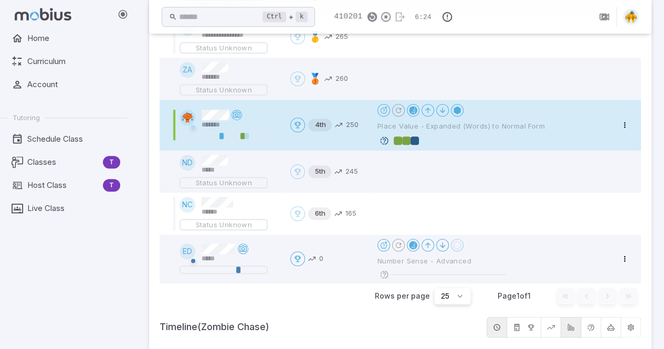
scroll to position [404, 0]
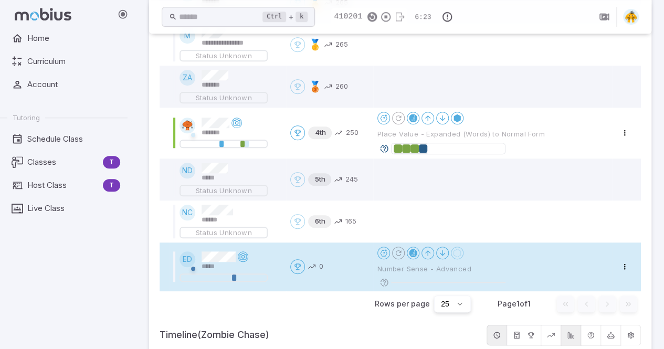
click at [248, 277] on div at bounding box center [224, 277] width 84 height 6
click at [401, 278] on div at bounding box center [441, 282] width 128 height 9
click at [383, 282] on icon at bounding box center [383, 282] width 9 height 9
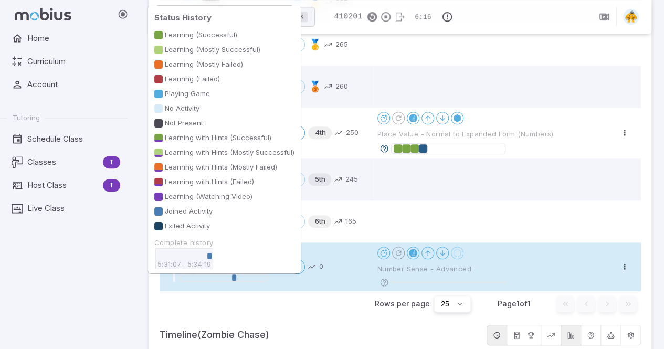
click at [231, 278] on div at bounding box center [230, 277] width 4 height 6
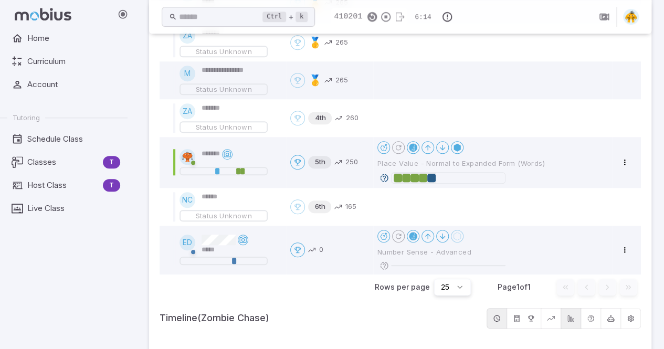
click at [244, 44] on div "ZA *******" at bounding box center [230, 36] width 102 height 16
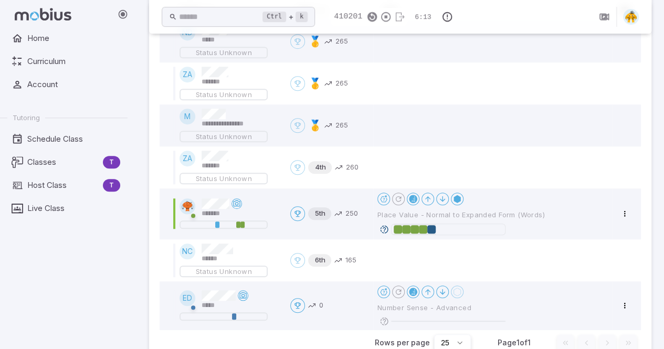
scroll to position [366, 0]
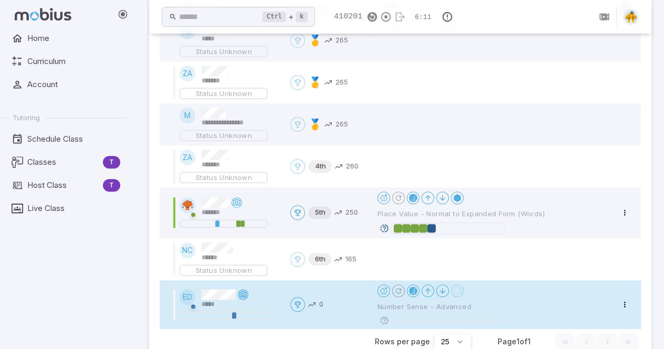
click at [243, 295] on icon at bounding box center [243, 294] width 8 height 8
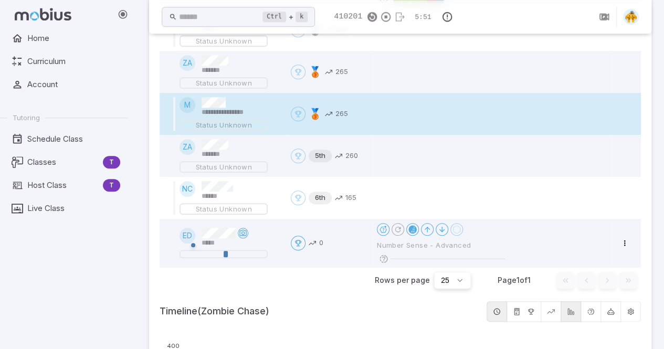
scroll to position [428, 0]
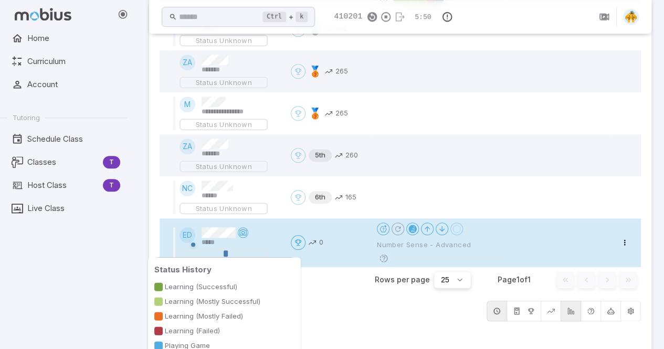
click at [228, 252] on div at bounding box center [224, 253] width 84 height 6
click at [223, 252] on div at bounding box center [221, 253] width 4 height 6
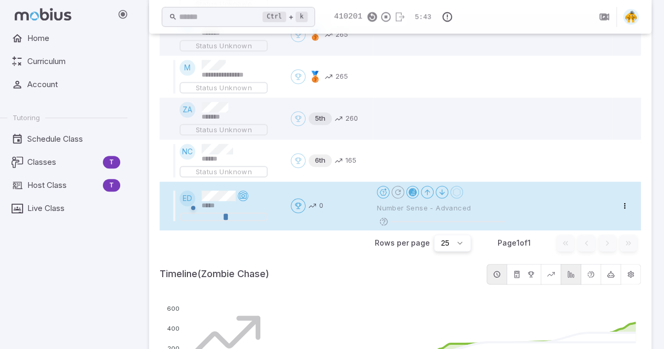
scroll to position [464, 0]
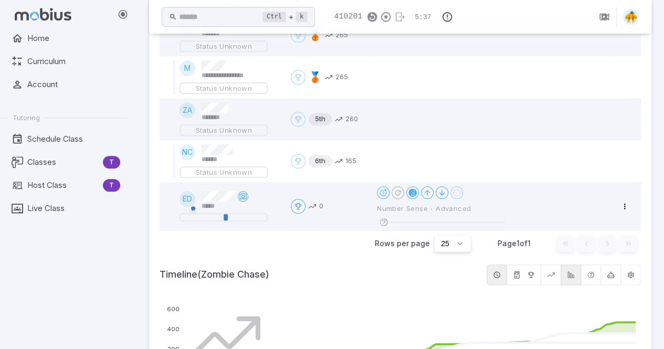
click at [33, 279] on div "Home Curriculum Account Tutoring Schedule Class Classes T Host Class T Live Cla…" at bounding box center [68, 188] width 136 height 321
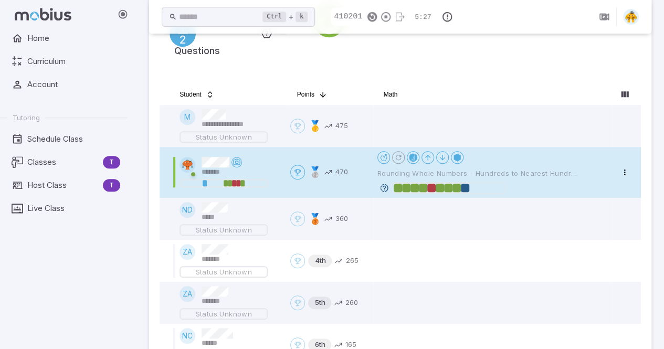
scroll to position [483, 0]
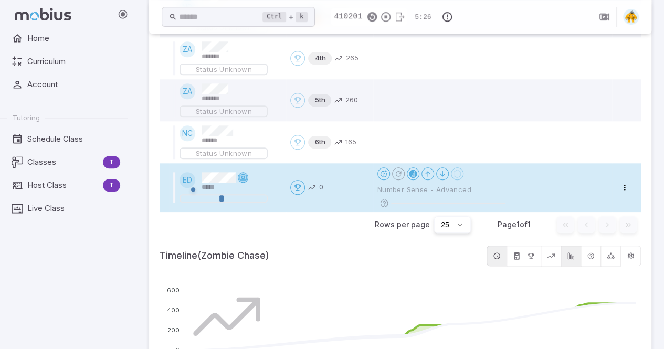
click at [242, 176] on icon at bounding box center [243, 177] width 8 height 8
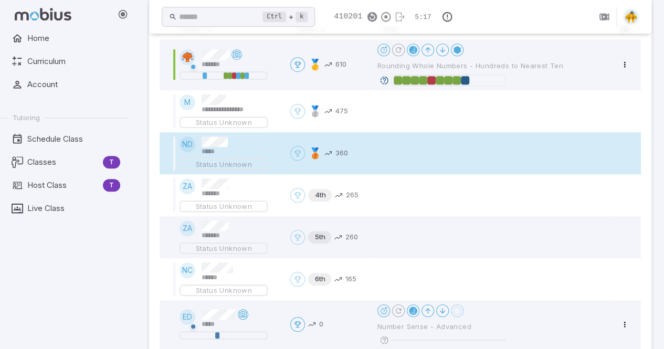
scroll to position [392, 0]
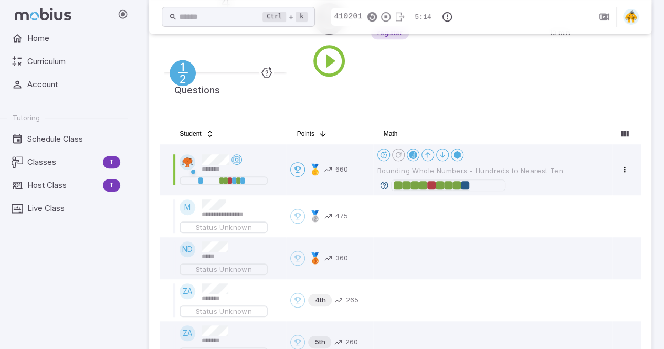
scroll to position [241, 0]
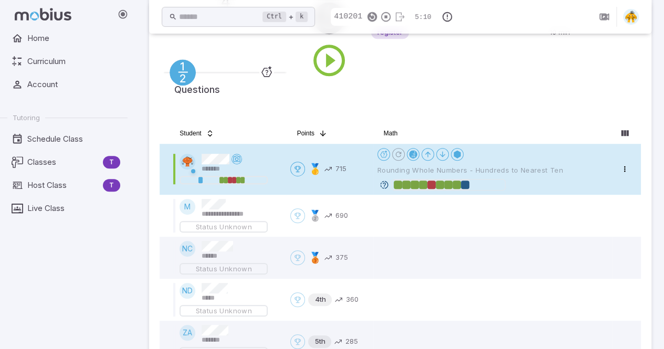
click at [464, 183] on div at bounding box center [465, 185] width 8 height 8
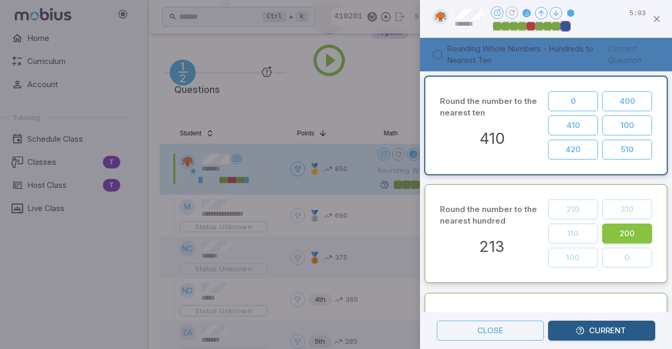
click at [656, 23] on icon "button" at bounding box center [656, 19] width 10 height 10
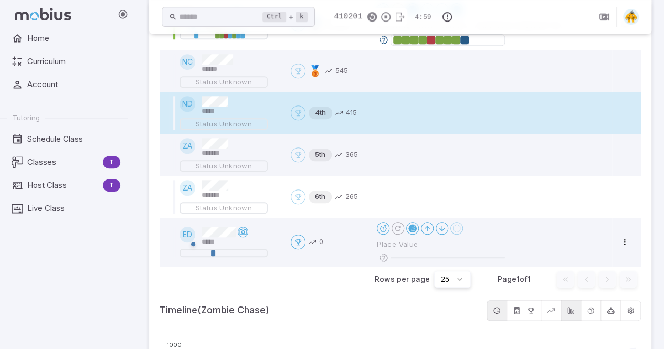
scroll to position [294, 0]
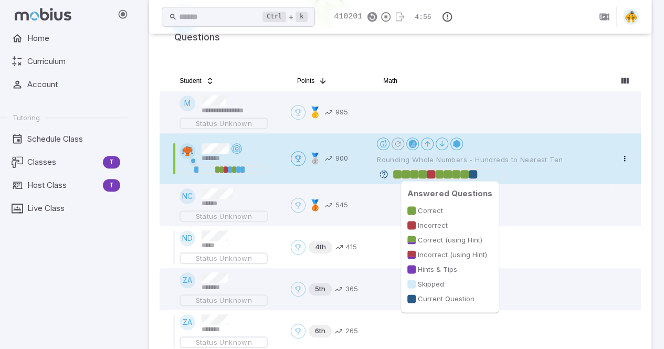
click at [469, 176] on div at bounding box center [473, 174] width 8 height 8
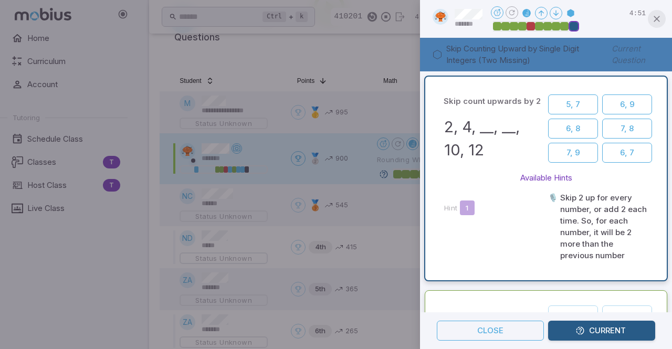
click at [657, 20] on icon "button" at bounding box center [656, 19] width 10 height 10
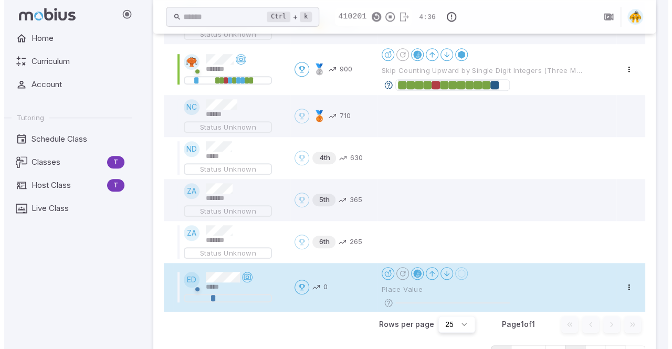
scroll to position [366, 0]
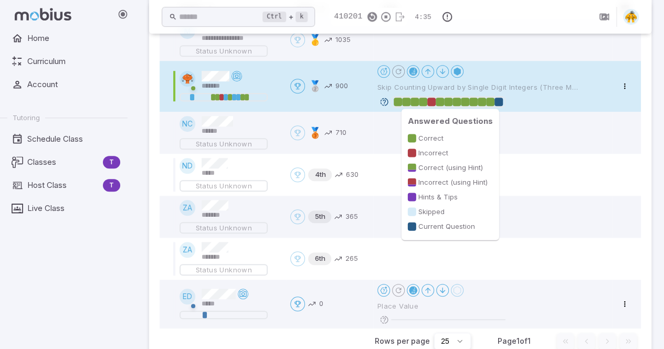
click at [491, 100] on div at bounding box center [490, 102] width 8 height 8
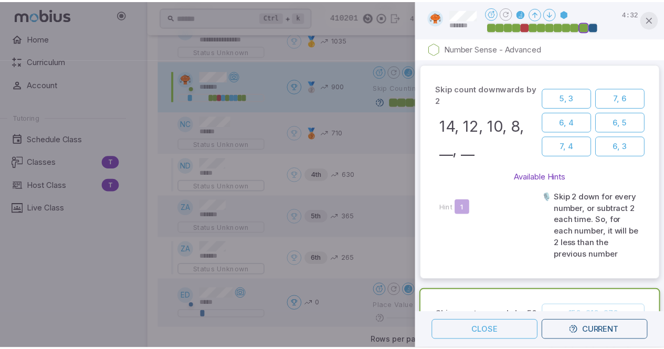
scroll to position [226, 0]
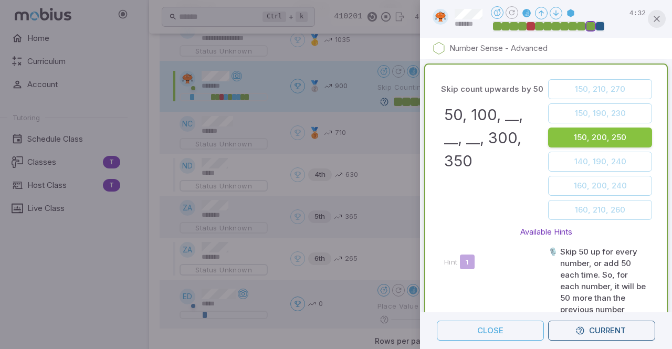
click at [653, 19] on icon "button" at bounding box center [656, 19] width 10 height 10
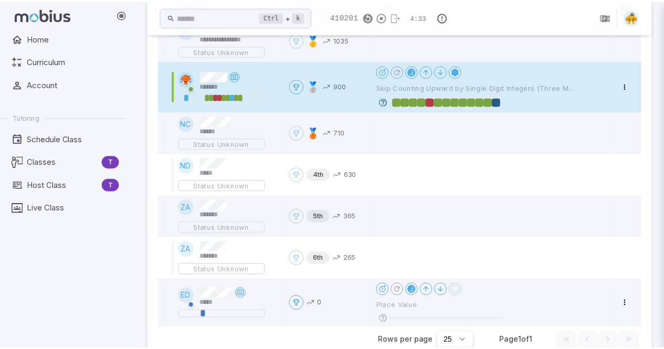
scroll to position [0, 0]
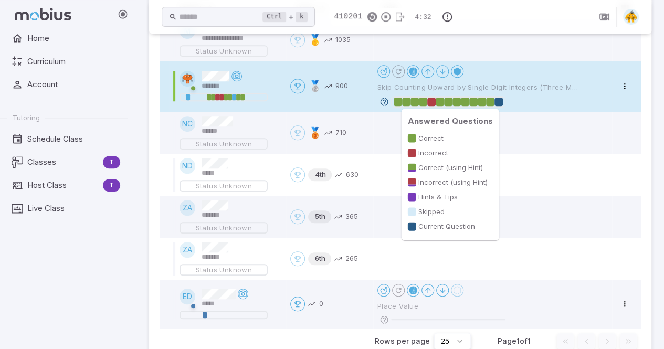
click at [500, 100] on div at bounding box center [498, 102] width 8 height 8
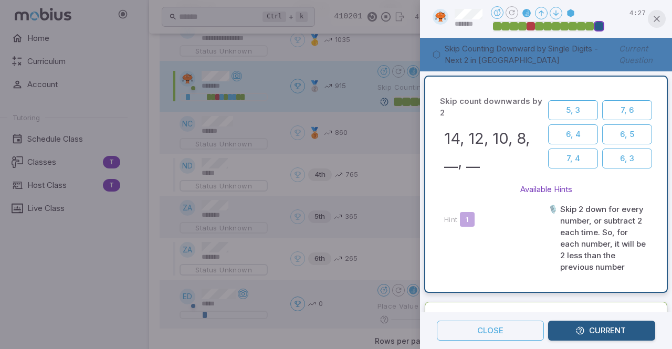
click at [662, 22] on button "button" at bounding box center [657, 19] width 18 height 18
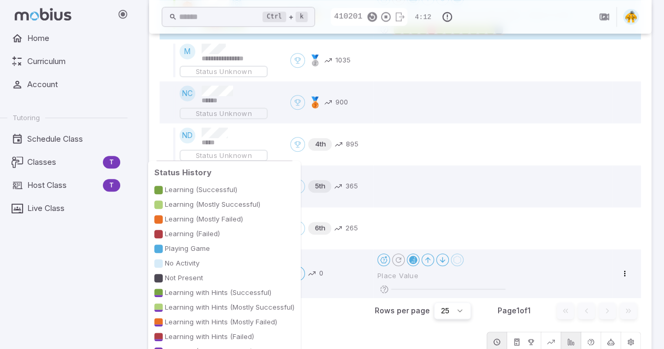
scroll to position [427, 0]
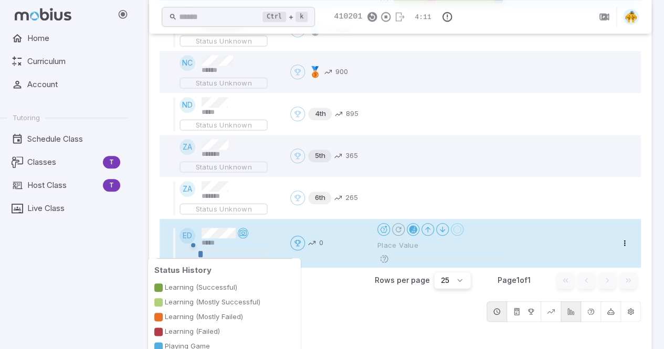
click at [214, 252] on div at bounding box center [224, 254] width 84 height 6
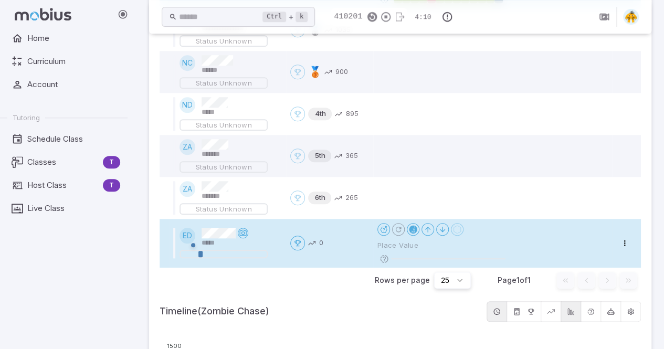
click at [202, 253] on div at bounding box center [224, 254] width 84 height 6
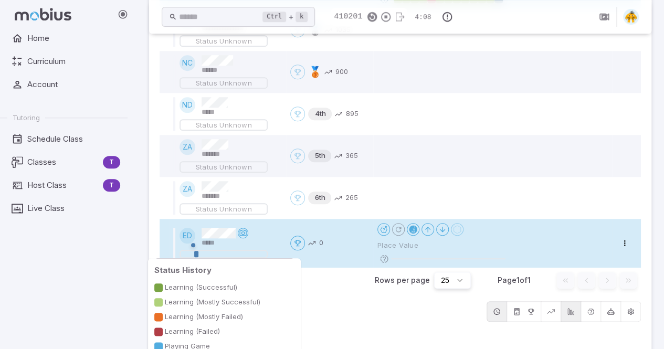
click at [223, 252] on div at bounding box center [224, 254] width 84 height 6
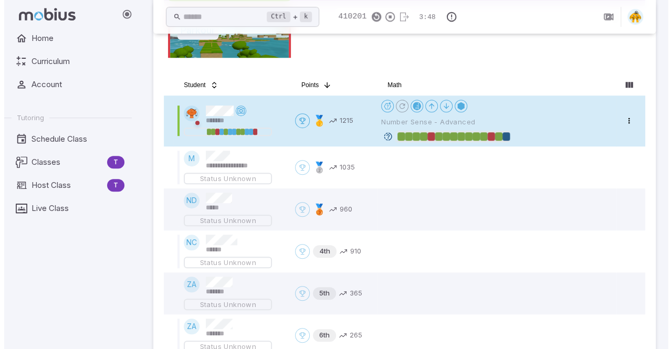
scroll to position [289, 0]
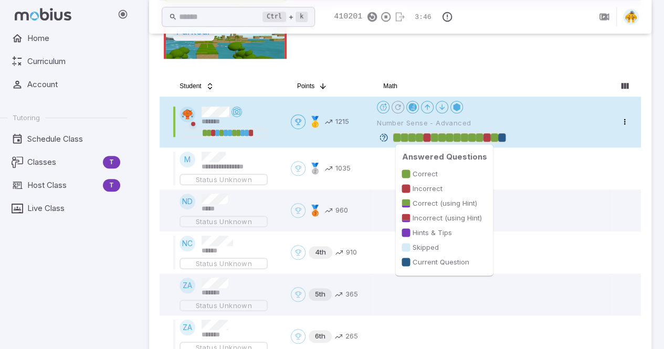
click at [486, 137] on div at bounding box center [486, 137] width 7 height 8
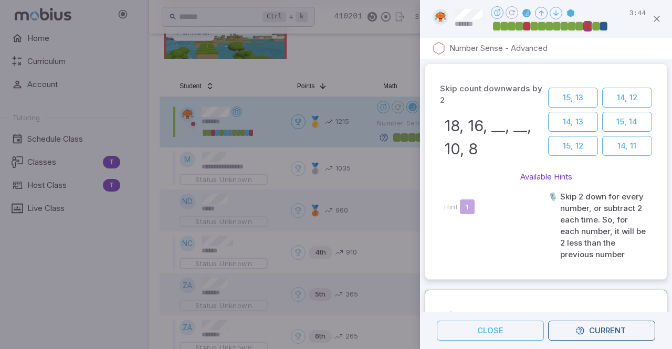
scroll to position [451, 0]
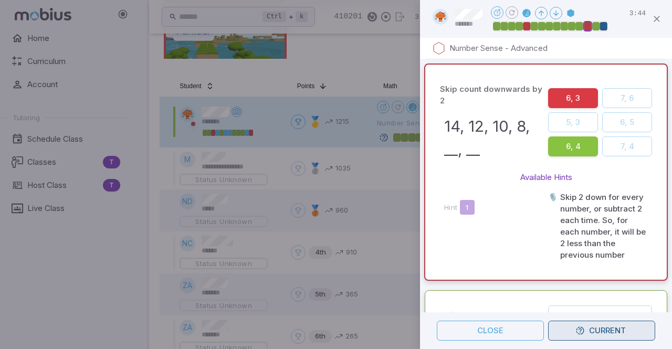
click at [593, 334] on button "Current" at bounding box center [601, 331] width 107 height 20
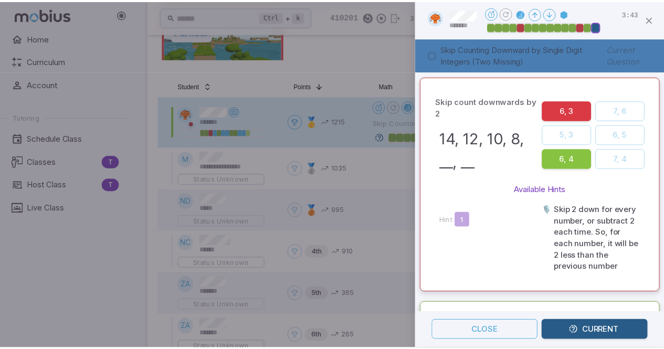
scroll to position [0, 0]
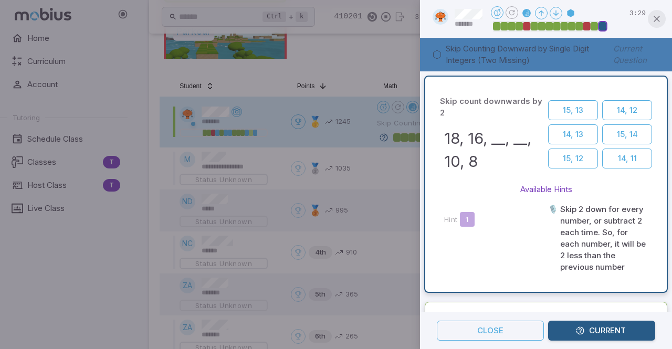
click at [658, 22] on icon "button" at bounding box center [656, 19] width 10 height 10
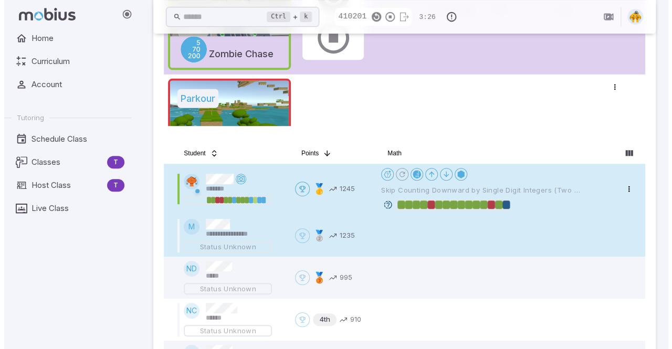
scroll to position [221, 0]
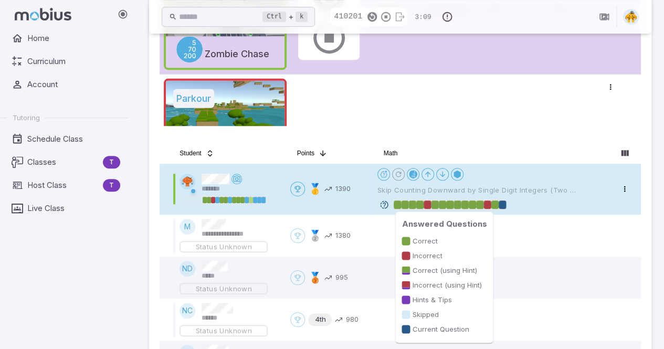
click at [501, 205] on div at bounding box center [502, 204] width 7 height 8
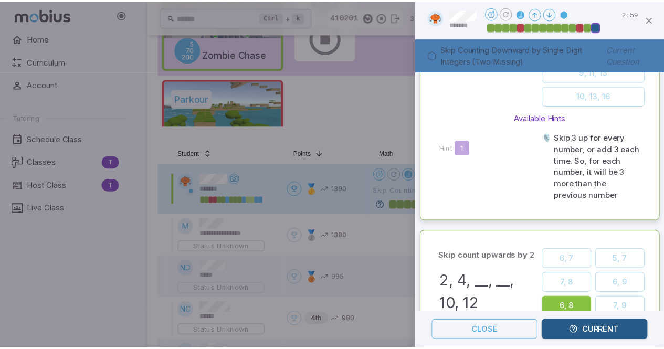
scroll to position [0, 0]
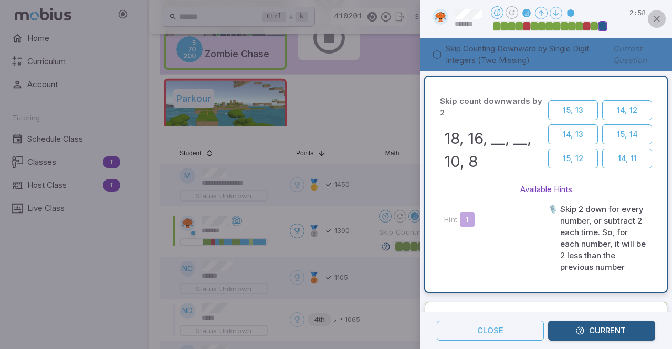
click at [656, 18] on icon "button" at bounding box center [656, 19] width 10 height 10
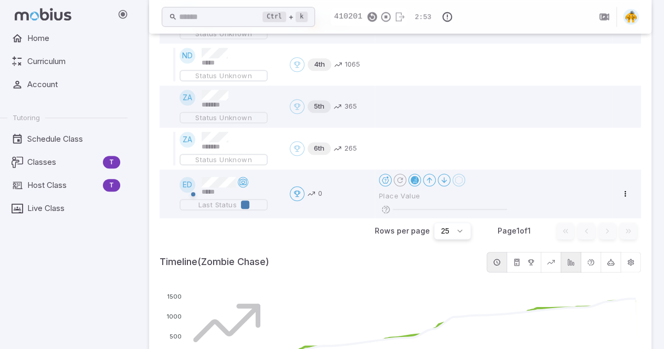
scroll to position [473, 0]
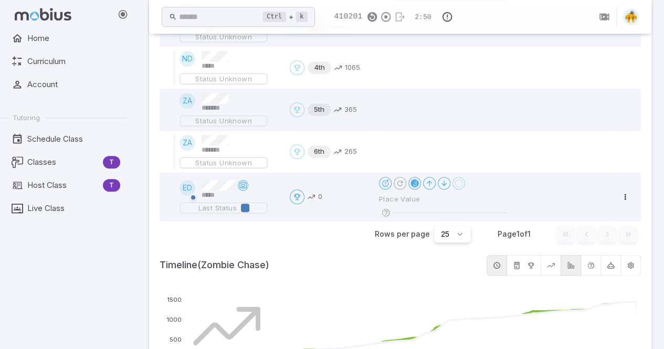
click at [30, 300] on div "Home Curriculum Account Tutoring Schedule Class Classes T Host Class T Live Cla…" at bounding box center [68, 188] width 136 height 321
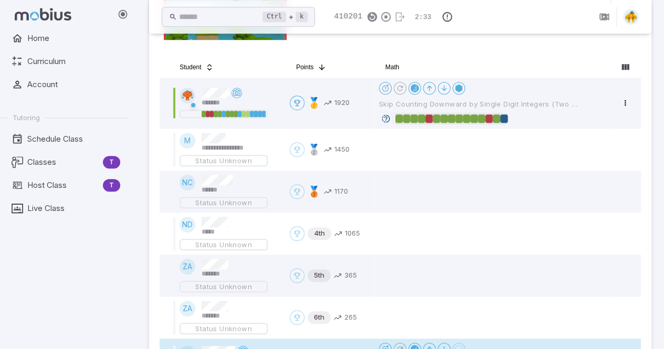
scroll to position [291, 0]
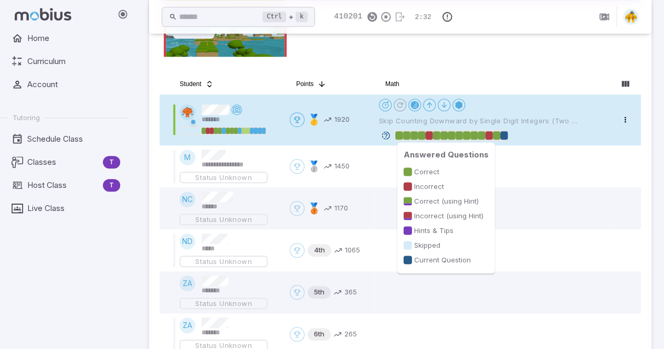
click at [503, 137] on div at bounding box center [503, 135] width 7 height 8
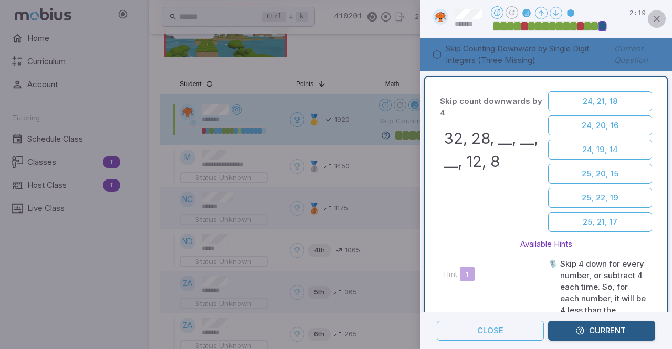
click at [652, 22] on icon "button" at bounding box center [656, 19] width 10 height 10
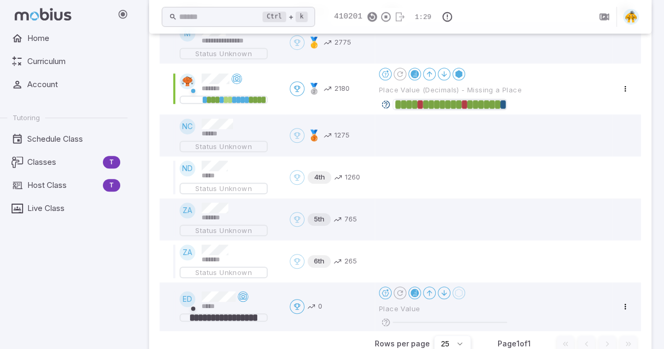
scroll to position [363, 0]
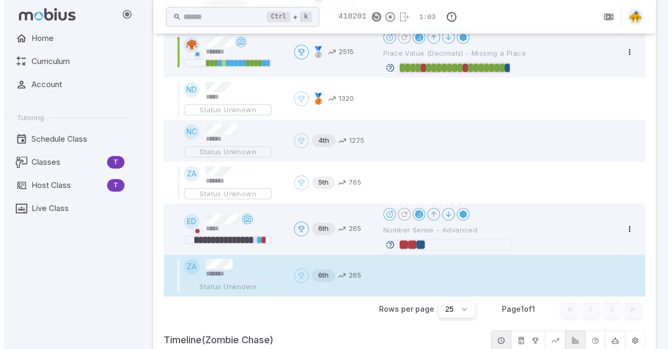
scroll to position [427, 0]
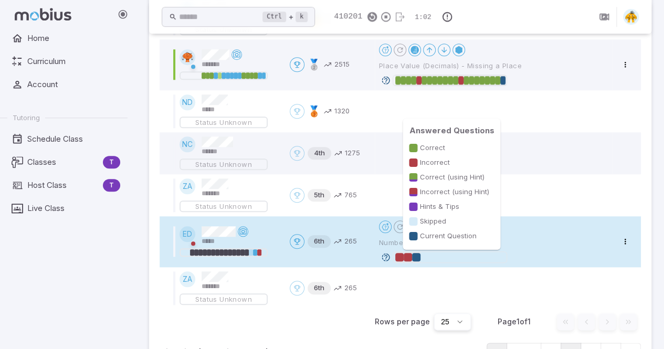
click at [405, 260] on div at bounding box center [408, 257] width 8 height 8
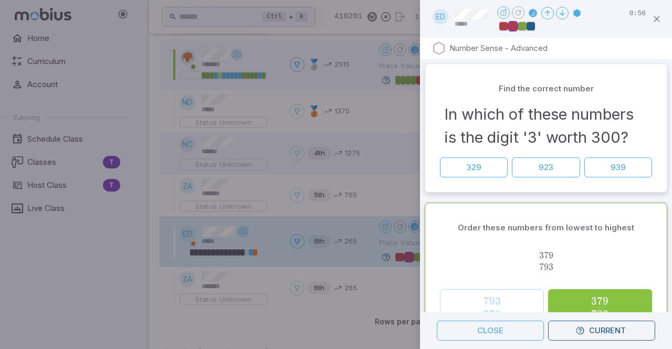
scroll to position [386, 0]
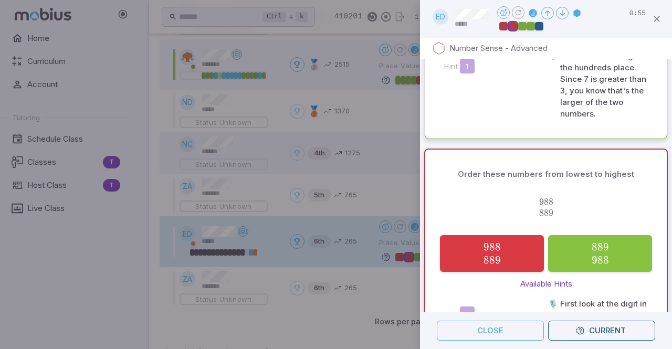
click at [659, 15] on icon "button" at bounding box center [656, 19] width 10 height 10
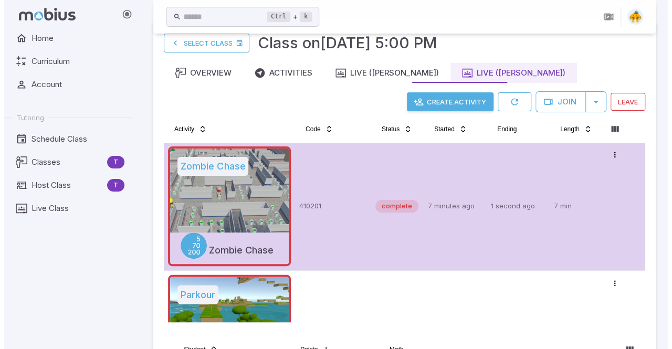
scroll to position [22, 0]
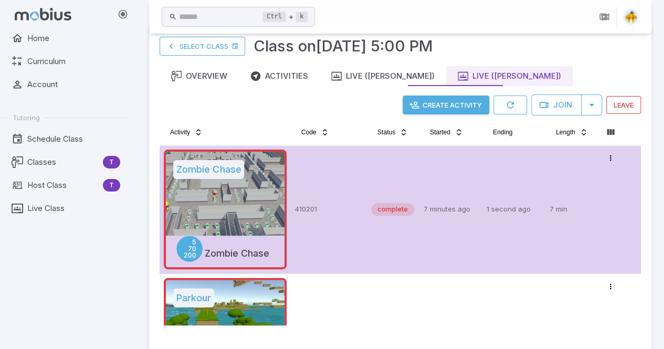
click at [419, 107] on button "Create Activity" at bounding box center [446, 105] width 87 height 19
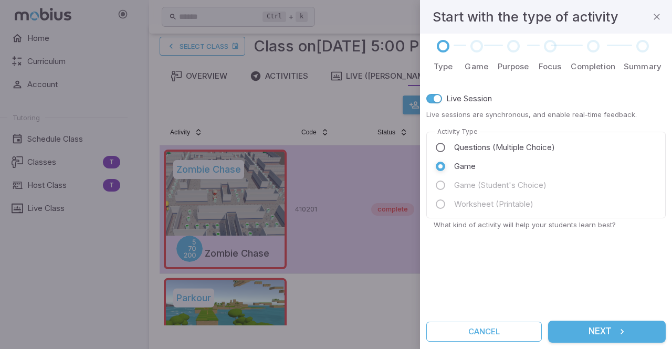
click at [605, 334] on button "Next" at bounding box center [607, 332] width 118 height 22
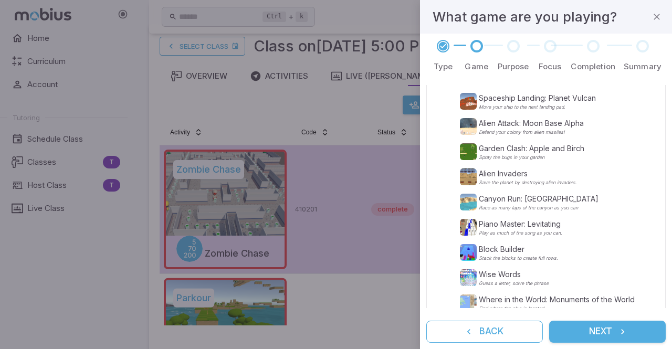
scroll to position [300, 0]
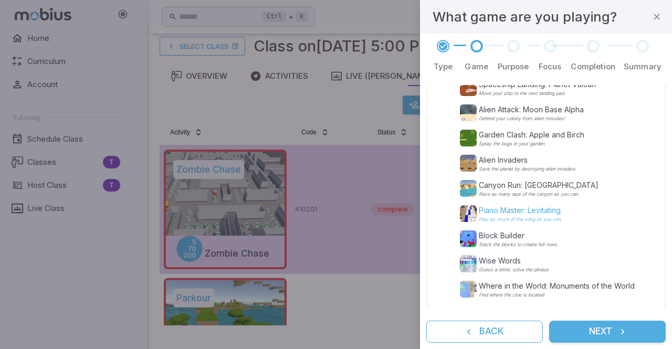
click at [482, 211] on p "Piano Master: Levitating" at bounding box center [520, 210] width 83 height 10
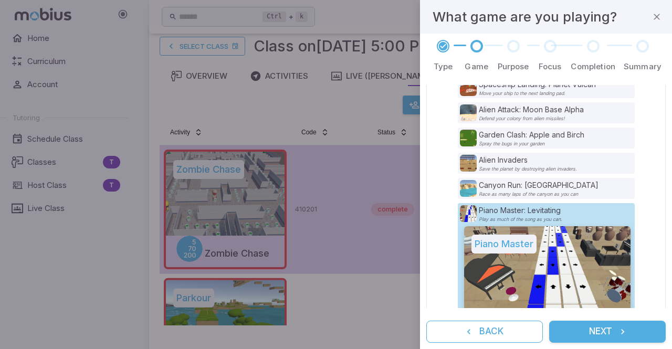
click at [609, 336] on button "Next" at bounding box center [607, 332] width 117 height 22
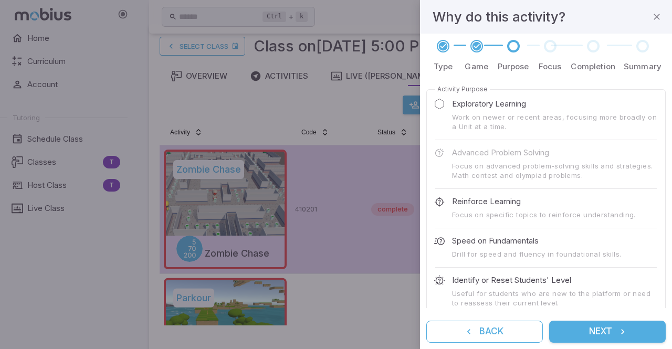
scroll to position [56, 0]
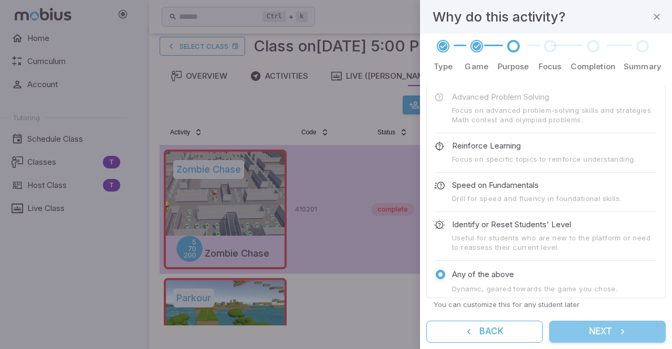
click at [575, 329] on button "Next" at bounding box center [607, 332] width 117 height 22
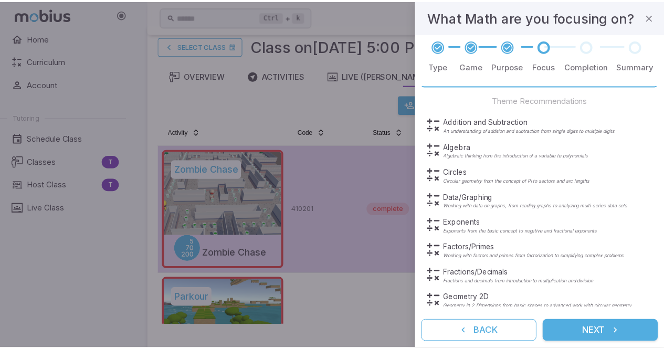
scroll to position [70, 0]
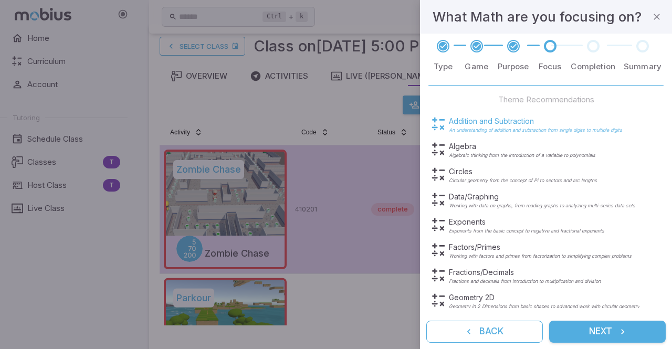
click at [508, 130] on p "An understanding of addition and subtraction from single digits to multiple dig…" at bounding box center [535, 130] width 173 height 5
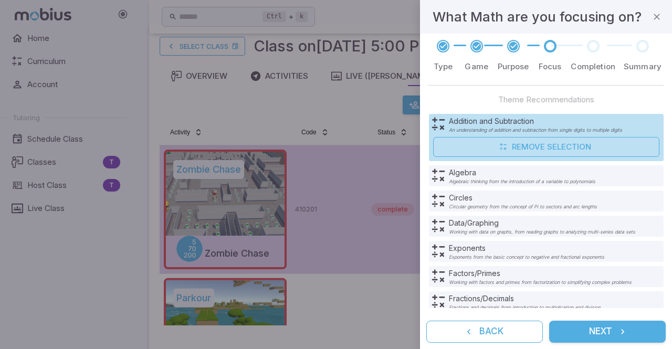
click at [585, 331] on button "Next" at bounding box center [607, 332] width 117 height 22
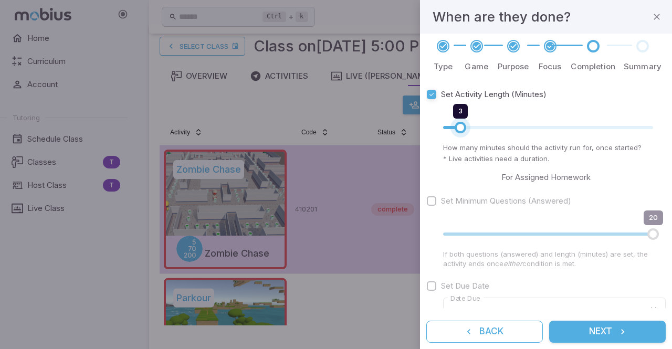
drag, startPoint x: 495, startPoint y: 130, endPoint x: 460, endPoint y: 131, distance: 35.7
click at [460, 131] on span "3" at bounding box center [460, 128] width 12 height 12
type input "*"
drag, startPoint x: 460, startPoint y: 131, endPoint x: 453, endPoint y: 130, distance: 6.3
click at [453, 130] on span "2" at bounding box center [452, 128] width 12 height 12
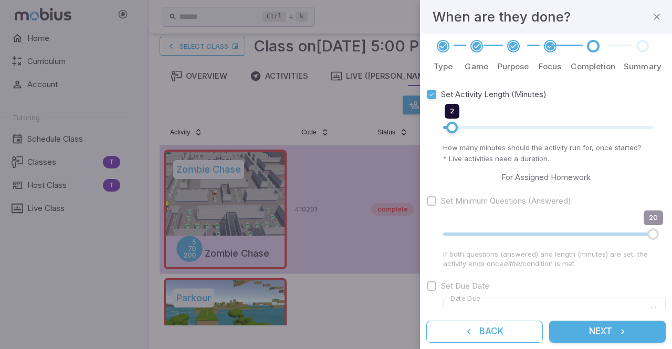
click at [597, 337] on button "Next" at bounding box center [607, 332] width 117 height 22
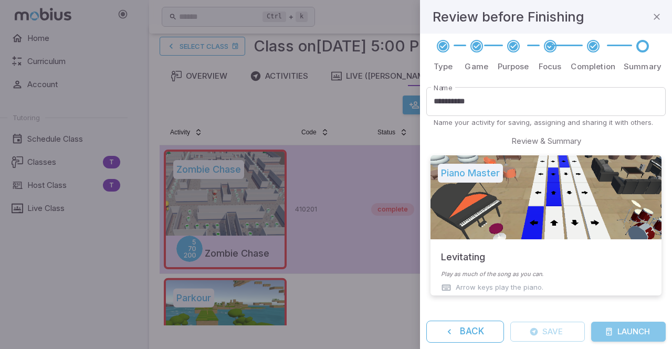
click at [613, 332] on button "Launch" at bounding box center [628, 332] width 75 height 20
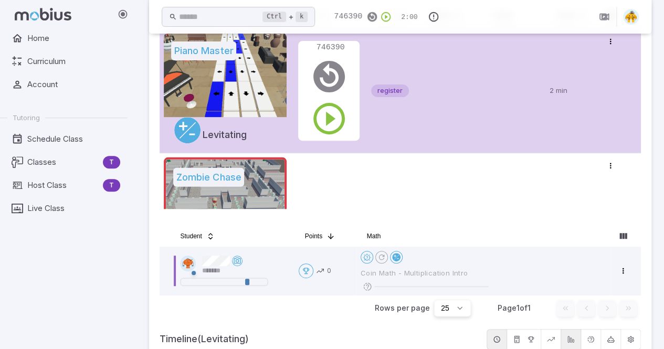
scroll to position [138, 0]
click at [325, 114] on icon "button" at bounding box center [329, 119] width 38 height 38
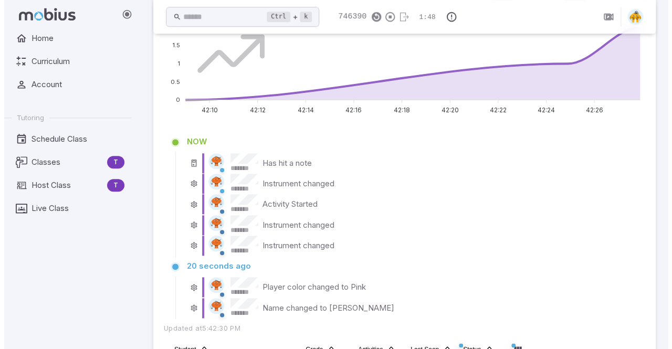
scroll to position [258, 0]
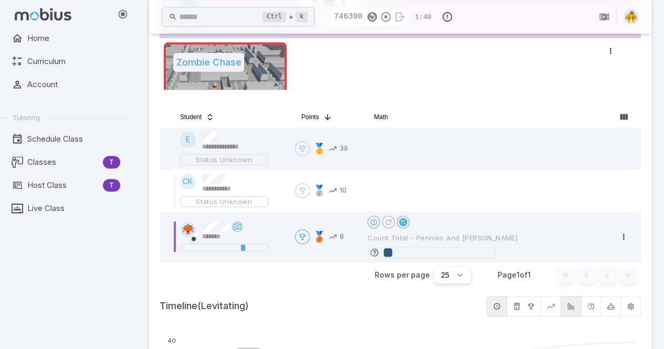
click at [38, 281] on div "Home Curriculum Account Tutoring Schedule Class Classes T Host Class T Live Cla…" at bounding box center [68, 188] width 136 height 321
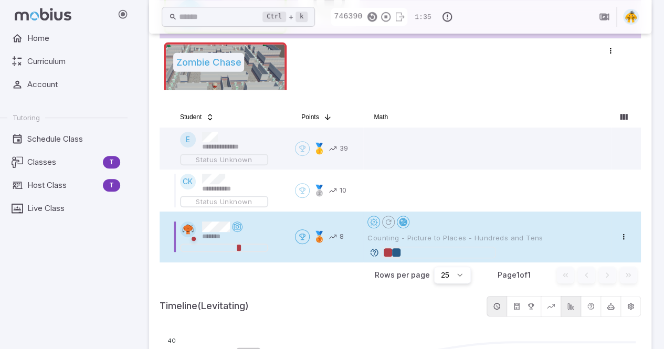
click at [383, 251] on div at bounding box center [438, 253] width 114 height 12
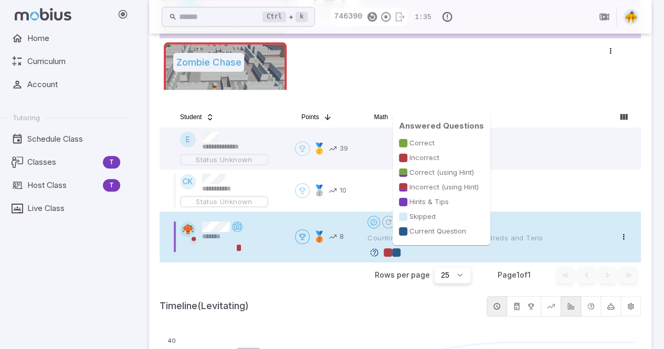
click at [391, 251] on div at bounding box center [388, 252] width 8 height 8
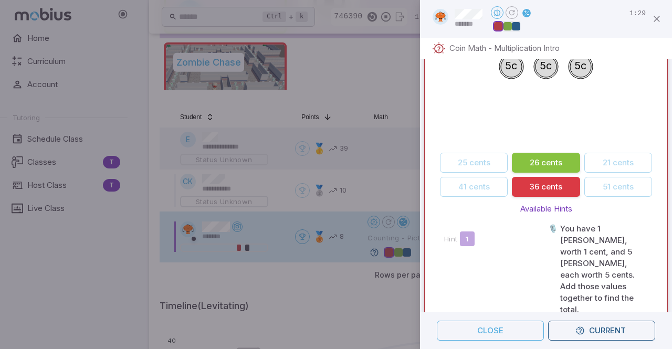
scroll to position [875, 0]
click at [604, 331] on button "Current" at bounding box center [601, 331] width 107 height 20
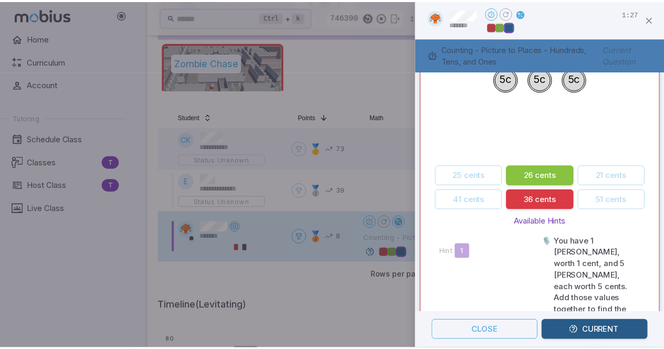
scroll to position [0, 0]
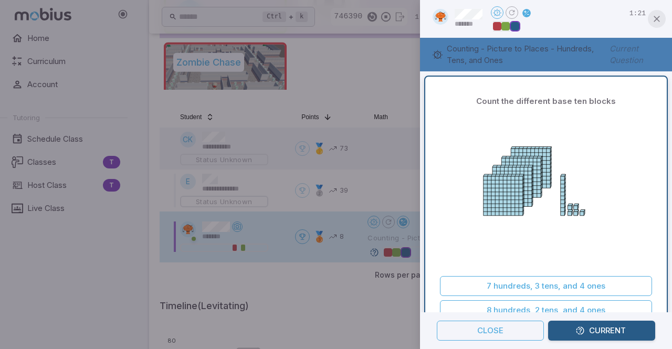
click at [658, 17] on icon "button" at bounding box center [656, 19] width 10 height 10
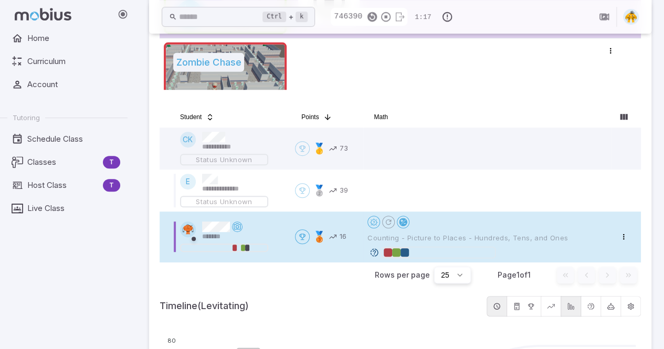
click at [15, 323] on div "Home Curriculum Account Tutoring Schedule Class Classes T Host Class T Live Cla…" at bounding box center [68, 188] width 136 height 321
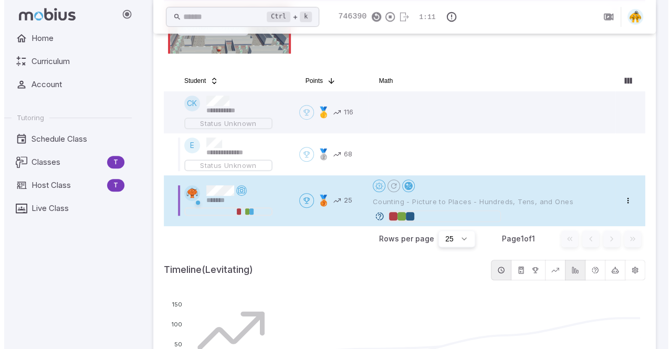
scroll to position [301, 0]
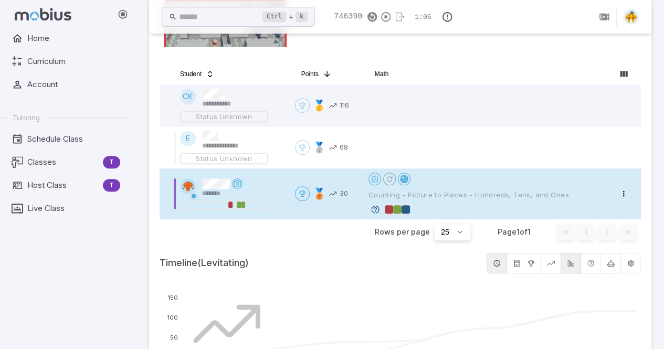
click at [20, 261] on div "Home Curriculum Account Tutoring Schedule Class Classes T Host Class T Live Cla…" at bounding box center [68, 188] width 136 height 321
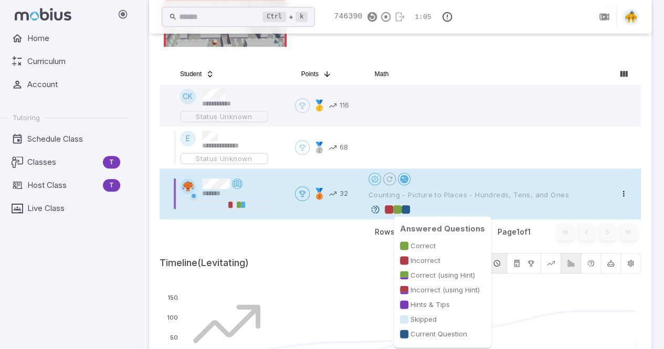
click at [400, 210] on div at bounding box center [397, 209] width 8 height 8
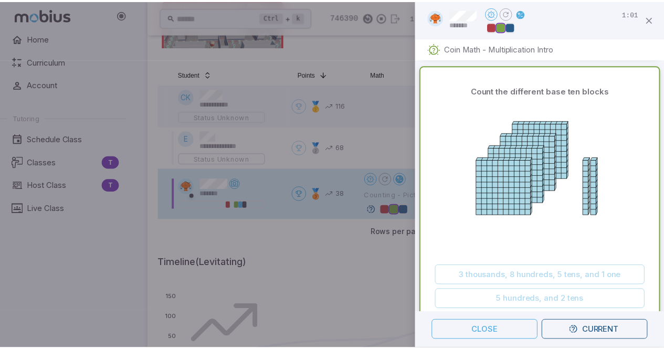
scroll to position [0, 0]
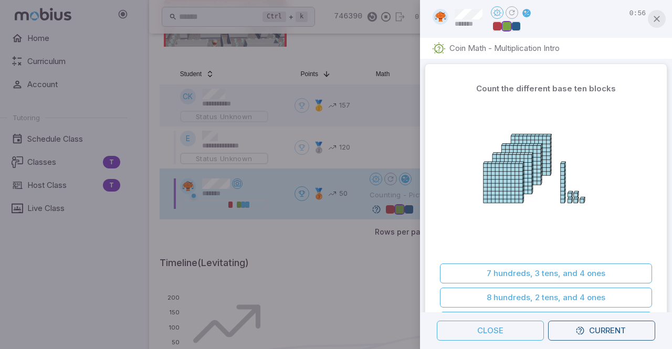
click at [652, 15] on icon "button" at bounding box center [656, 19] width 10 height 10
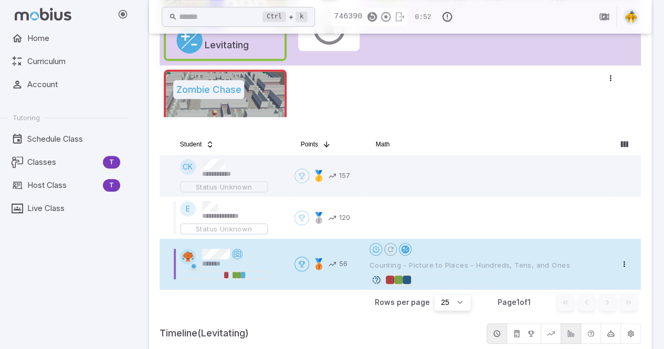
scroll to position [232, 0]
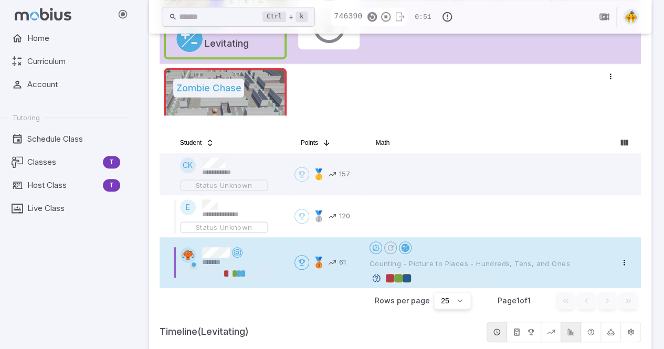
click at [35, 303] on div "Home Curriculum Account Tutoring Schedule Class Classes T Host Class T Live Cla…" at bounding box center [68, 188] width 136 height 321
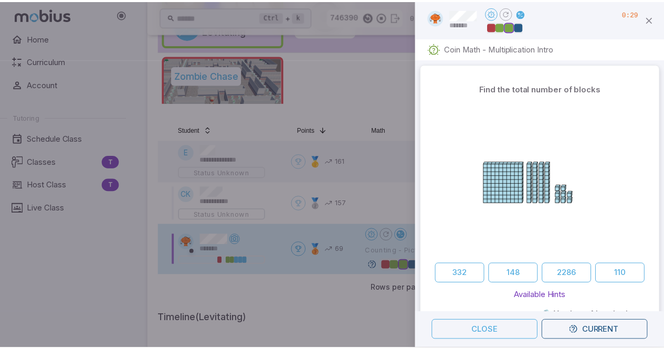
scroll to position [604, 0]
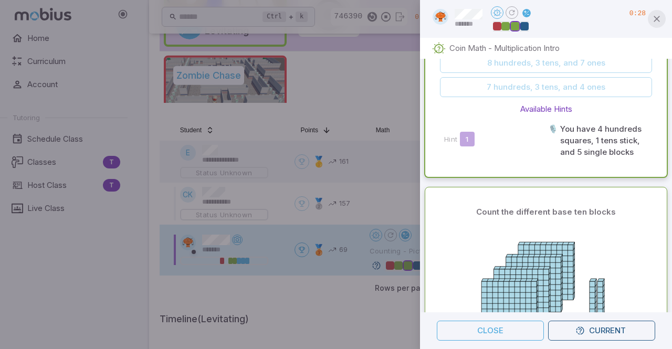
click at [655, 18] on icon "button" at bounding box center [656, 19] width 10 height 10
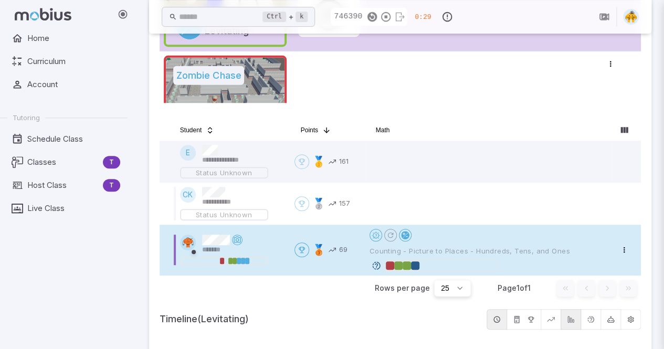
scroll to position [0, 0]
click at [25, 294] on div "Home Curriculum Account Tutoring Schedule Class Classes T Host Class T Live Cla…" at bounding box center [68, 188] width 136 height 321
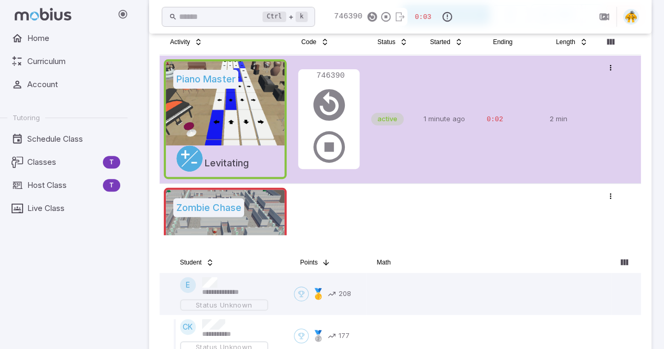
scroll to position [114, 0]
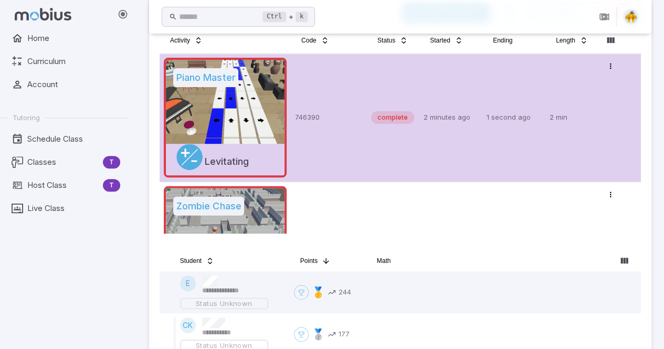
click at [16, 291] on div "Home Curriculum Account Tutoring Schedule Class Classes T Host Class T Live Cla…" at bounding box center [68, 188] width 136 height 321
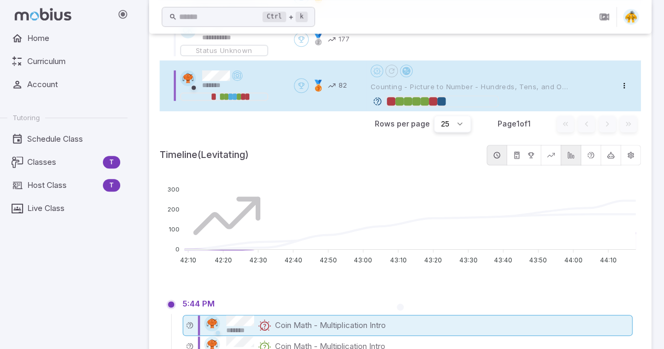
scroll to position [408, 0]
